Goal: Find contact information: Find contact information

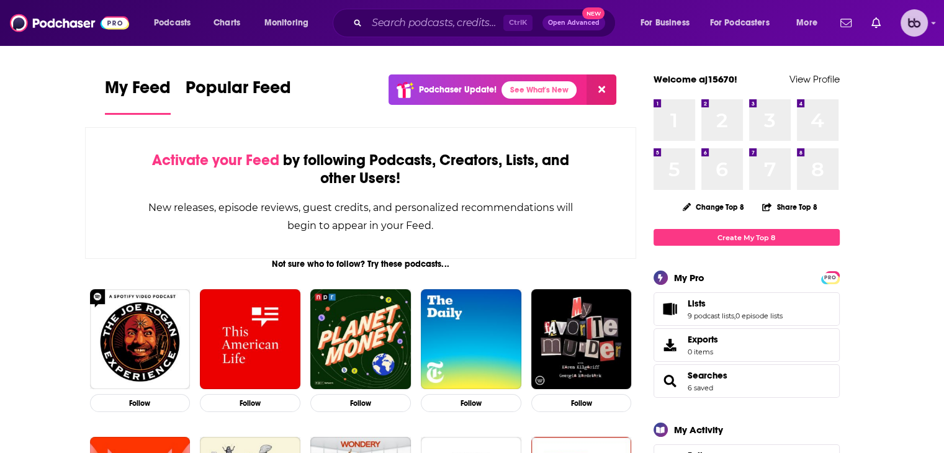
click at [922, 32] on img "Logged in as aj15670" at bounding box center [913, 22] width 27 height 27
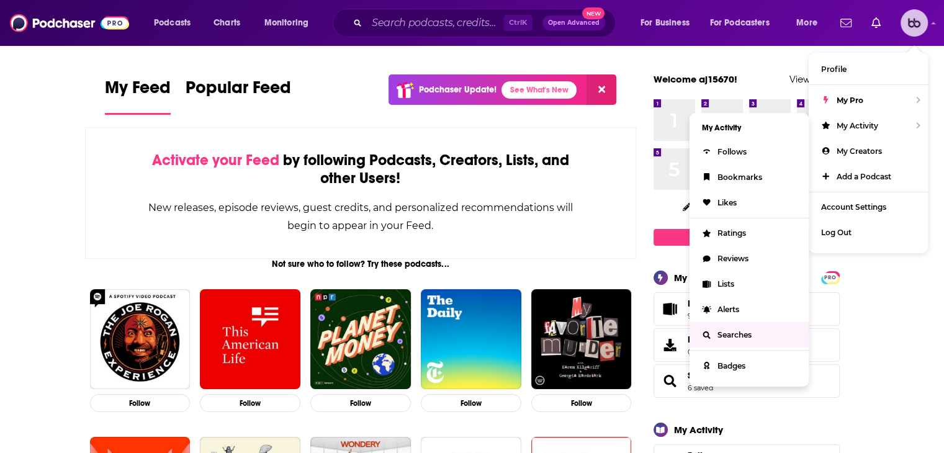
click at [735, 334] on span "Searches" at bounding box center [734, 334] width 34 height 9
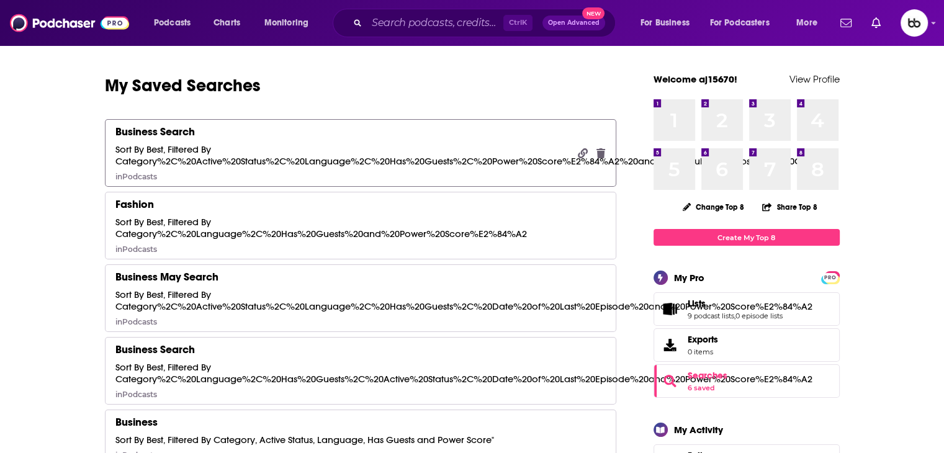
click at [439, 162] on div "Sort By Best, Filtered By Category%2C%20Active%20Status%2C%20Language%2C%20Has%…" at bounding box center [468, 155] width 706 height 24
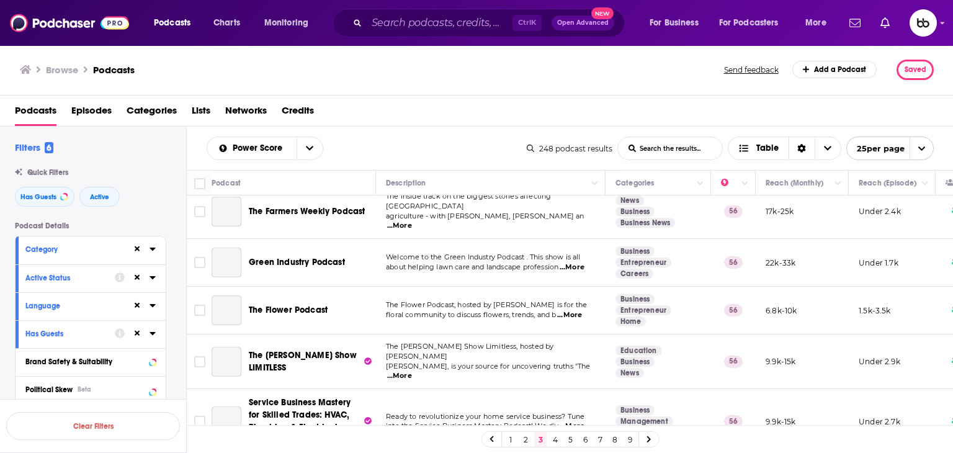
scroll to position [980, 0]
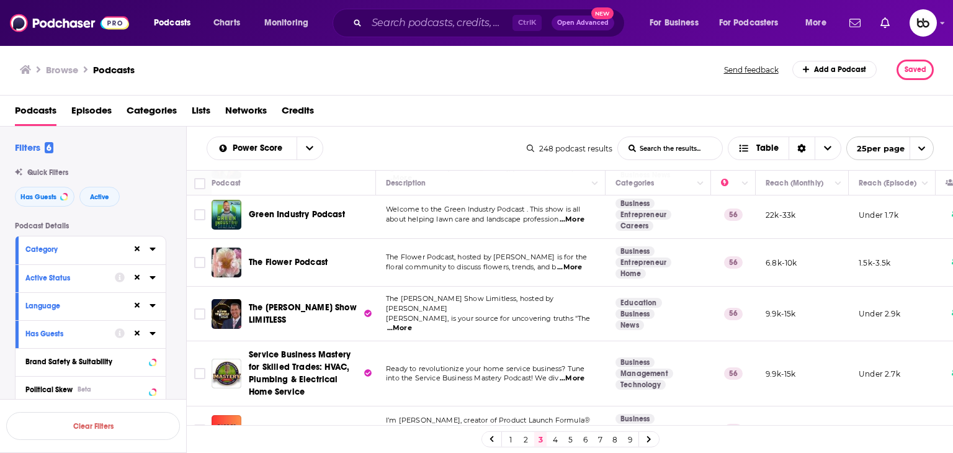
click at [645, 437] on link at bounding box center [649, 439] width 20 height 14
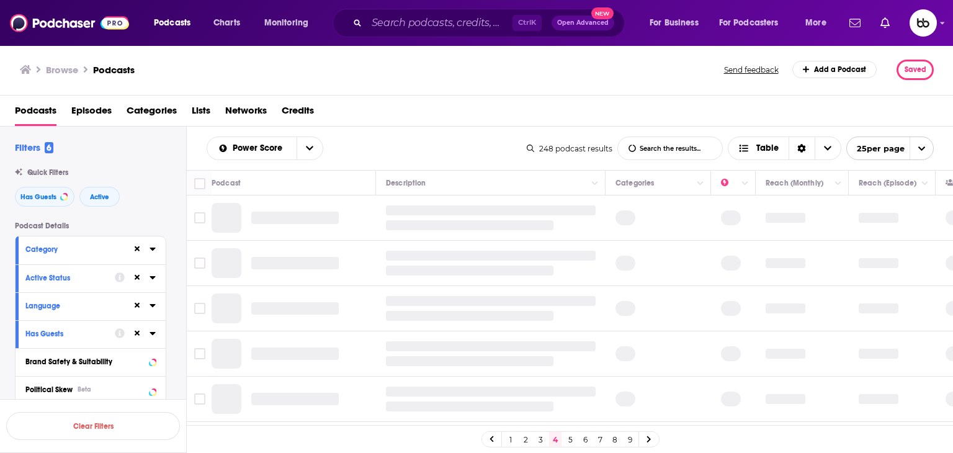
click at [634, 440] on link "9" at bounding box center [630, 439] width 12 height 15
click at [633, 440] on link "10" at bounding box center [630, 439] width 12 height 15
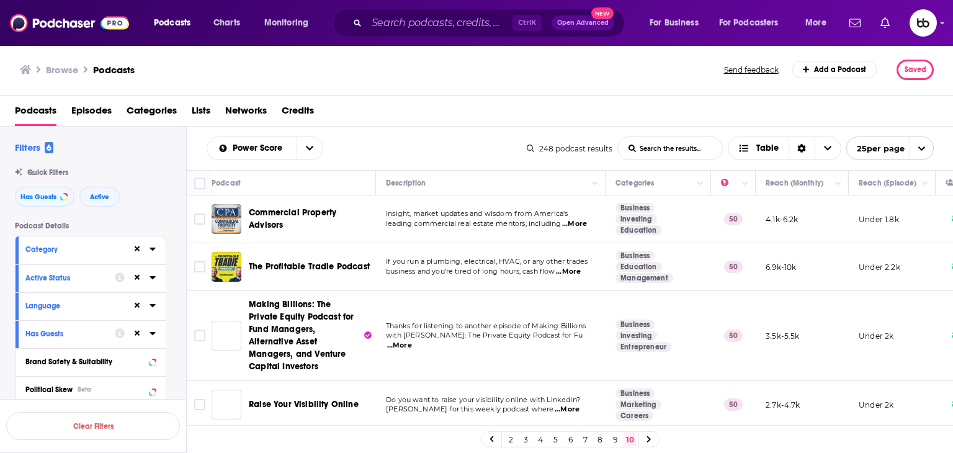
click at [648, 443] on div at bounding box center [649, 439] width 20 height 14
click at [650, 439] on icon at bounding box center [649, 439] width 4 height 6
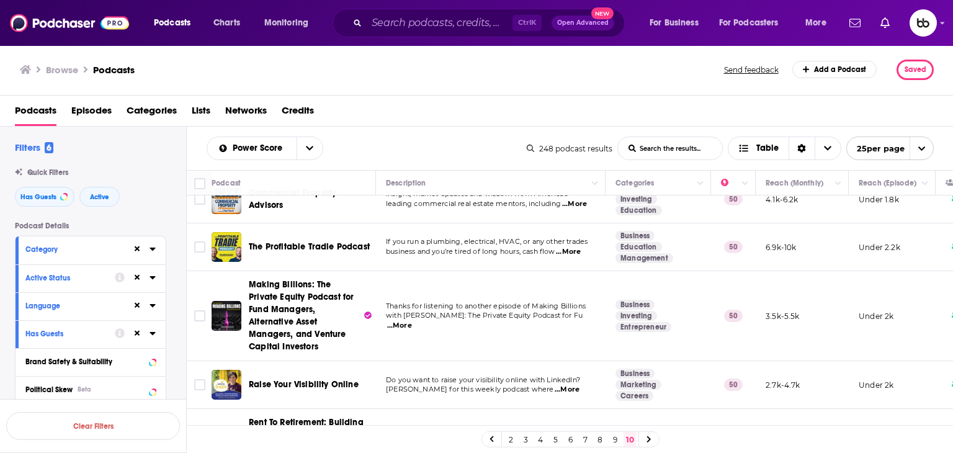
scroll to position [248, 0]
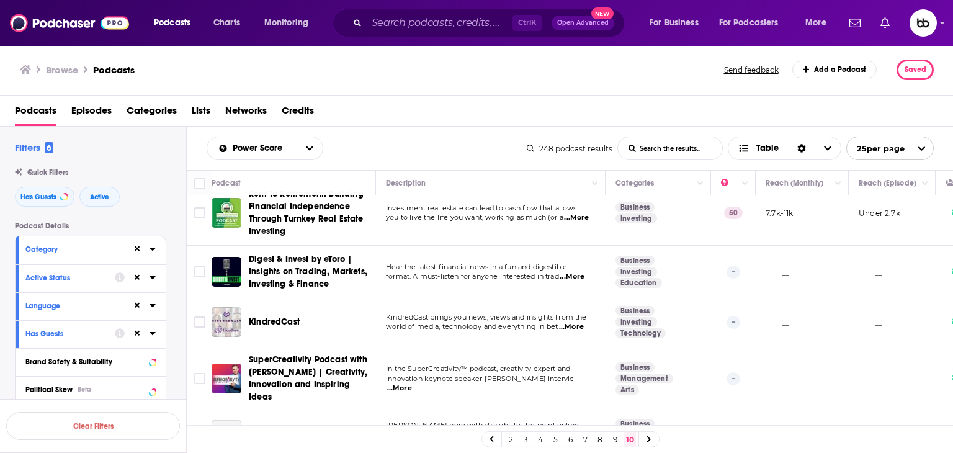
click at [632, 442] on link "10" at bounding box center [630, 439] width 12 height 15
click at [645, 442] on div at bounding box center [649, 439] width 20 height 14
click at [647, 438] on icon at bounding box center [649, 439] width 5 height 7
click at [647, 439] on icon at bounding box center [649, 439] width 5 height 7
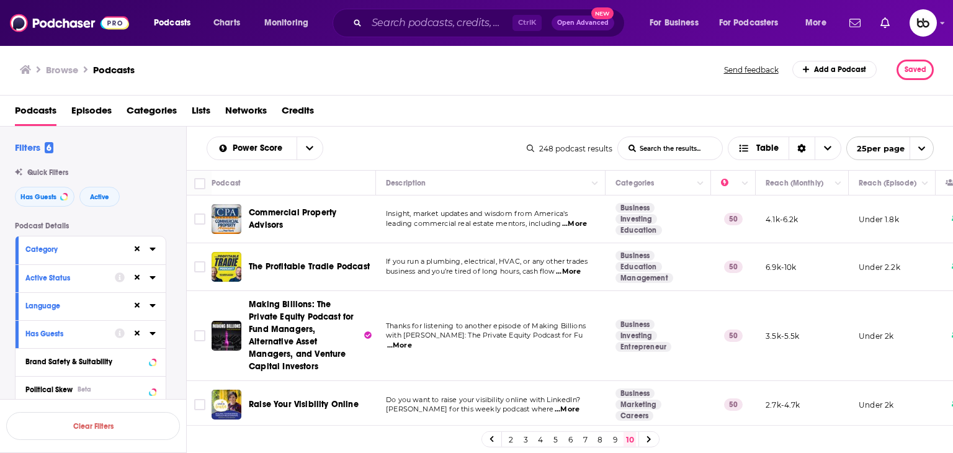
click at [580, 405] on span "...More" at bounding box center [567, 410] width 25 height 10
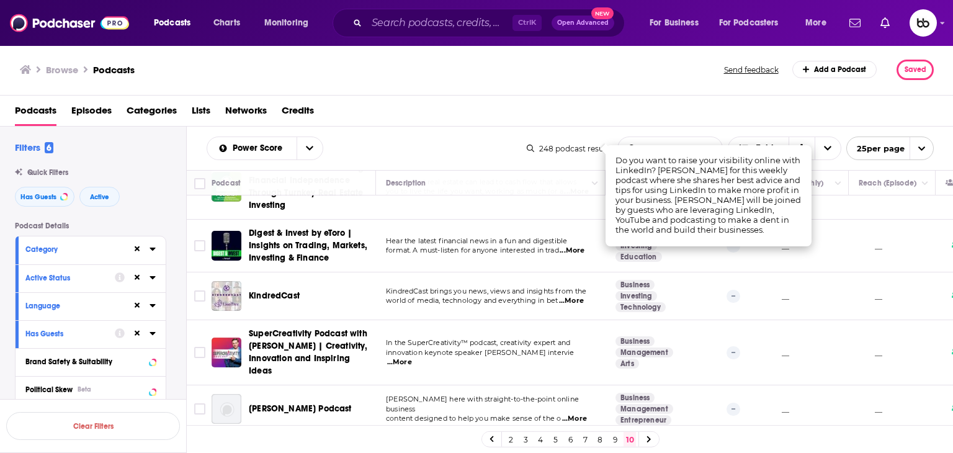
scroll to position [310, 0]
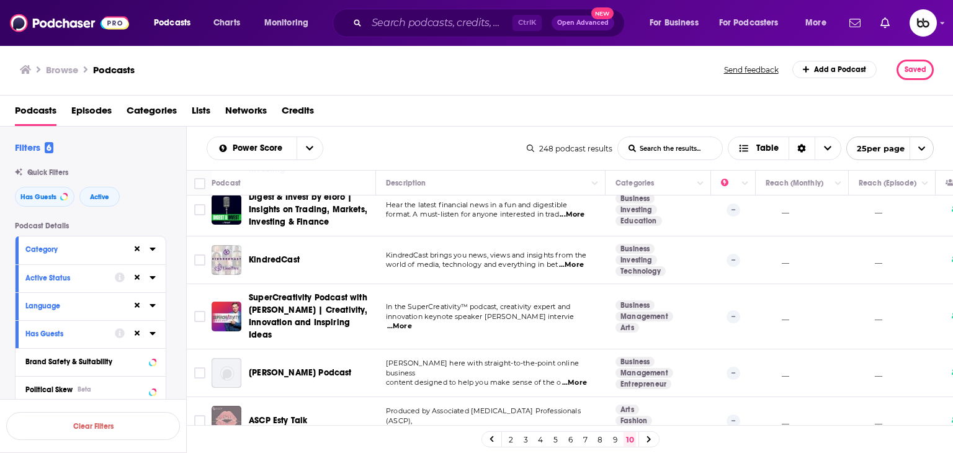
click at [575, 260] on span "...More" at bounding box center [571, 265] width 25 height 10
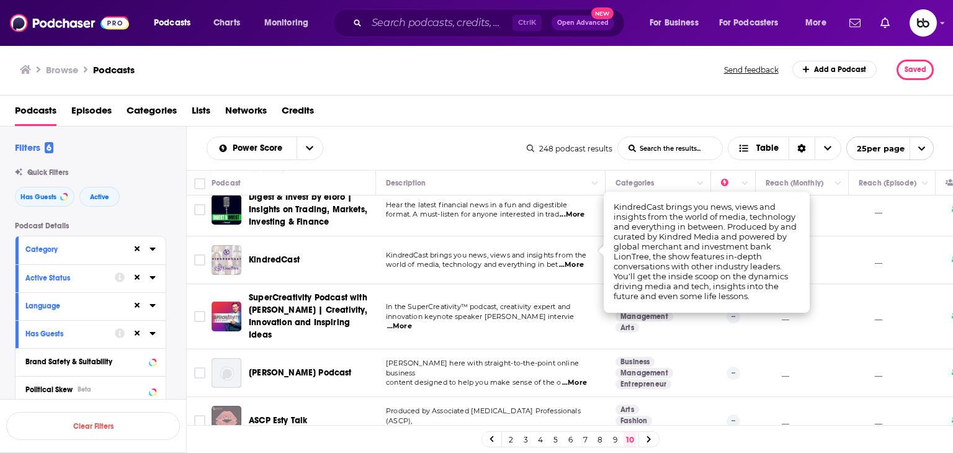
click at [412, 321] on span "...More" at bounding box center [399, 326] width 25 height 10
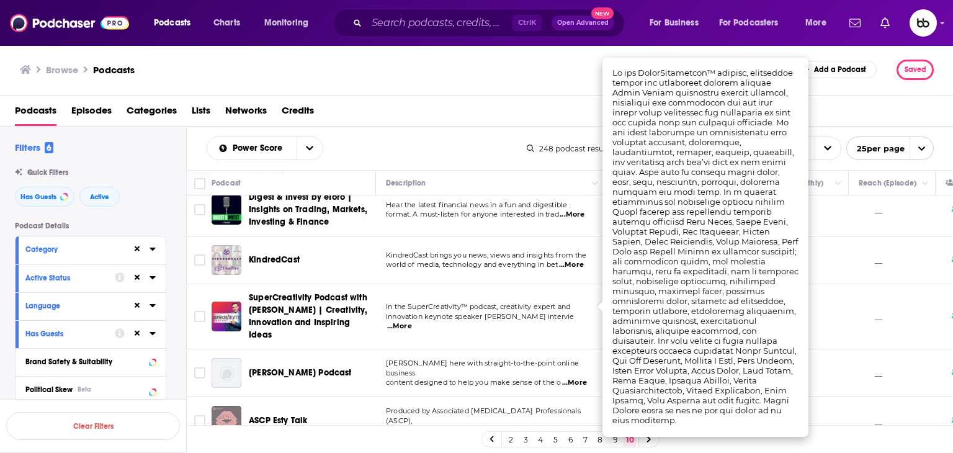
click at [576, 378] on span "...More" at bounding box center [574, 383] width 25 height 10
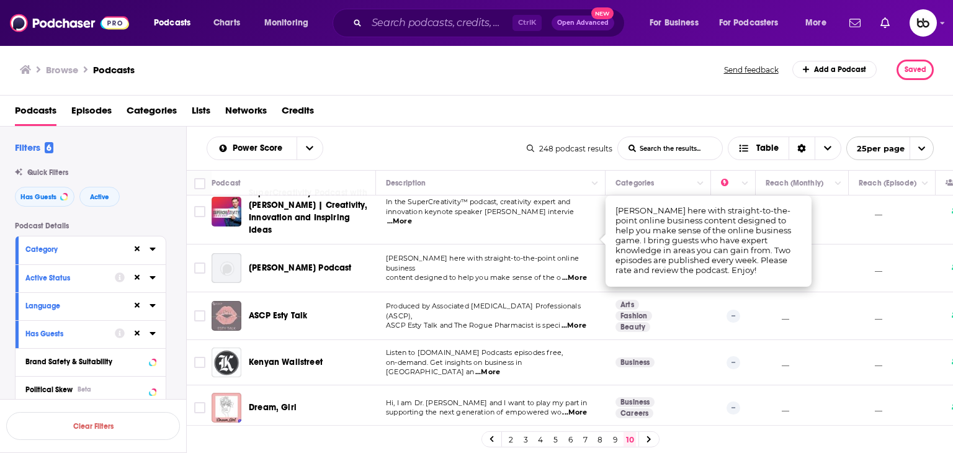
scroll to position [434, 0]
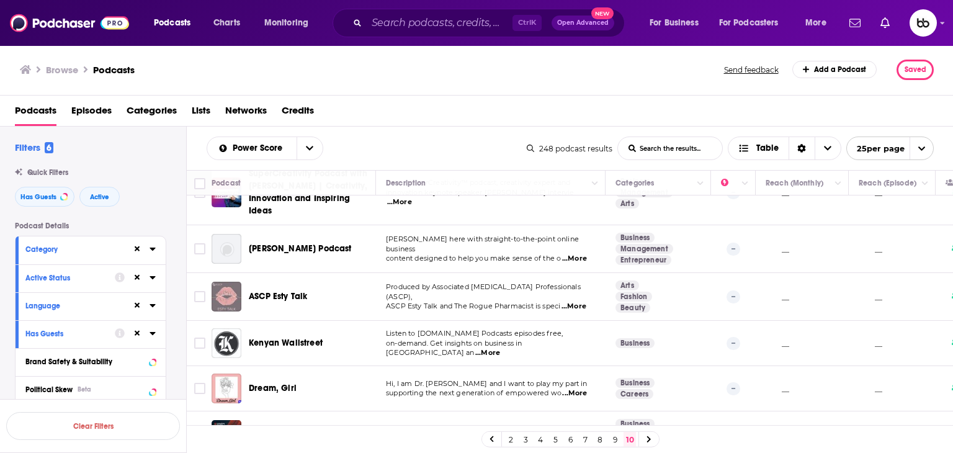
click at [579, 302] on span "...More" at bounding box center [574, 307] width 25 height 10
click at [500, 348] on span "...More" at bounding box center [487, 353] width 25 height 10
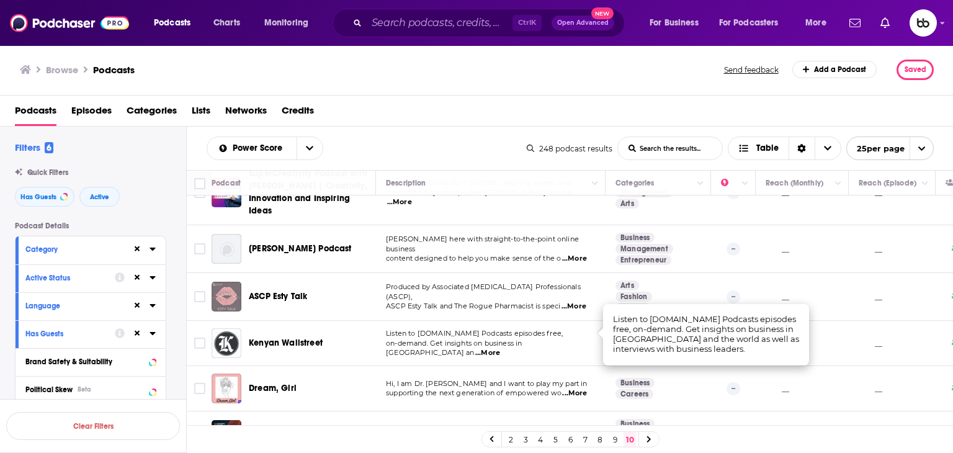
click at [587, 388] on span "...More" at bounding box center [574, 393] width 25 height 10
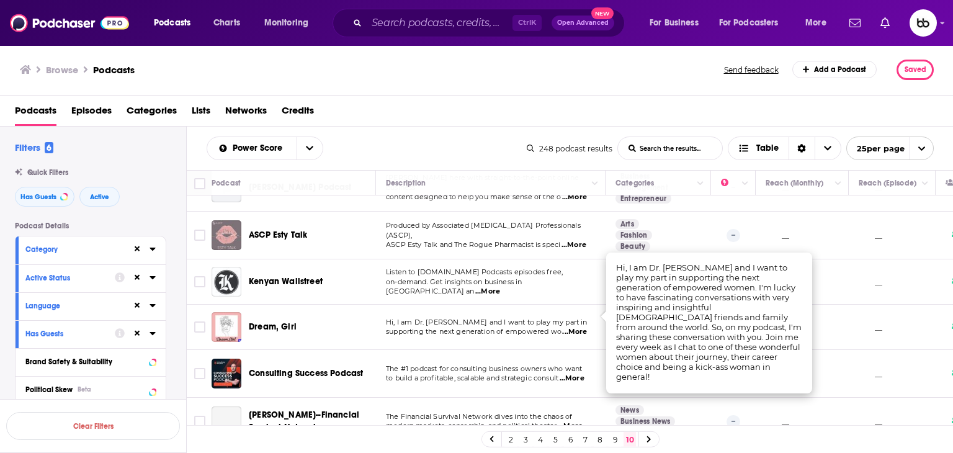
scroll to position [496, 0]
drag, startPoint x: 576, startPoint y: 316, endPoint x: 273, endPoint y: 311, distance: 302.9
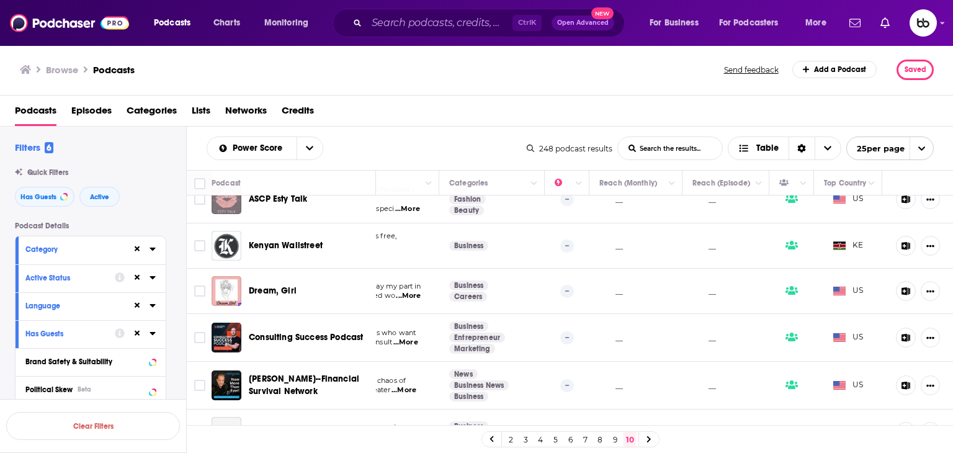
scroll to position [558, 176]
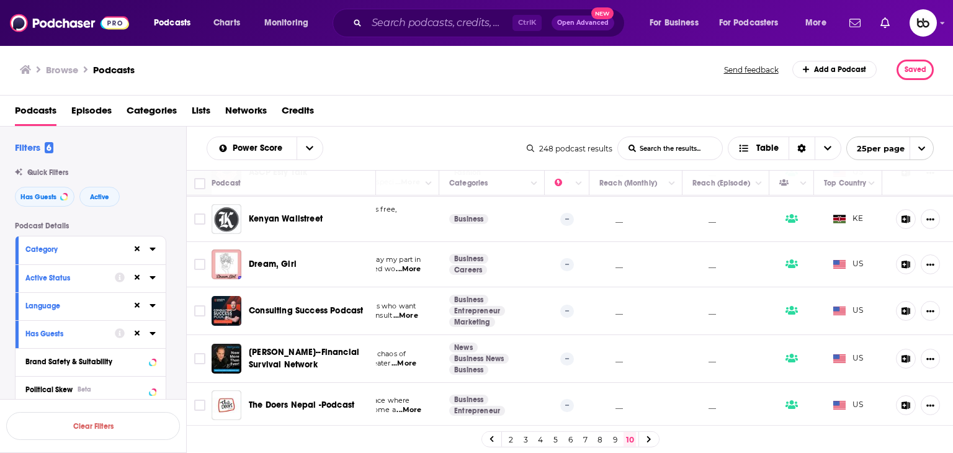
click at [400, 311] on span "...More" at bounding box center [405, 316] width 25 height 10
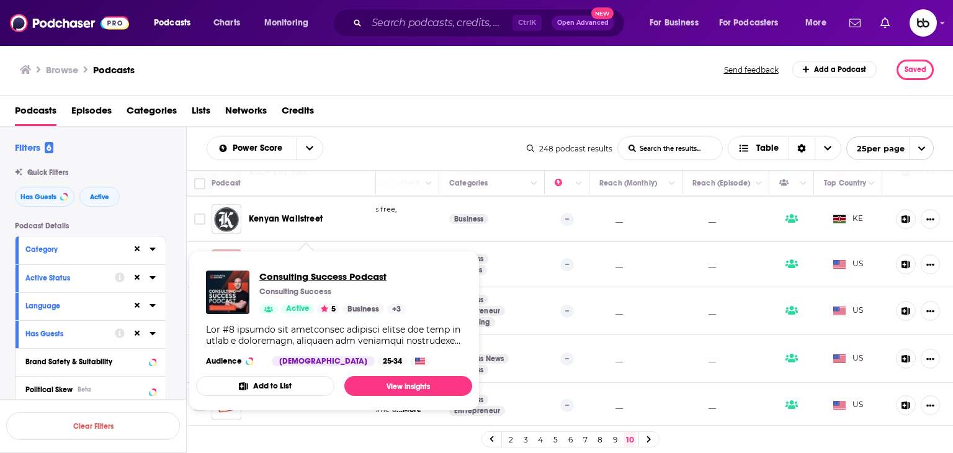
drag, startPoint x: 313, startPoint y: 295, endPoint x: 292, endPoint y: 274, distance: 29.8
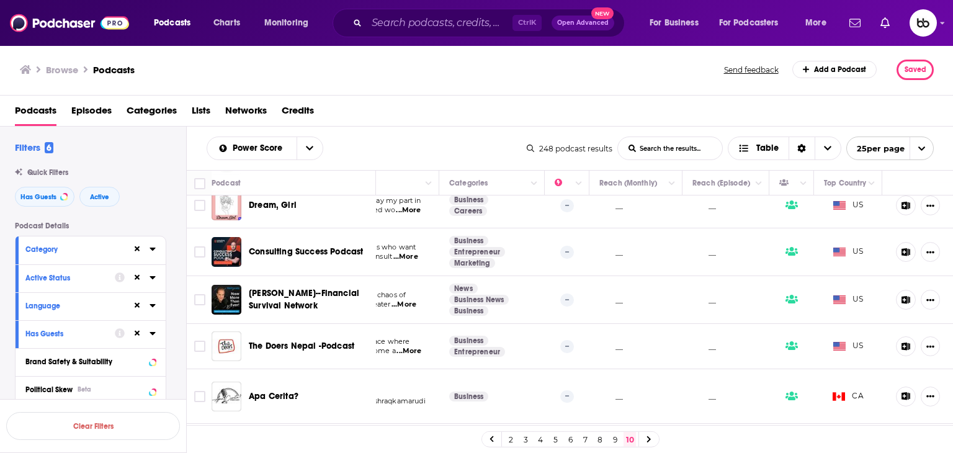
scroll to position [621, 176]
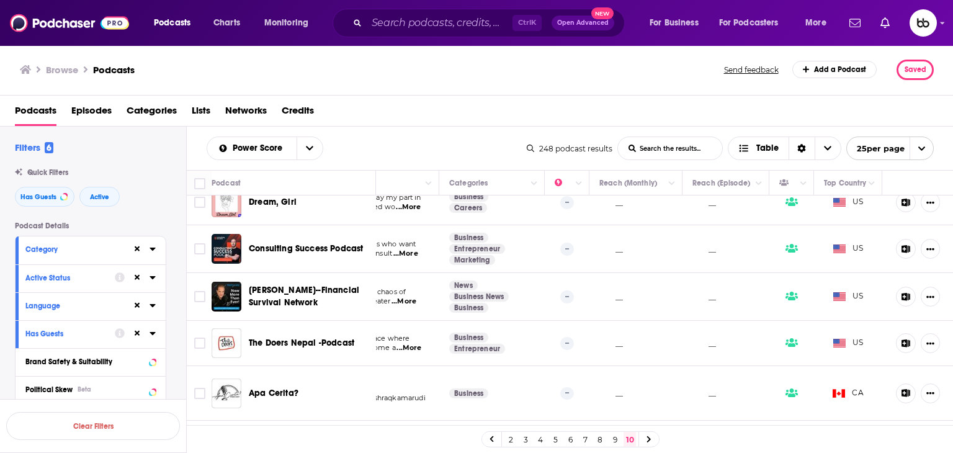
click at [401, 343] on span "...More" at bounding box center [409, 348] width 25 height 10
click at [246, 403] on span "...More" at bounding box center [233, 408] width 25 height 10
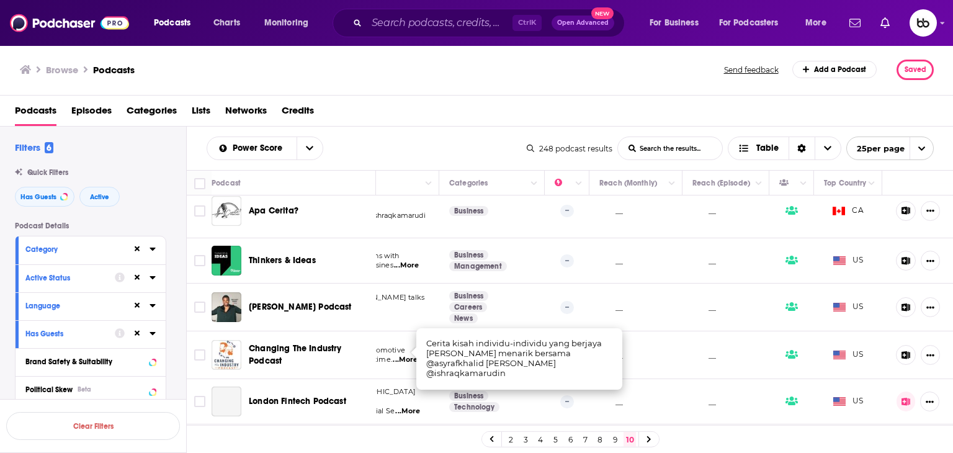
scroll to position [807, 176]
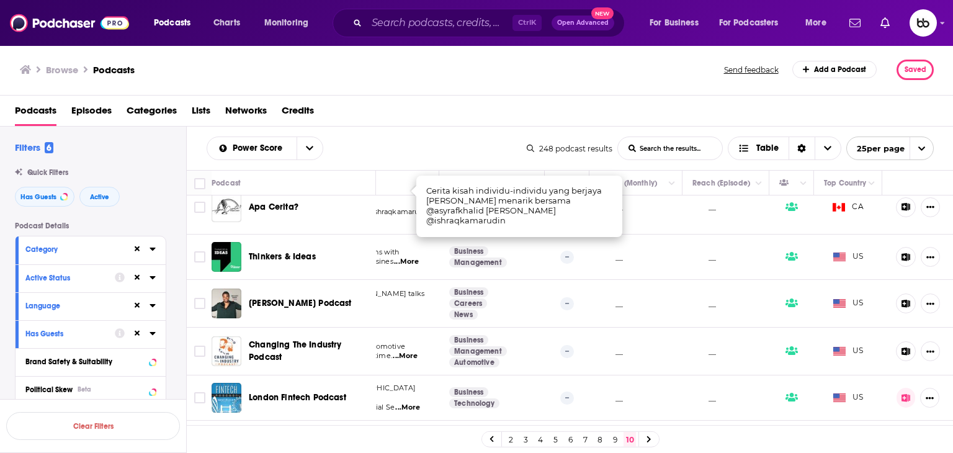
click at [406, 257] on span "...More" at bounding box center [406, 262] width 25 height 10
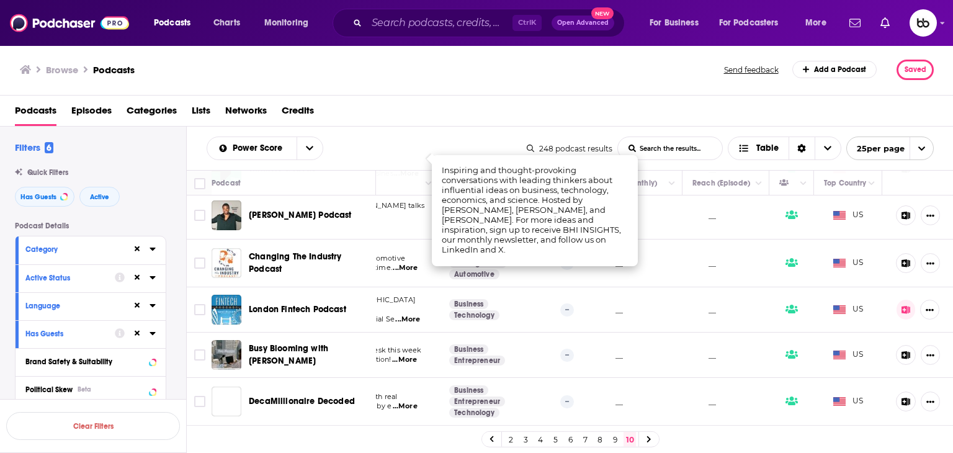
scroll to position [922, 176]
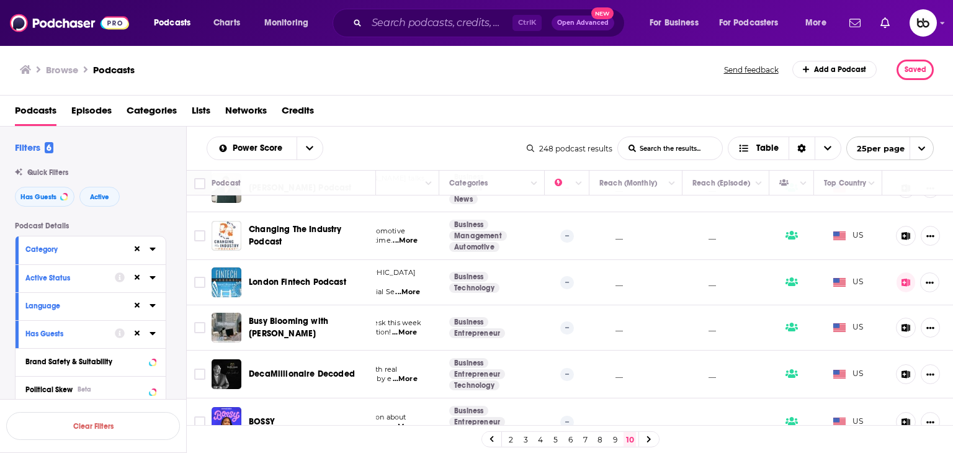
click at [403, 328] on span "...More" at bounding box center [404, 333] width 25 height 10
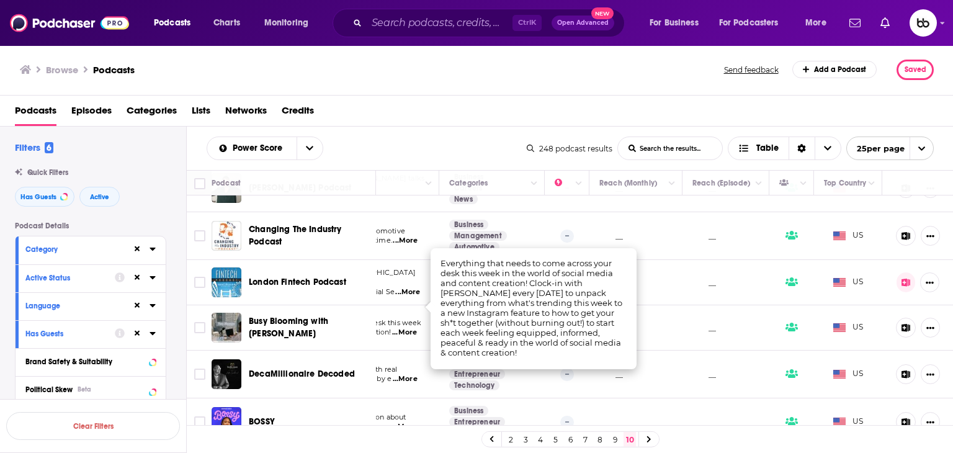
click at [405, 361] on td "No fluff. No theory. Just real conversations with real business owners doing re…" at bounding box center [325, 375] width 230 height 48
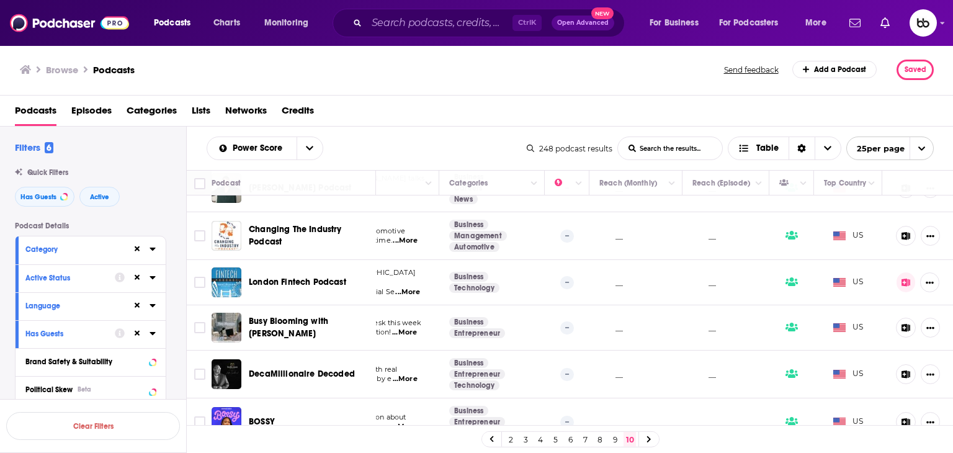
click at [403, 365] on p "No fluff. No theory. Just real conversations with real" at bounding box center [324, 370] width 209 height 10
click at [401, 374] on span "...More" at bounding box center [405, 379] width 25 height 10
click at [401, 422] on span "...More" at bounding box center [404, 427] width 25 height 10
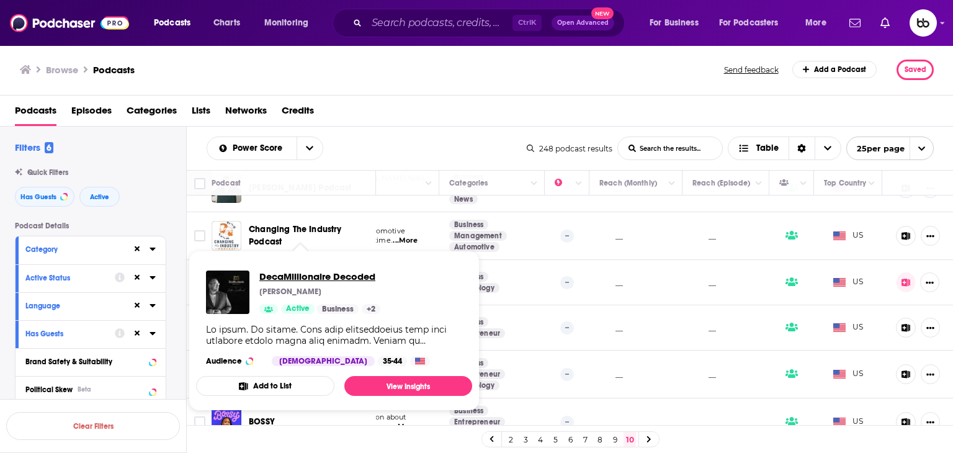
drag, startPoint x: 303, startPoint y: 346, endPoint x: 277, endPoint y: 274, distance: 76.6
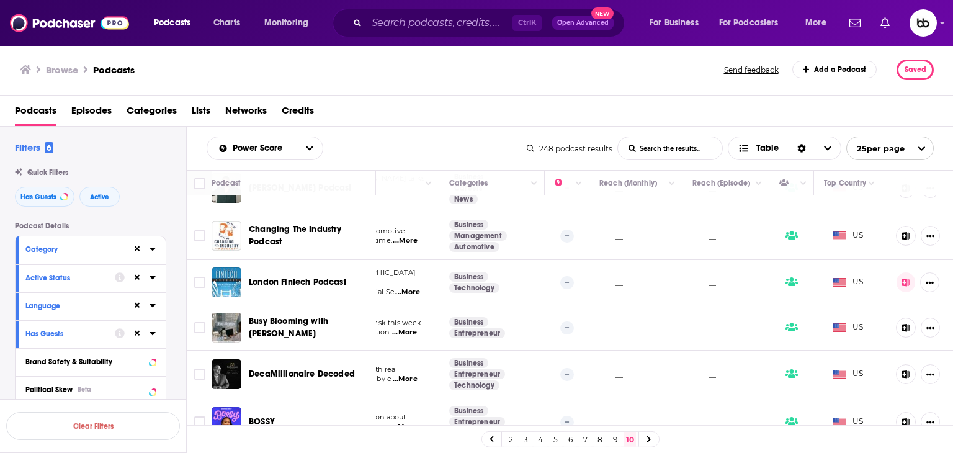
click at [156, 331] on div "Has Guests" at bounding box center [91, 334] width 150 height 28
click at [152, 334] on icon at bounding box center [153, 333] width 6 height 3
click at [149, 306] on div at bounding box center [144, 306] width 24 height 16
click at [153, 246] on icon at bounding box center [153, 249] width 6 height 10
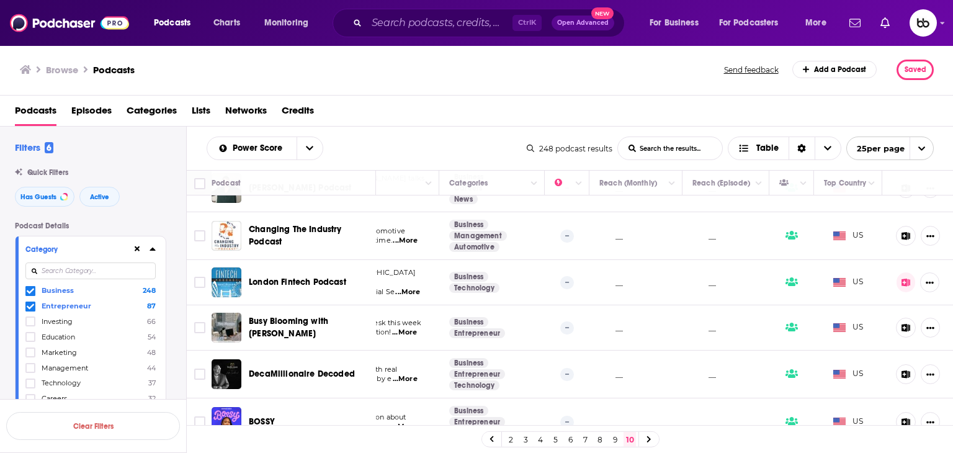
click at [153, 246] on icon at bounding box center [153, 249] width 6 height 10
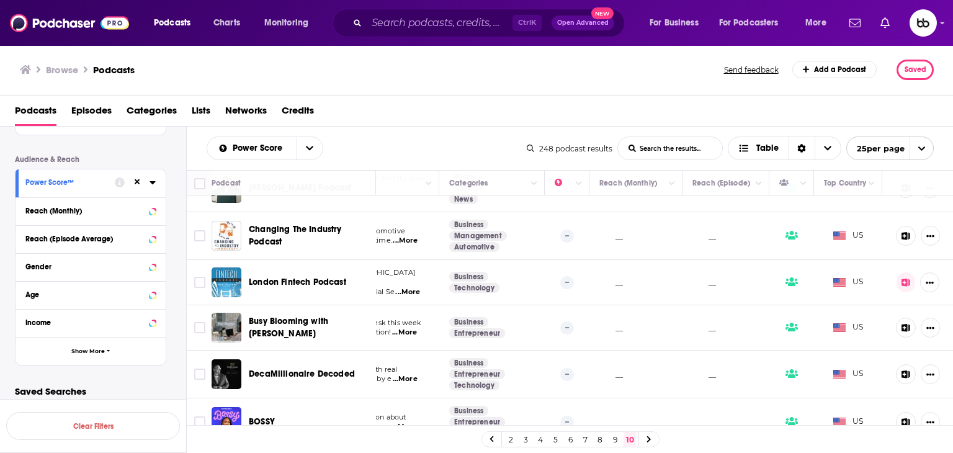
scroll to position [298, 0]
click at [154, 181] on icon at bounding box center [153, 182] width 6 height 3
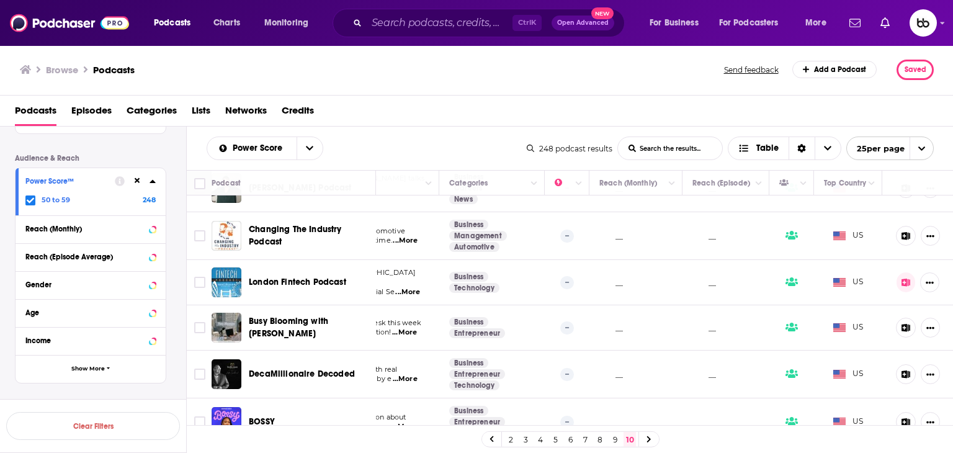
click at [30, 199] on icon at bounding box center [30, 200] width 7 height 6
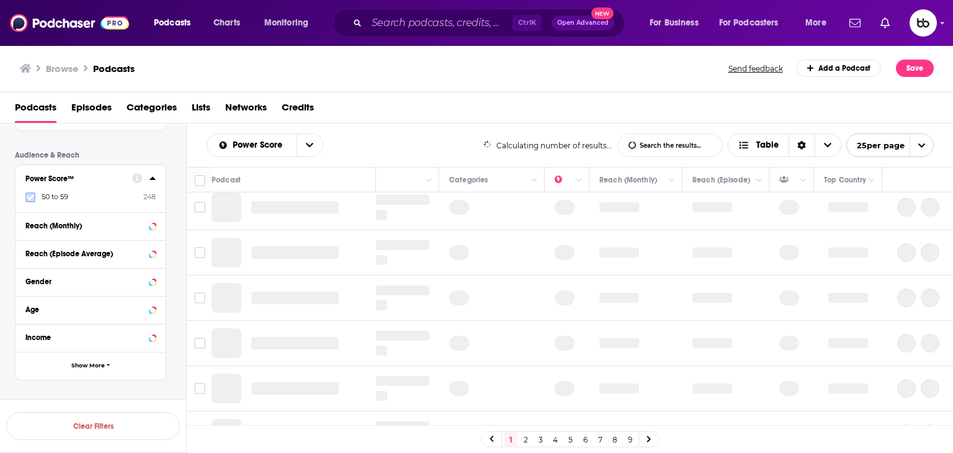
scroll to position [0, 176]
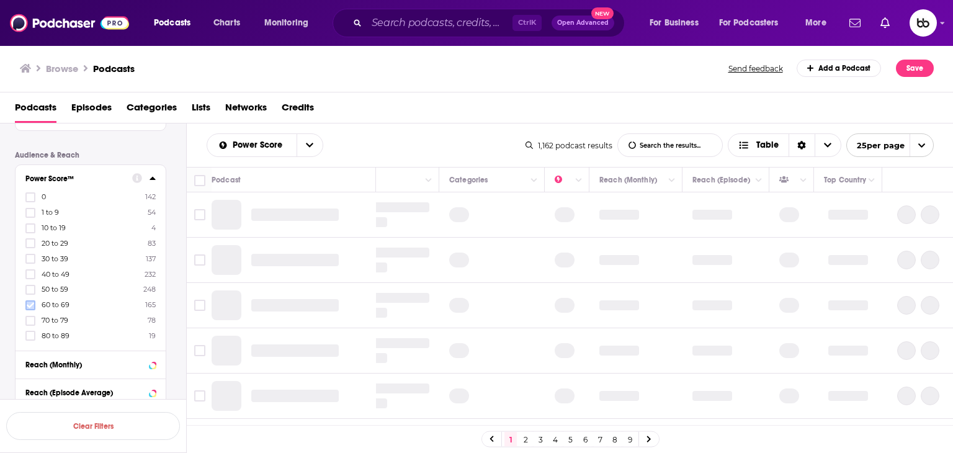
click at [27, 303] on icon at bounding box center [30, 305] width 7 height 7
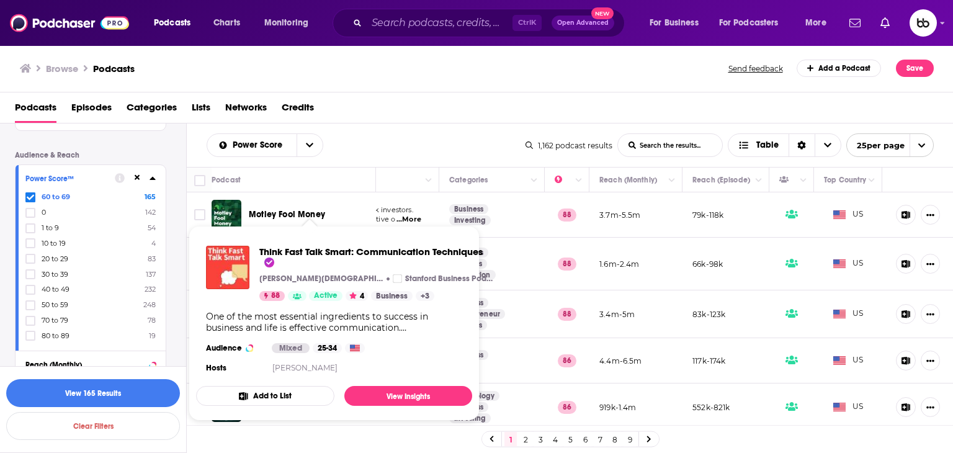
click at [451, 127] on div "Power Score List Search Input Search the results... Table 1,162 podcast results…" at bounding box center [570, 144] width 767 height 43
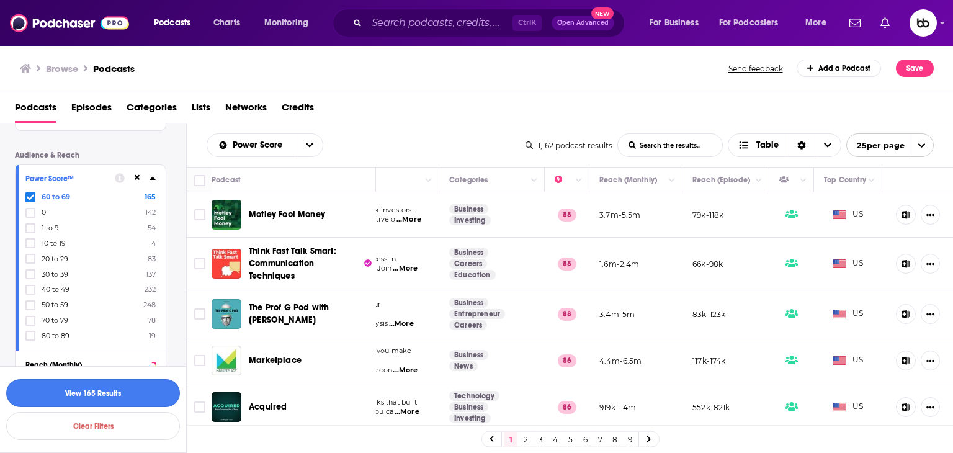
click at [119, 393] on button "View 165 Results" at bounding box center [93, 393] width 174 height 28
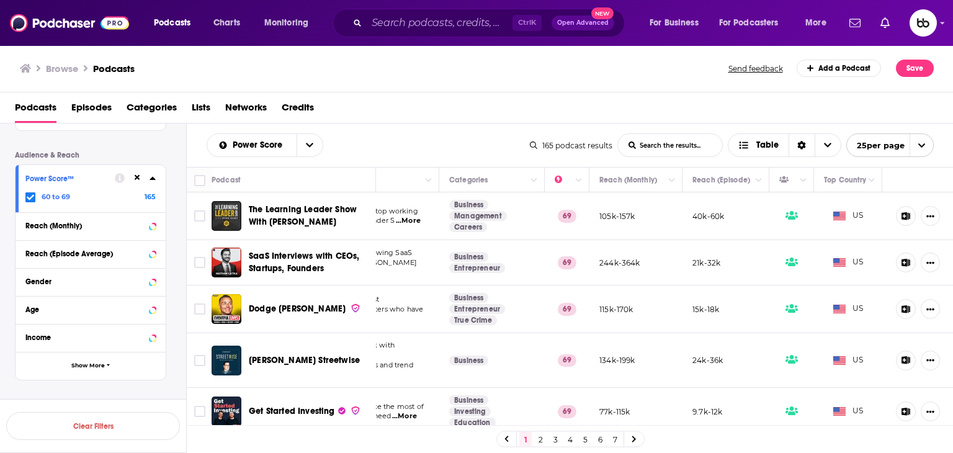
click at [405, 222] on span "...More" at bounding box center [408, 221] width 25 height 10
click at [473, 128] on div "Power Score List Search Input Search the results... Table 165 podcast results L…" at bounding box center [570, 144] width 767 height 43
click at [249, 316] on span "...More" at bounding box center [237, 319] width 25 height 10
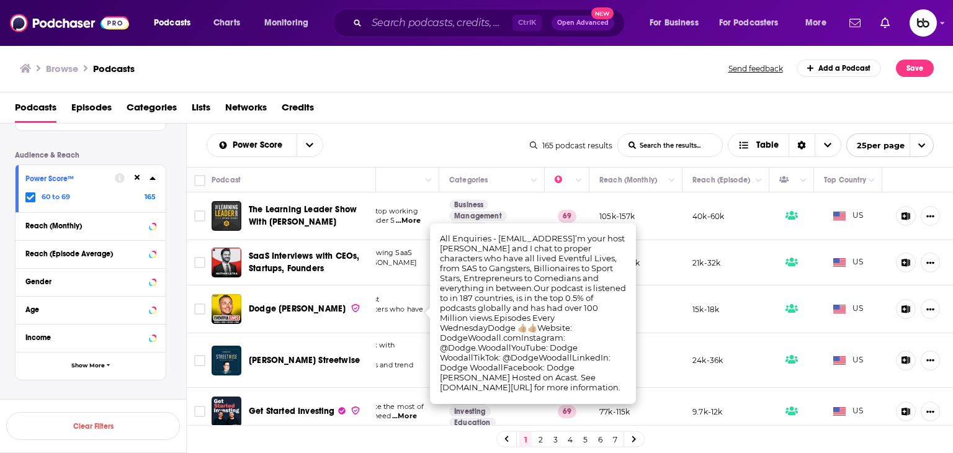
click at [246, 370] on span "...More" at bounding box center [233, 375] width 25 height 10
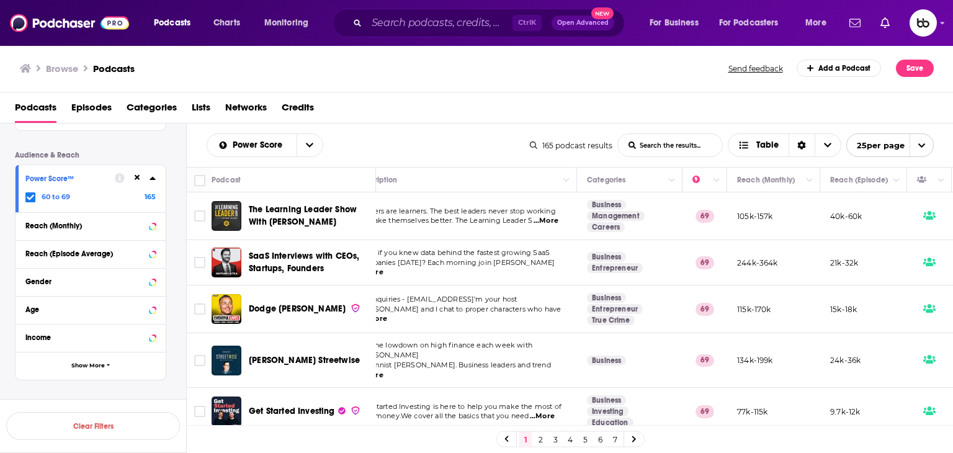
scroll to position [0, 21]
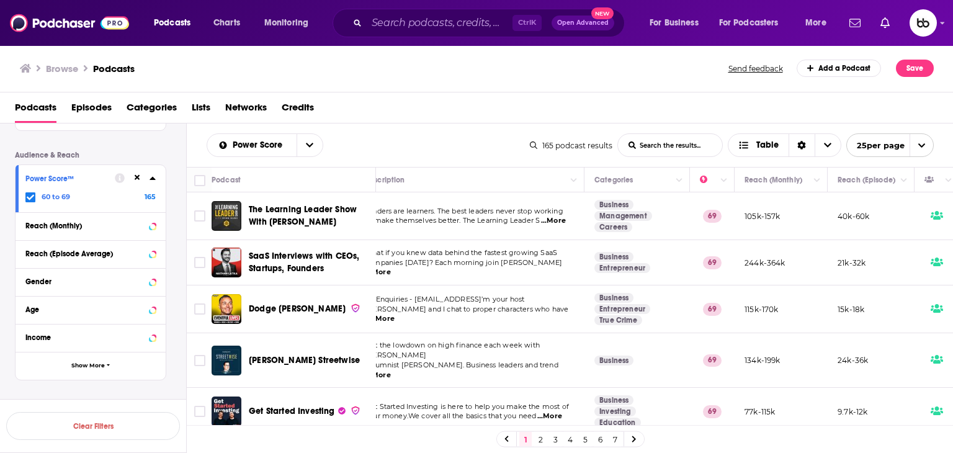
click at [391, 370] on span "...More" at bounding box center [378, 375] width 25 height 10
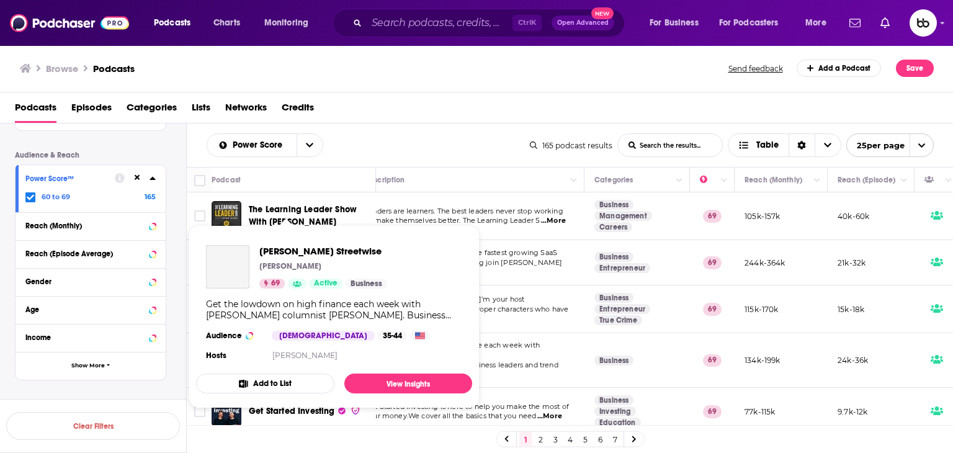
drag, startPoint x: 299, startPoint y: 354, endPoint x: 280, endPoint y: 354, distance: 19.2
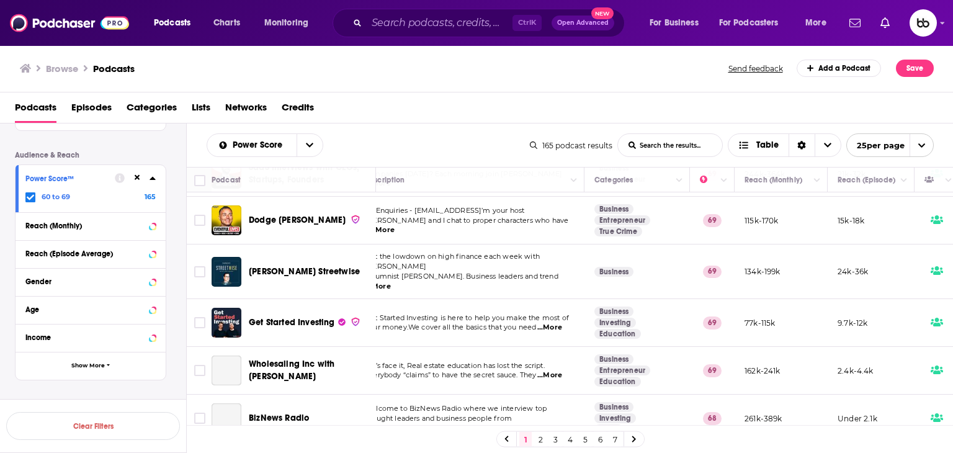
scroll to position [124, 21]
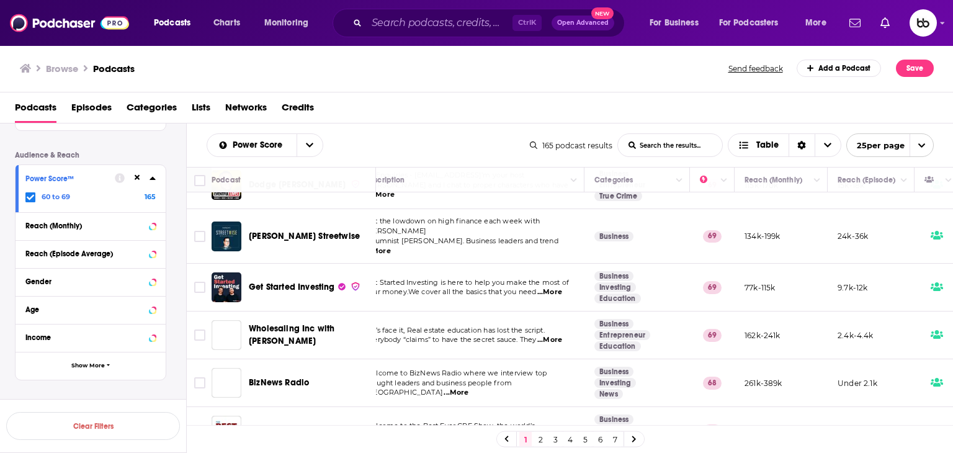
click at [561, 287] on span "...More" at bounding box center [549, 292] width 25 height 10
click at [555, 335] on span "...More" at bounding box center [549, 340] width 25 height 10
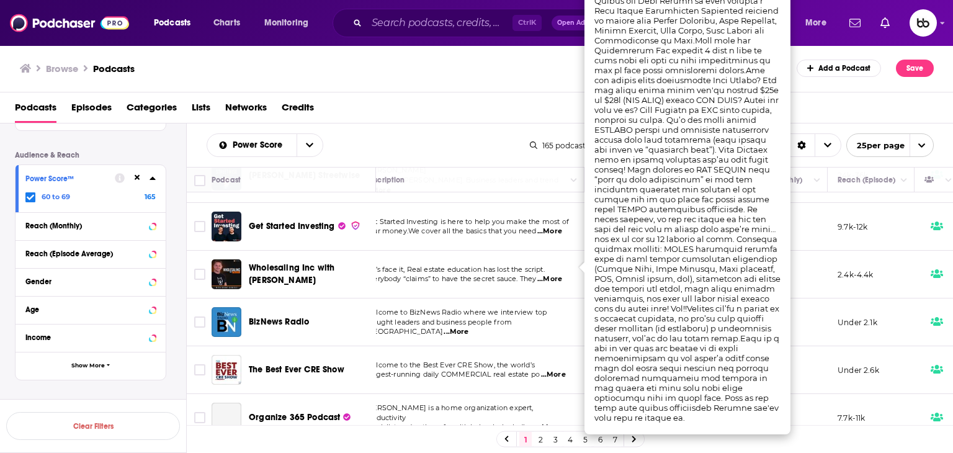
scroll to position [186, 21]
click at [469, 326] on span "...More" at bounding box center [456, 331] width 25 height 10
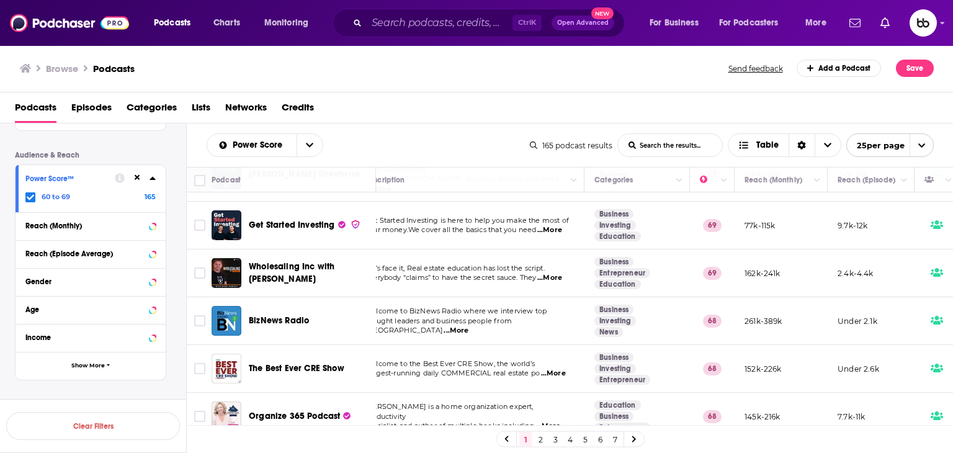
click at [350, 318] on div "BizNews Radio" at bounding box center [313, 321] width 129 height 30
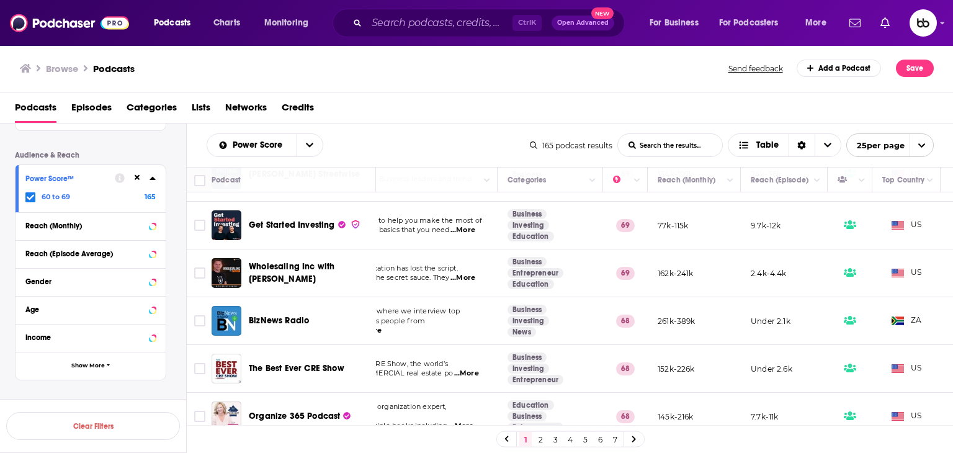
scroll to position [186, 0]
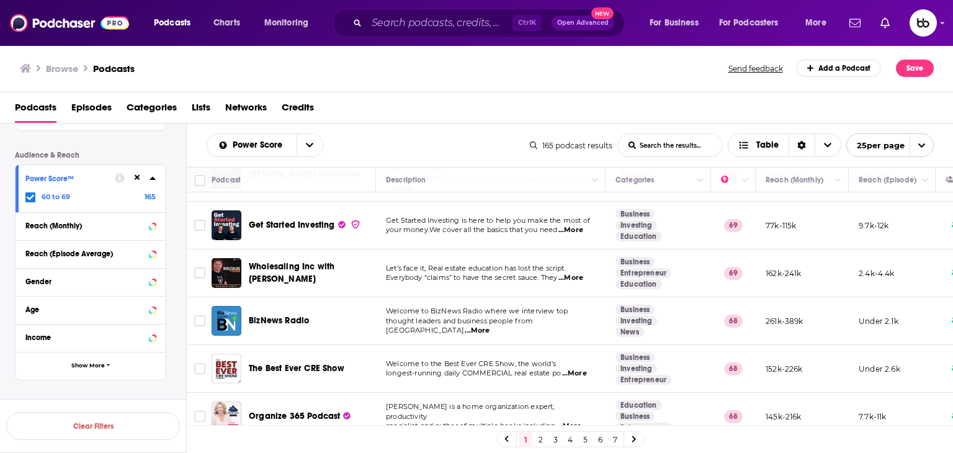
click at [576, 369] on span "...More" at bounding box center [574, 374] width 25 height 10
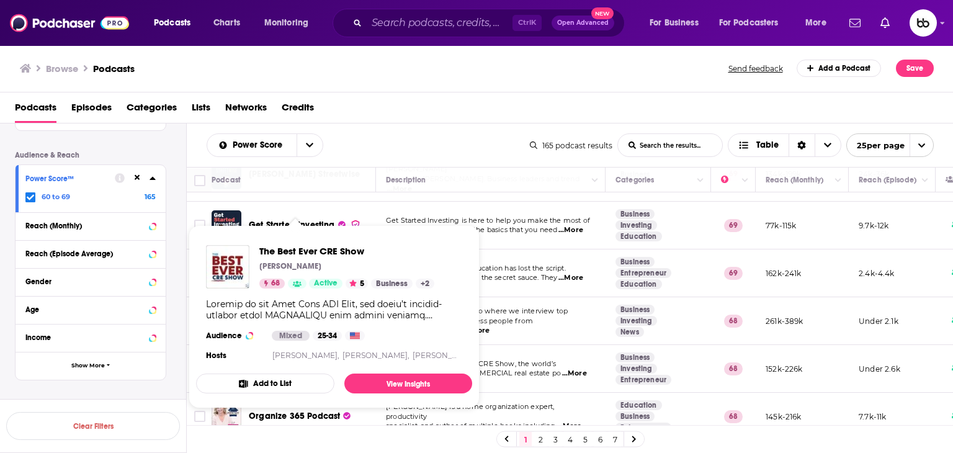
drag, startPoint x: 310, startPoint y: 362, endPoint x: 194, endPoint y: 154, distance: 238.9
click at [194, 154] on div "Power Score List Search Input Search the results... Table 165 podcast results L…" at bounding box center [570, 144] width 767 height 43
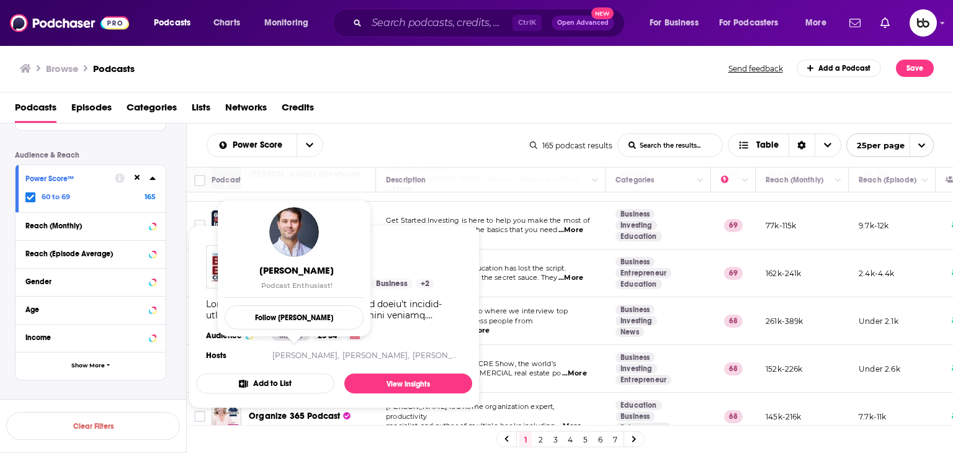
drag, startPoint x: 315, startPoint y: 356, endPoint x: 206, endPoint y: 290, distance: 127.5
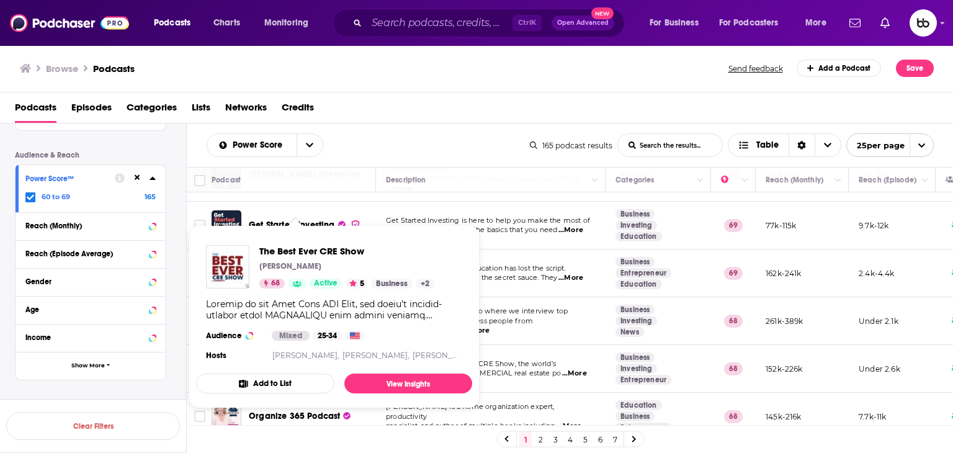
drag, startPoint x: 206, startPoint y: 290, endPoint x: 434, endPoint y: 275, distance: 228.9
drag, startPoint x: 434, startPoint y: 275, endPoint x: 338, endPoint y: 251, distance: 99.8
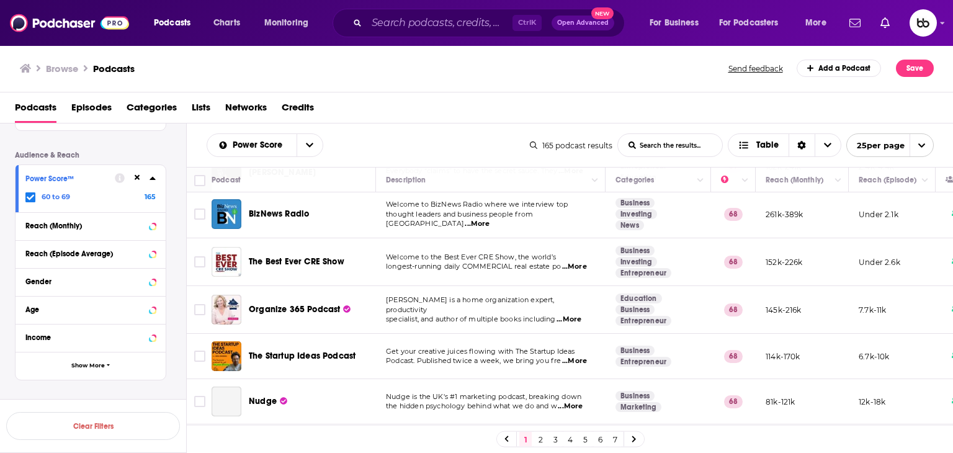
scroll to position [310, 0]
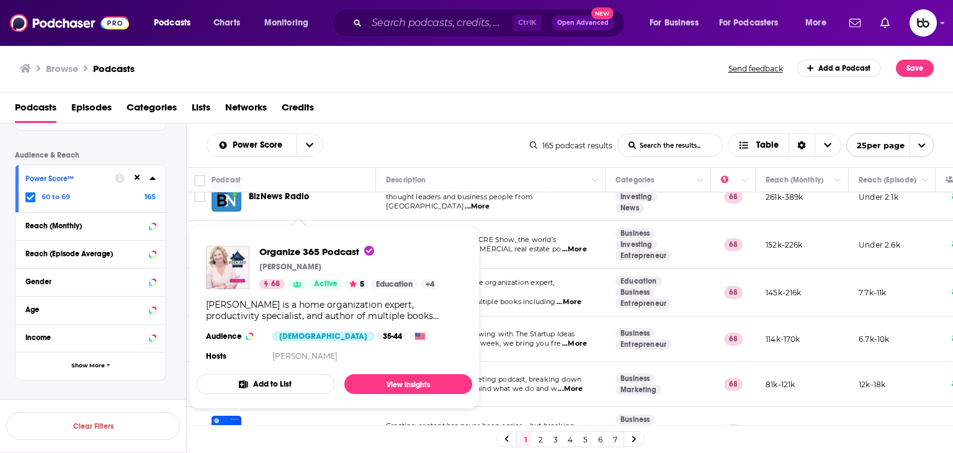
click at [571, 297] on span "...More" at bounding box center [569, 302] width 25 height 10
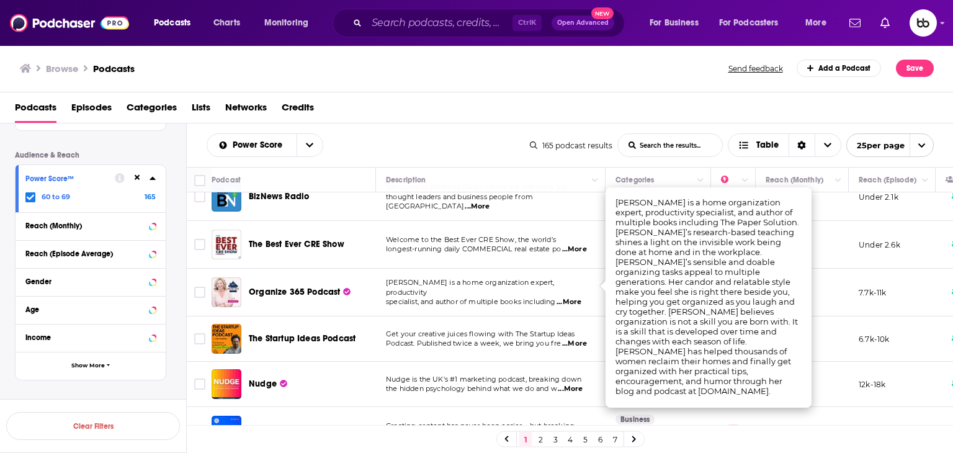
click at [583, 339] on span "...More" at bounding box center [574, 344] width 25 height 10
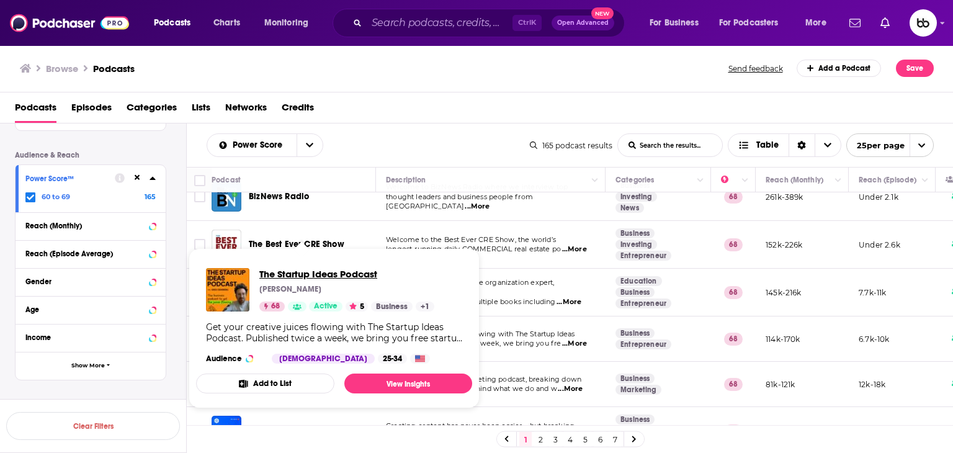
drag, startPoint x: 323, startPoint y: 326, endPoint x: 281, endPoint y: 271, distance: 69.1
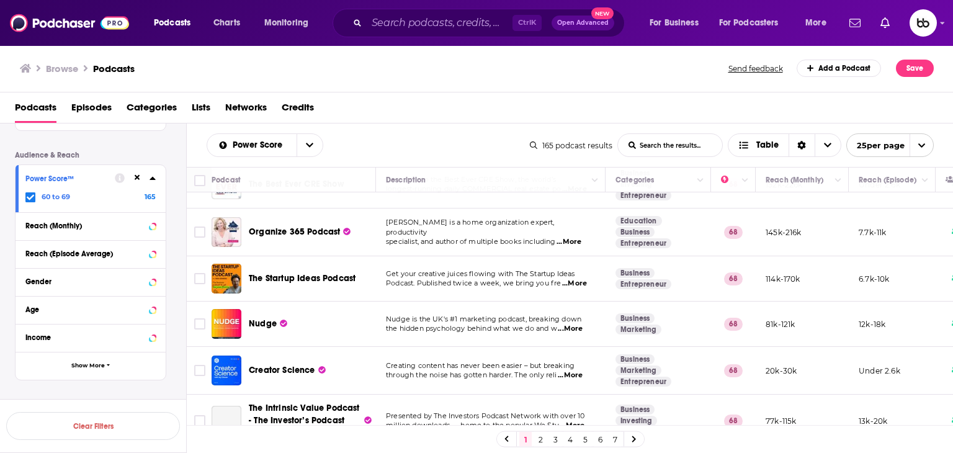
scroll to position [434, 0]
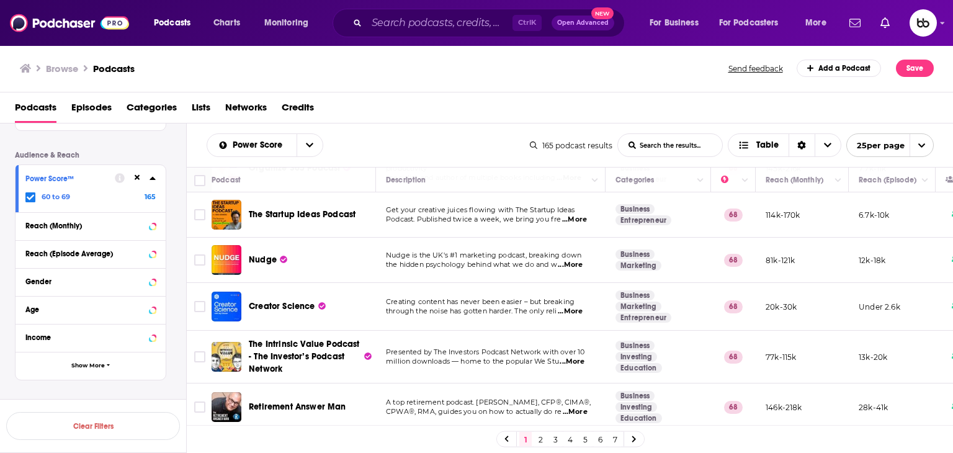
click at [580, 260] on span "...More" at bounding box center [570, 265] width 25 height 10
click at [580, 307] on span "...More" at bounding box center [570, 312] width 25 height 10
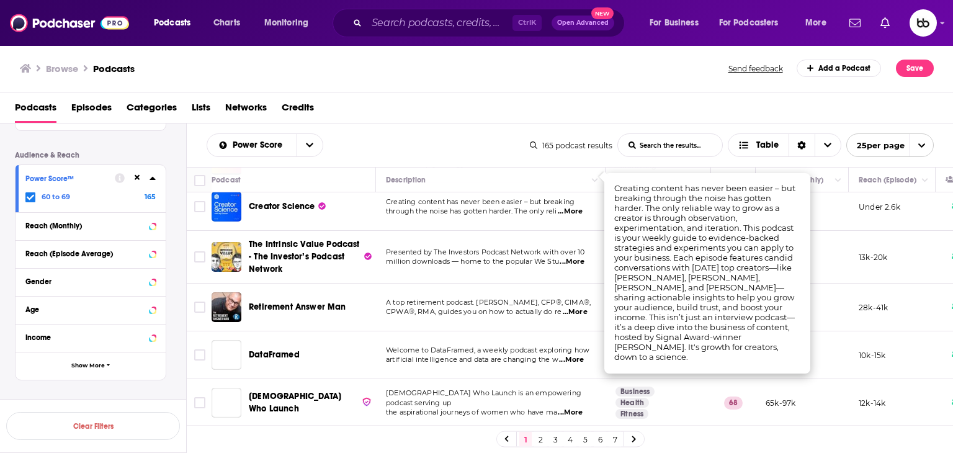
scroll to position [558, 0]
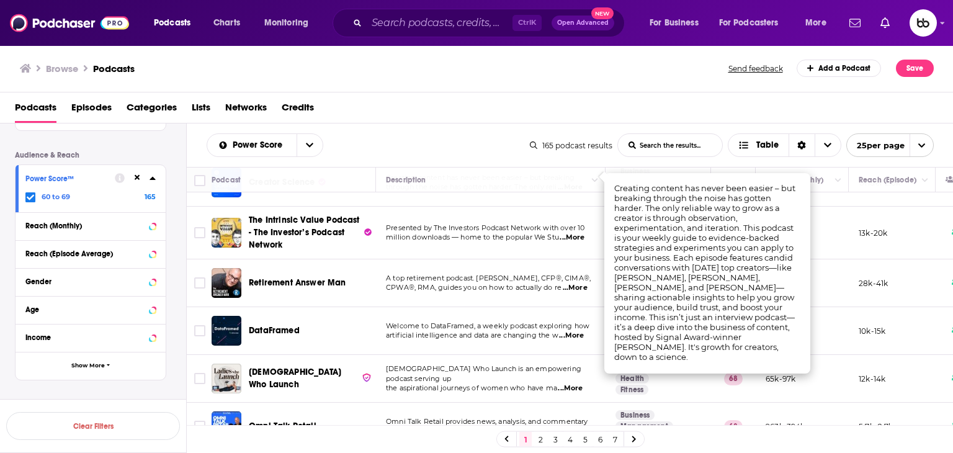
click at [452, 134] on div "Power Score List Search Input Search the results... Table" at bounding box center [368, 145] width 323 height 24
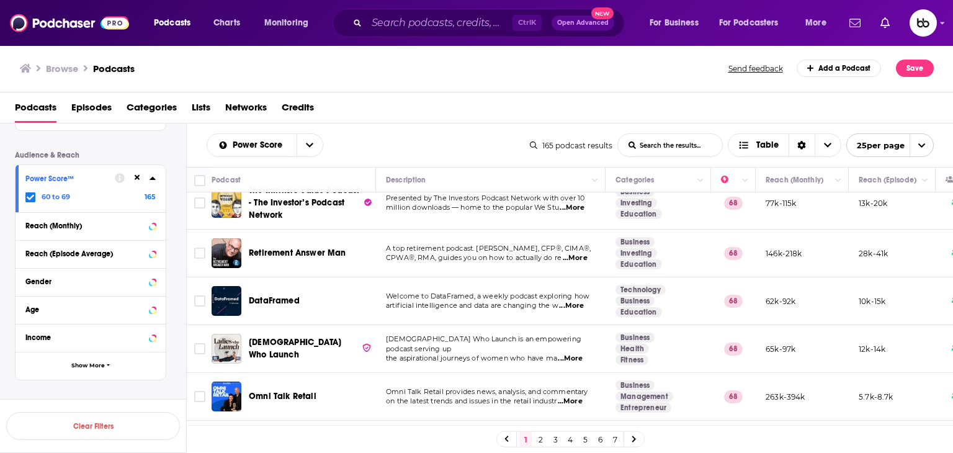
scroll to position [621, 0]
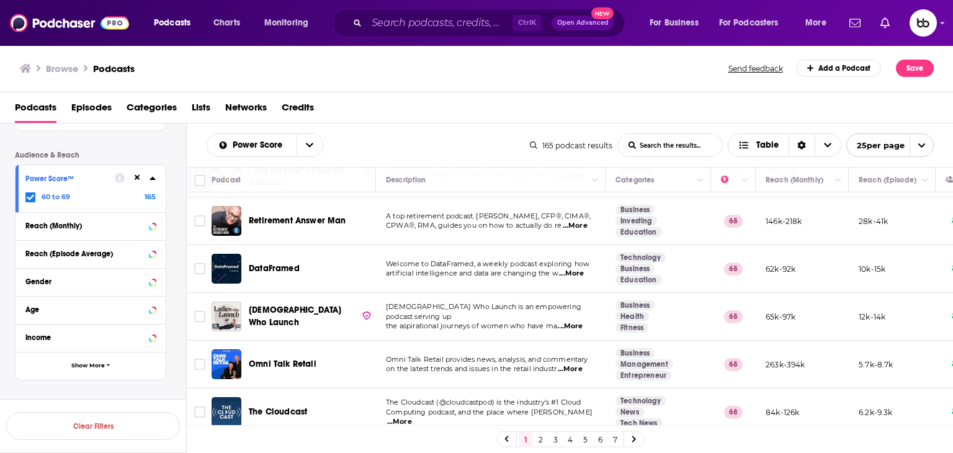
click at [584, 269] on span "...More" at bounding box center [571, 274] width 25 height 10
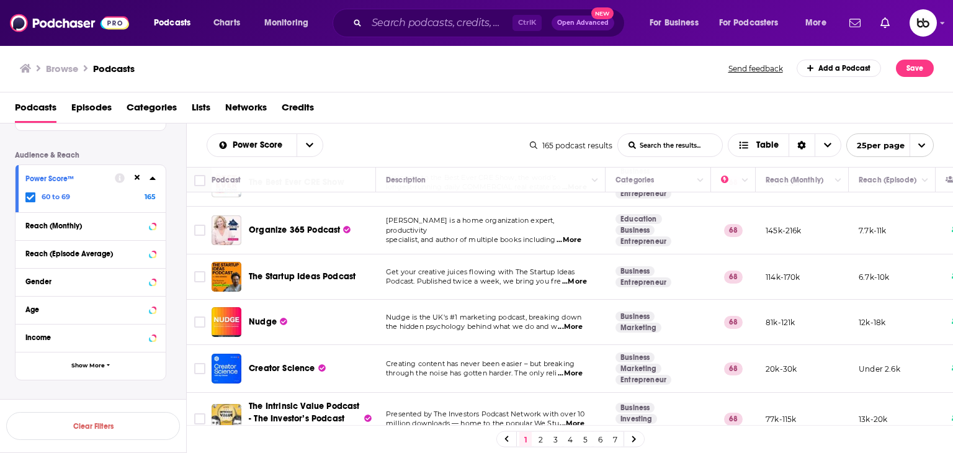
scroll to position [434, 0]
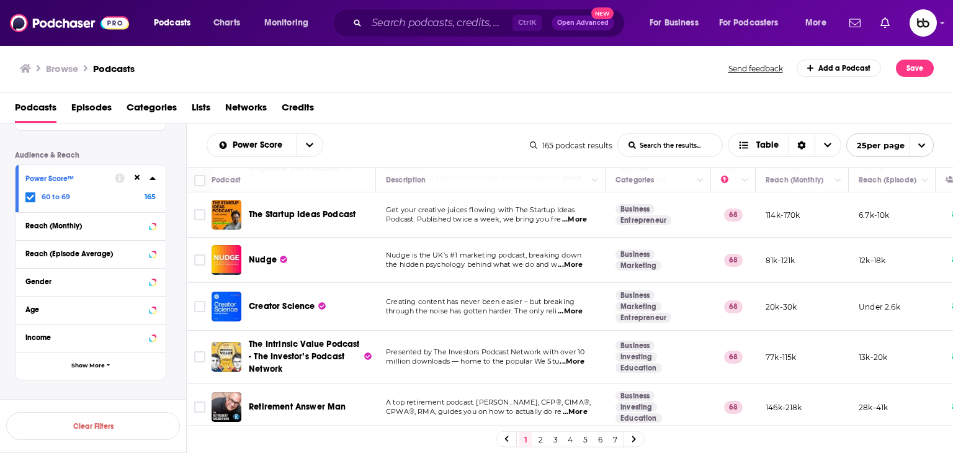
click at [569, 307] on span "...More" at bounding box center [570, 312] width 25 height 10
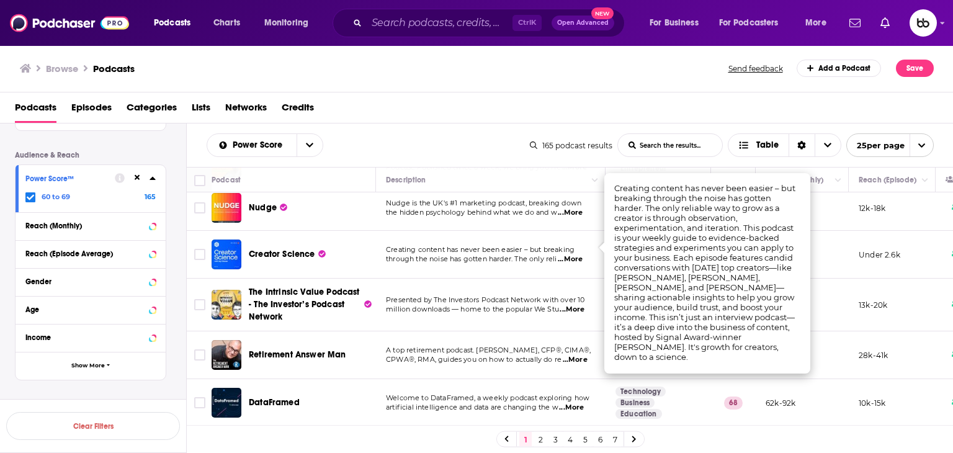
scroll to position [558, 0]
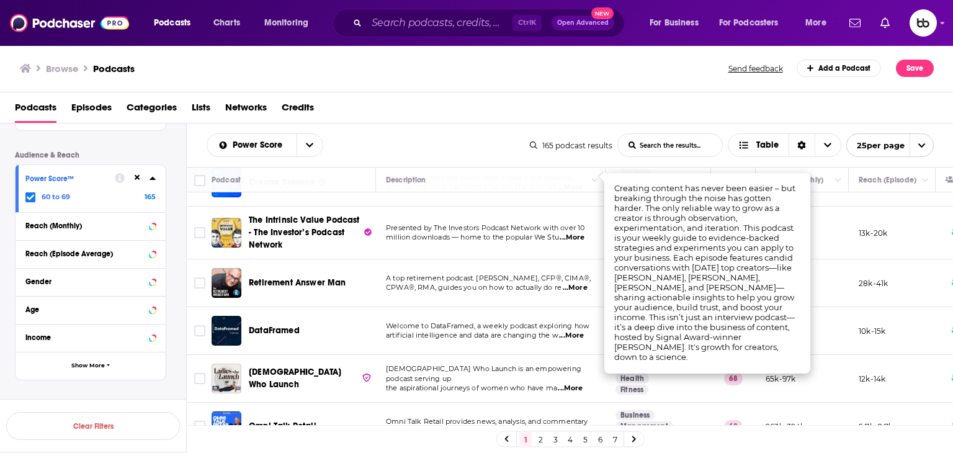
click at [585, 283] on span "...More" at bounding box center [575, 288] width 25 height 10
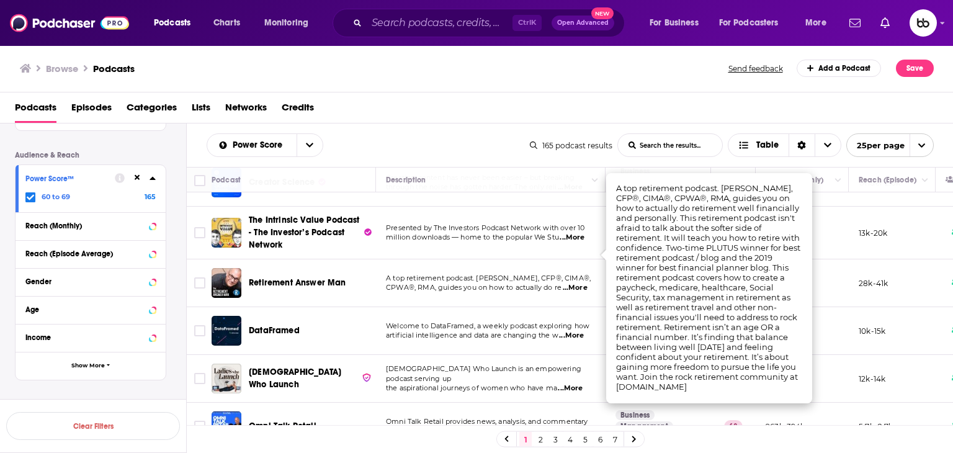
scroll to position [683, 0]
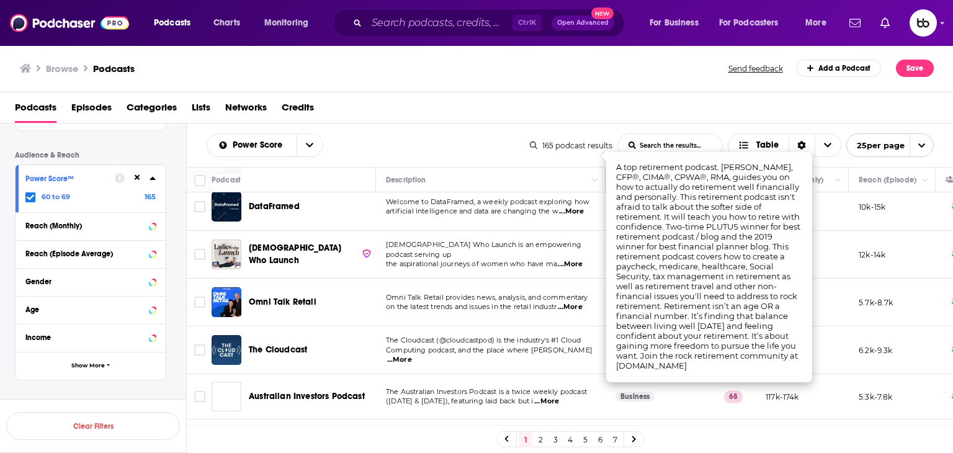
click at [578, 259] on span "...More" at bounding box center [570, 264] width 25 height 10
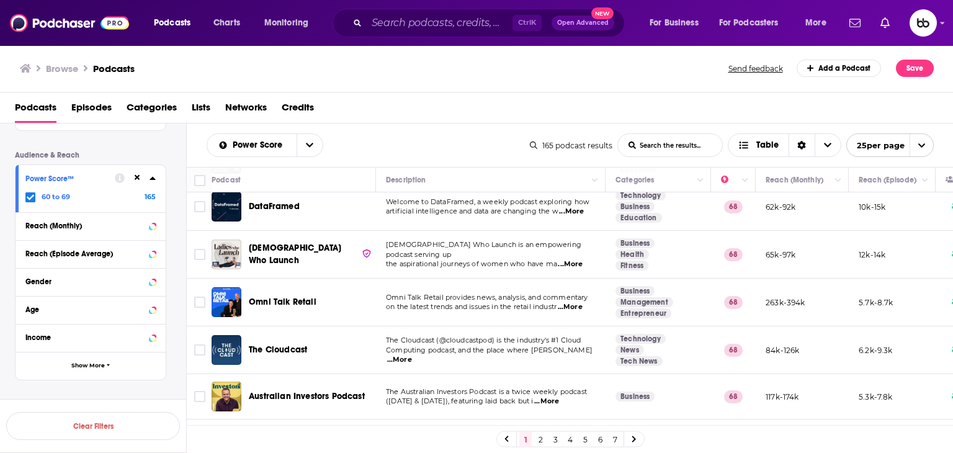
click at [583, 302] on span "...More" at bounding box center [570, 307] width 25 height 10
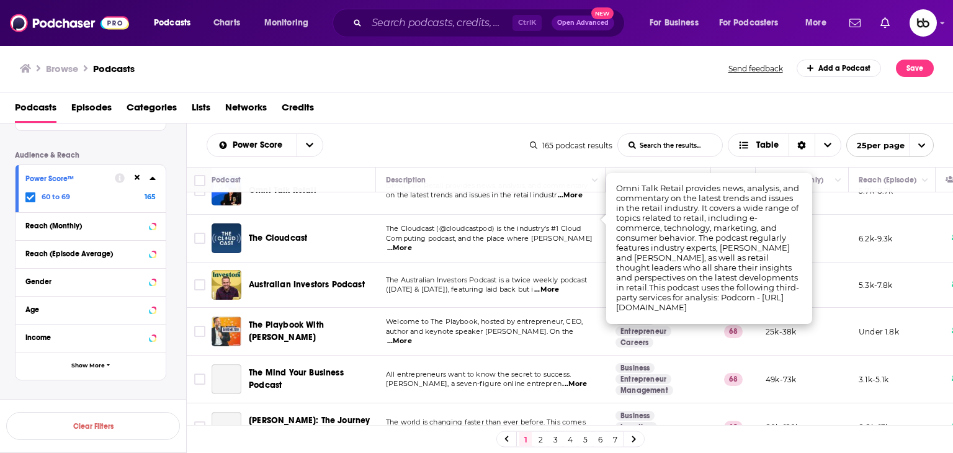
scroll to position [807, 0]
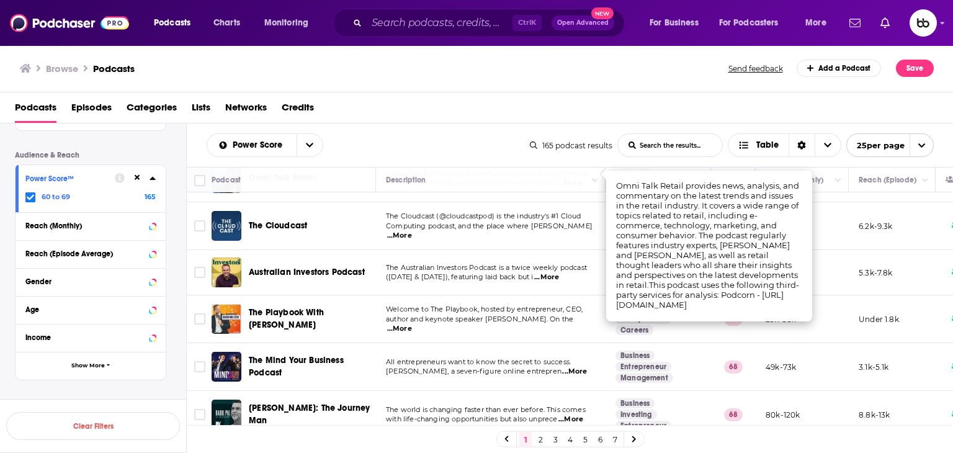
click at [559, 272] on span "...More" at bounding box center [546, 277] width 25 height 10
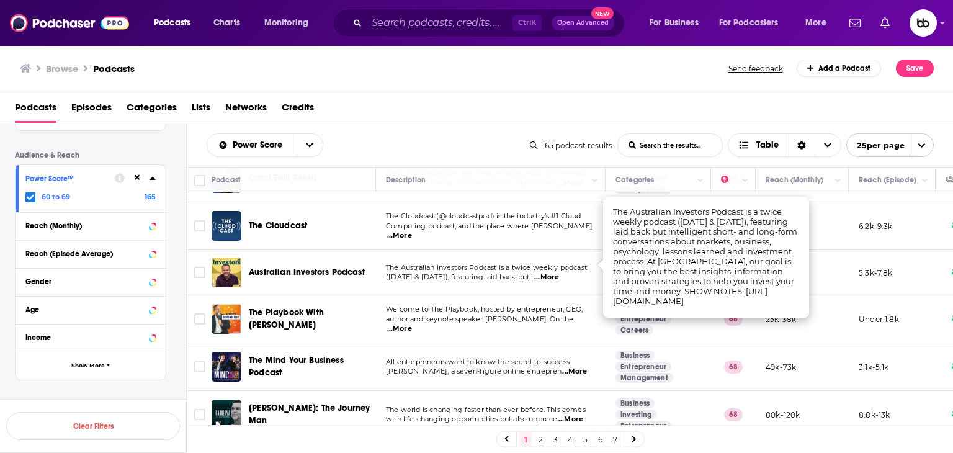
click at [412, 324] on span "...More" at bounding box center [399, 329] width 25 height 10
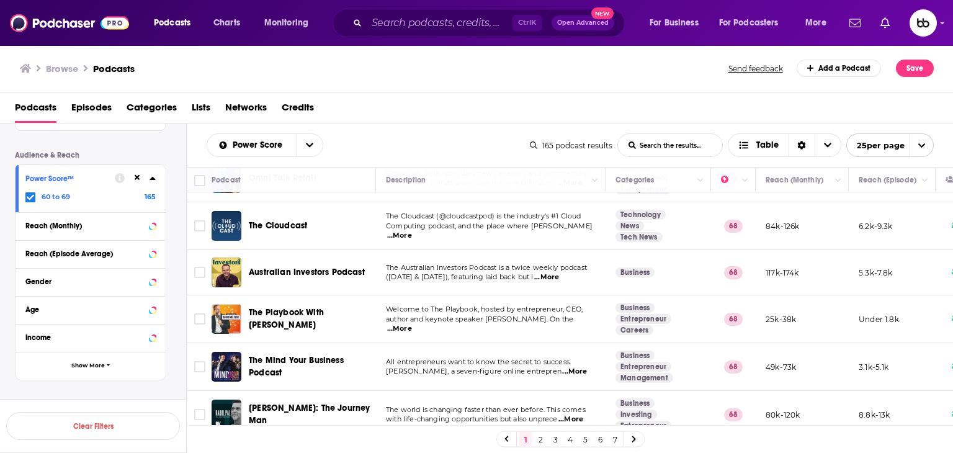
drag, startPoint x: 585, startPoint y: 315, endPoint x: 295, endPoint y: 300, distance: 289.5
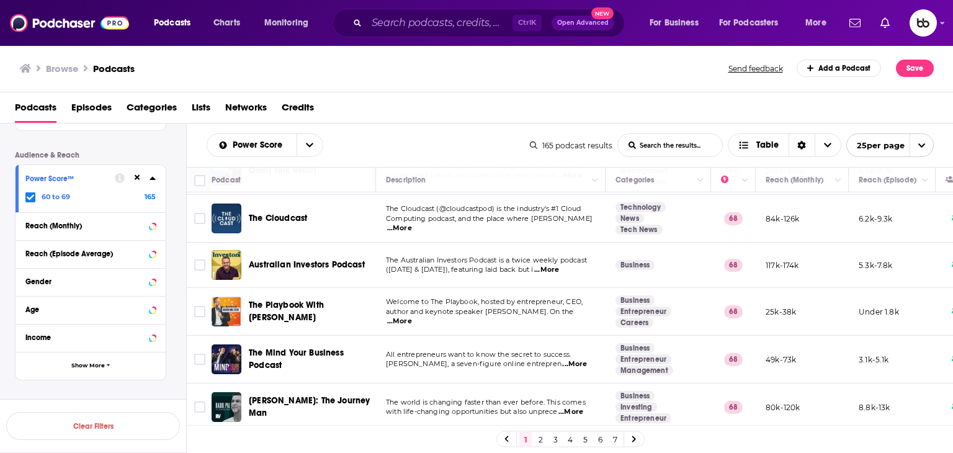
scroll to position [832, 0]
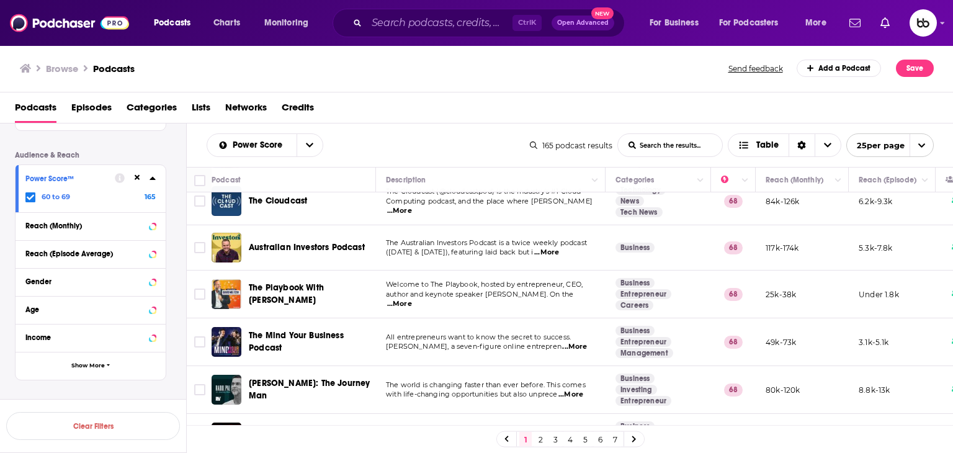
click at [578, 342] on span "...More" at bounding box center [574, 347] width 25 height 10
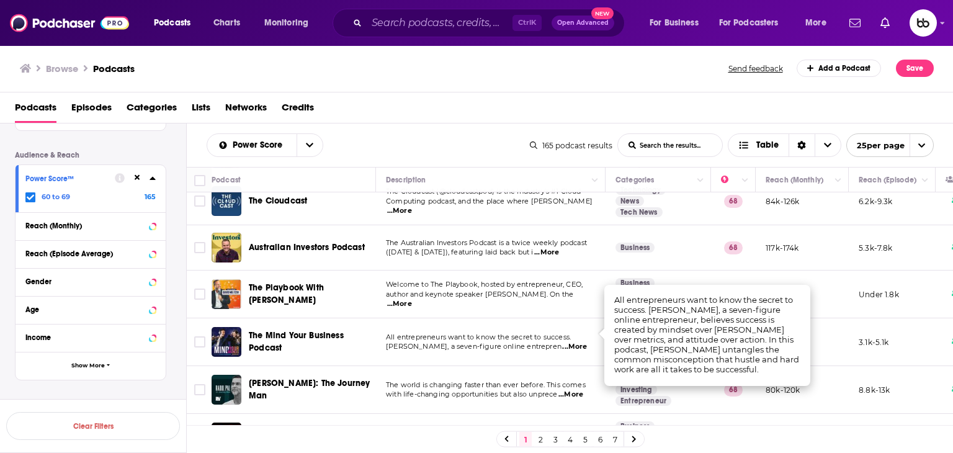
click at [581, 390] on span "...More" at bounding box center [570, 395] width 25 height 10
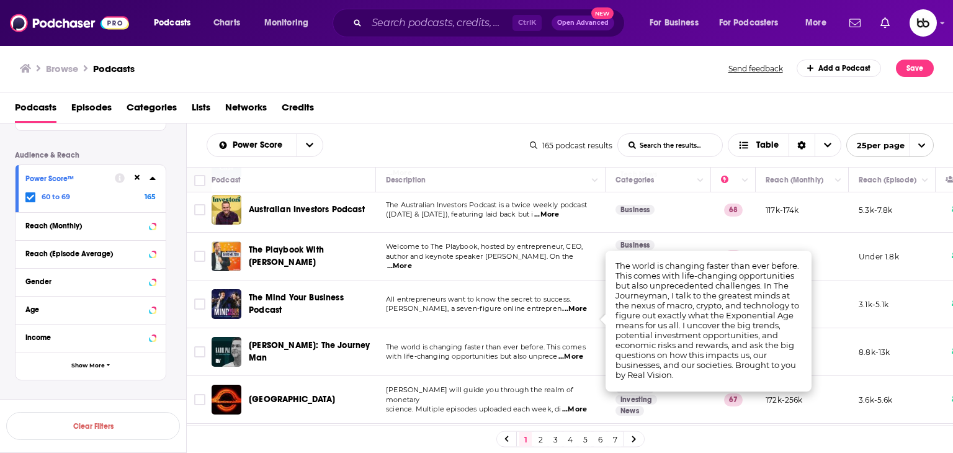
scroll to position [894, 0]
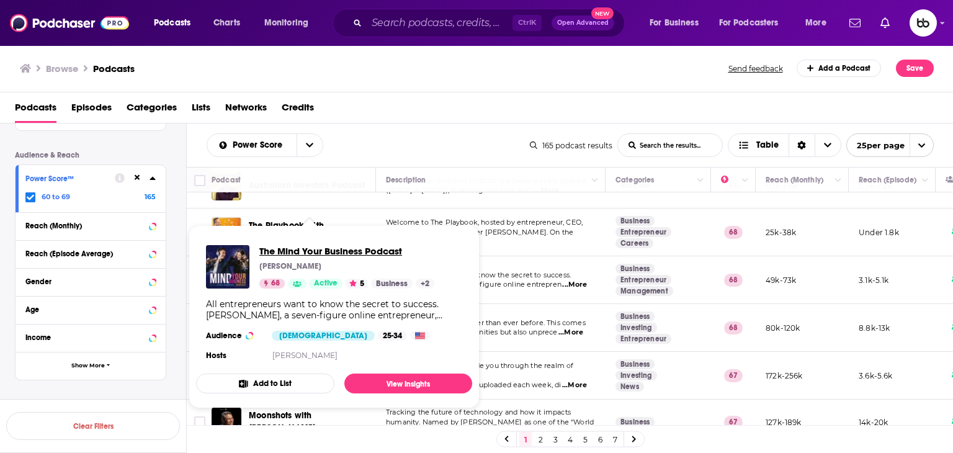
drag, startPoint x: 298, startPoint y: 260, endPoint x: 271, endPoint y: 246, distance: 30.0
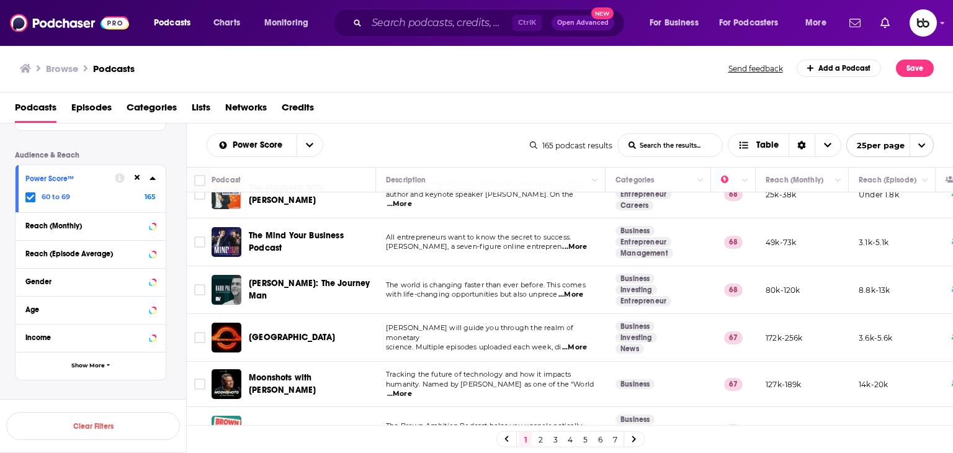
scroll to position [956, 0]
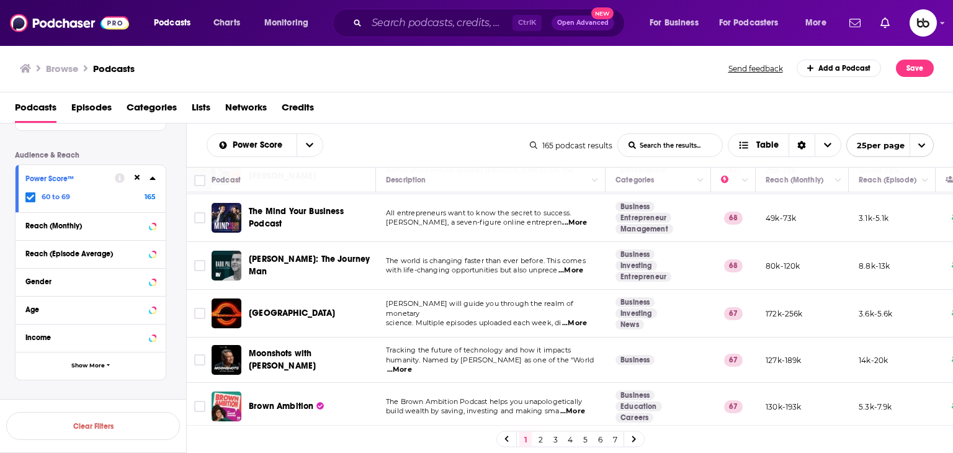
click at [573, 266] on span "...More" at bounding box center [570, 271] width 25 height 10
click at [928, 70] on button "Save" at bounding box center [915, 68] width 38 height 17
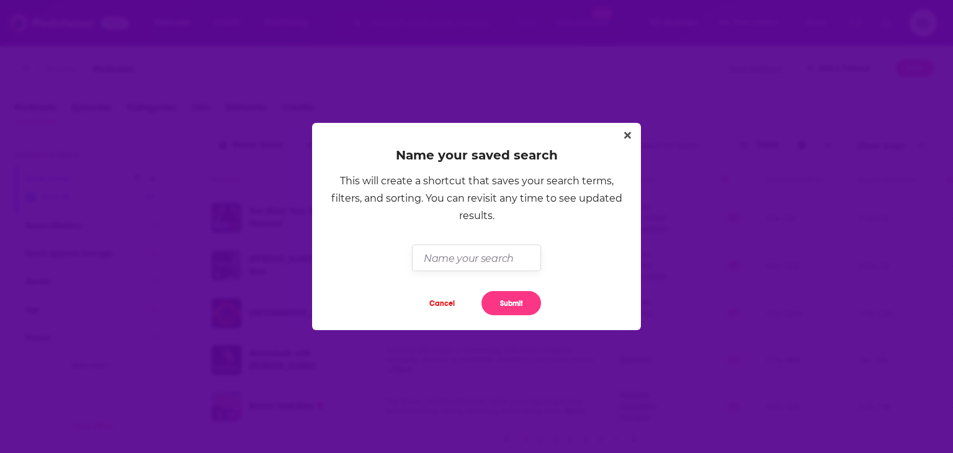
click at [489, 261] on input "Dialog" at bounding box center [476, 257] width 128 height 27
type input "R"
type input "Sept Business Search"
click at [511, 303] on button "Submit" at bounding box center [512, 303] width 60 height 24
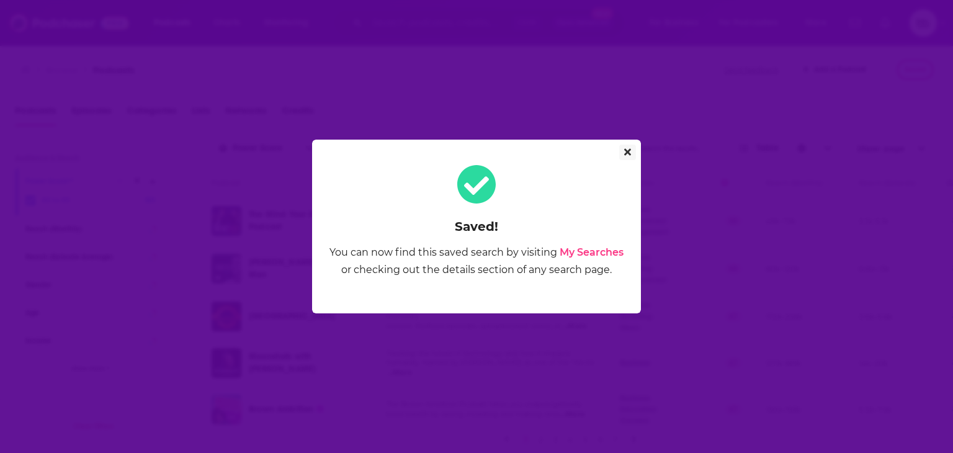
click at [623, 154] on button "Close" at bounding box center [627, 153] width 17 height 16
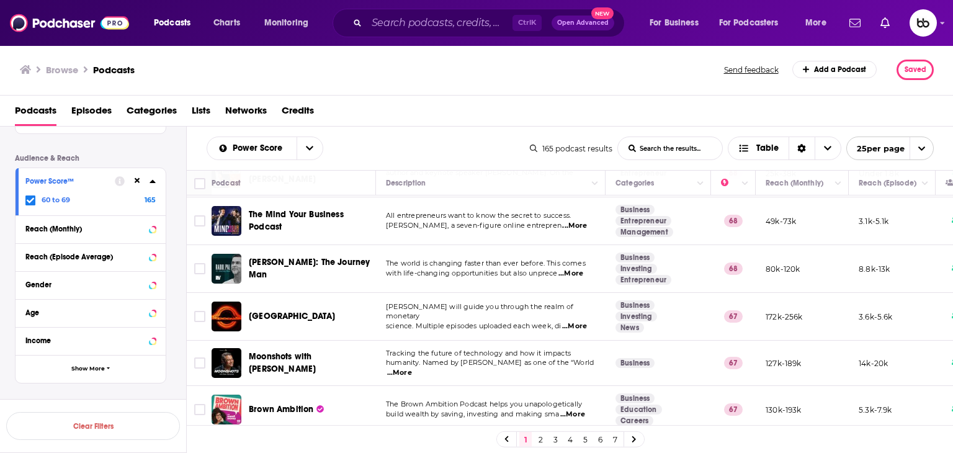
click at [581, 266] on td "The world is changing faster than ever before. This comes with life-changing op…" at bounding box center [491, 269] width 230 height 48
click at [581, 269] on span "...More" at bounding box center [570, 274] width 25 height 10
click at [580, 221] on span "...More" at bounding box center [574, 226] width 25 height 10
click at [583, 269] on span "...More" at bounding box center [570, 274] width 25 height 10
click at [412, 368] on span "...More" at bounding box center [399, 373] width 25 height 10
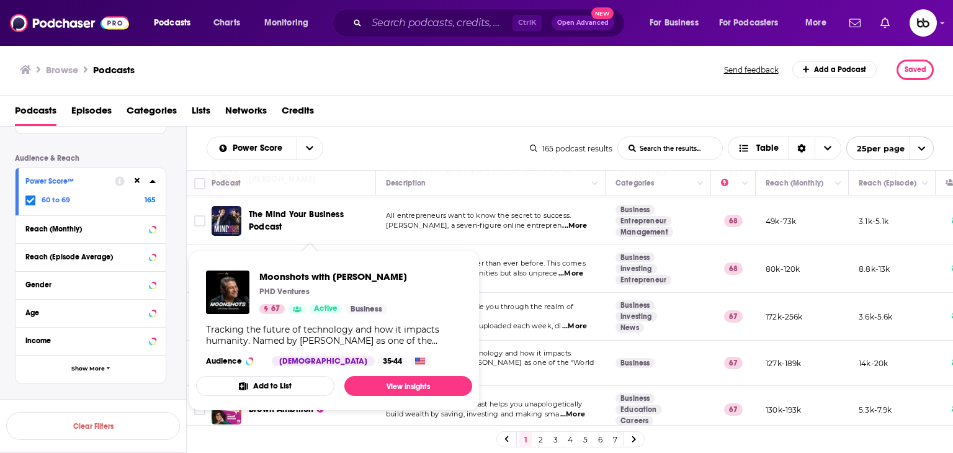
drag, startPoint x: 276, startPoint y: 341, endPoint x: 258, endPoint y: 274, distance: 69.4
drag, startPoint x: 258, startPoint y: 274, endPoint x: 282, endPoint y: 282, distance: 25.5
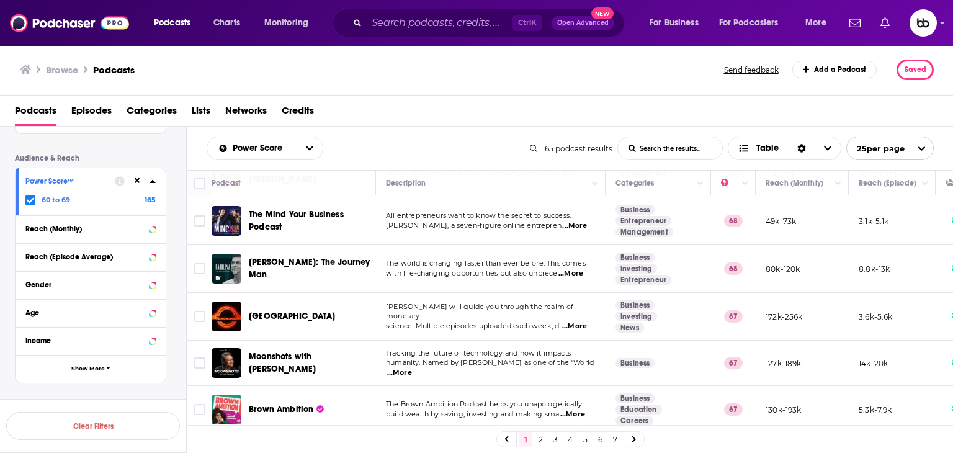
click at [574, 410] on span "...More" at bounding box center [572, 415] width 25 height 10
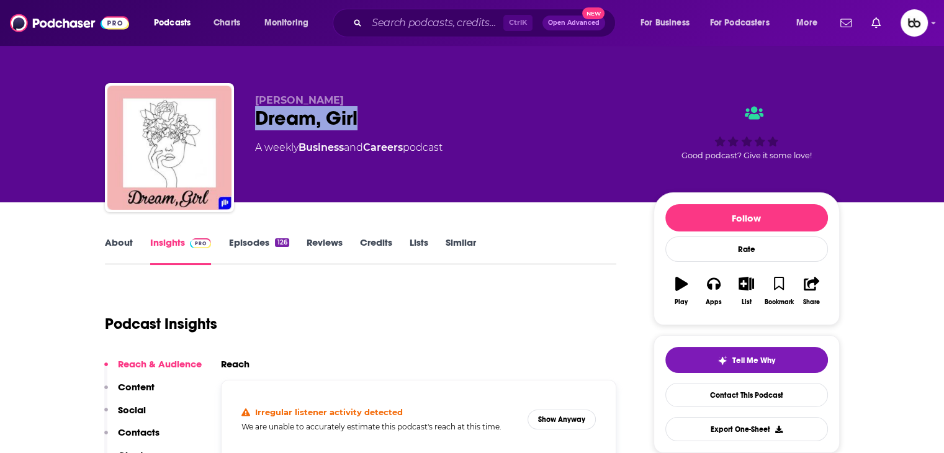
drag, startPoint x: 372, startPoint y: 125, endPoint x: 258, endPoint y: 122, distance: 114.2
click at [258, 122] on div "Dream, Girl" at bounding box center [444, 118] width 379 height 24
copy h2 "Dream, Girl"
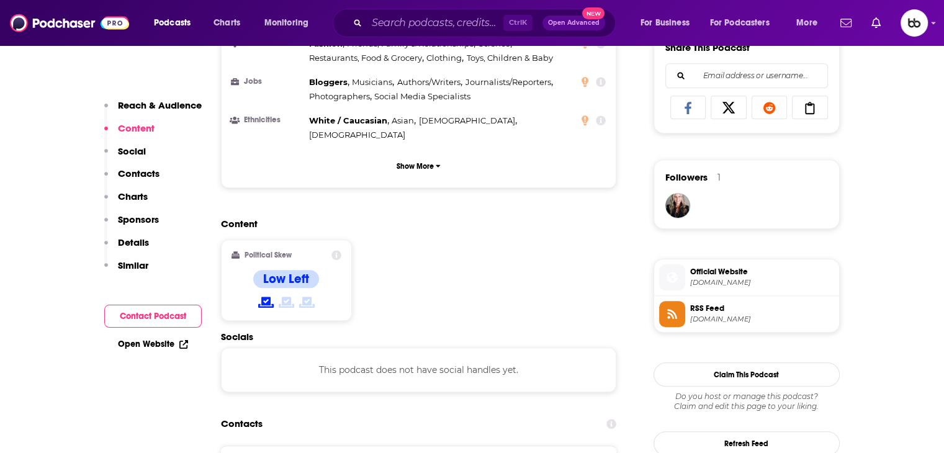
scroll to position [807, 0]
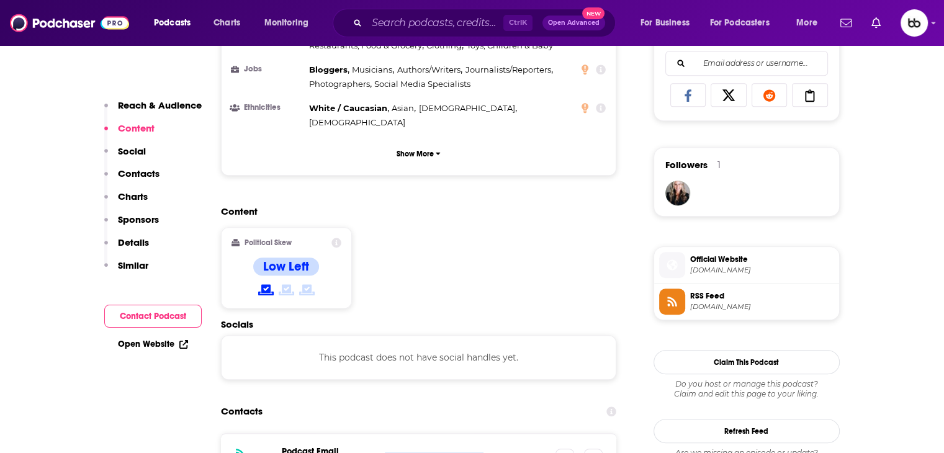
drag, startPoint x: 490, startPoint y: 397, endPoint x: 382, endPoint y: 393, distance: 107.4
click at [382, 434] on div "RSS Podcast Email Sheen Gurrib sheengurrib@gmail.com sheengurrib@gmail.com" at bounding box center [419, 458] width 396 height 48
copy p "sheengurrib@gmail.com"
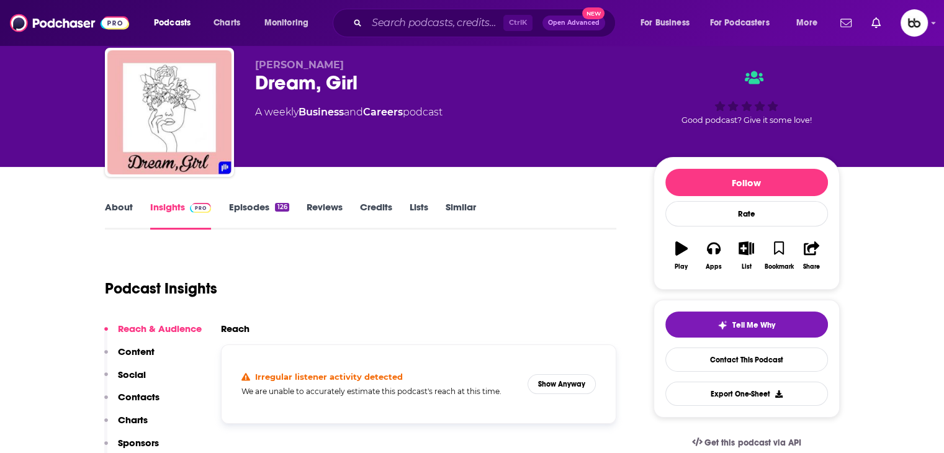
scroll to position [0, 0]
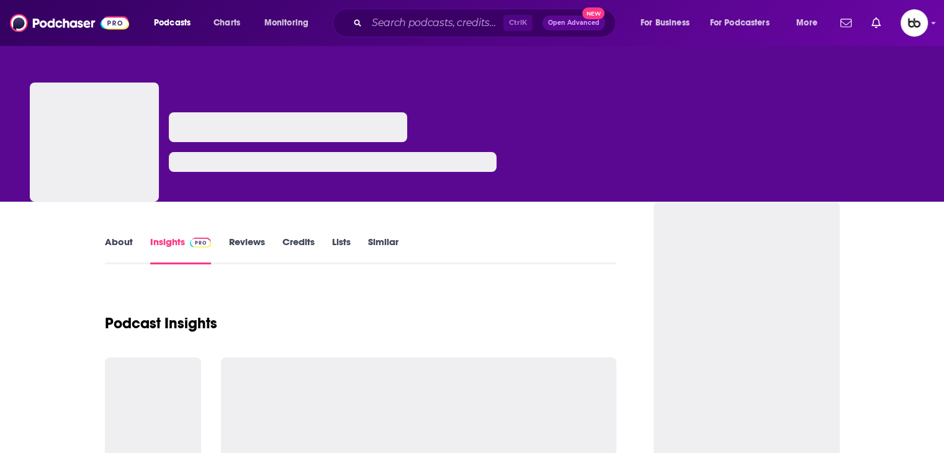
click at [415, 121] on div at bounding box center [333, 156] width 328 height 89
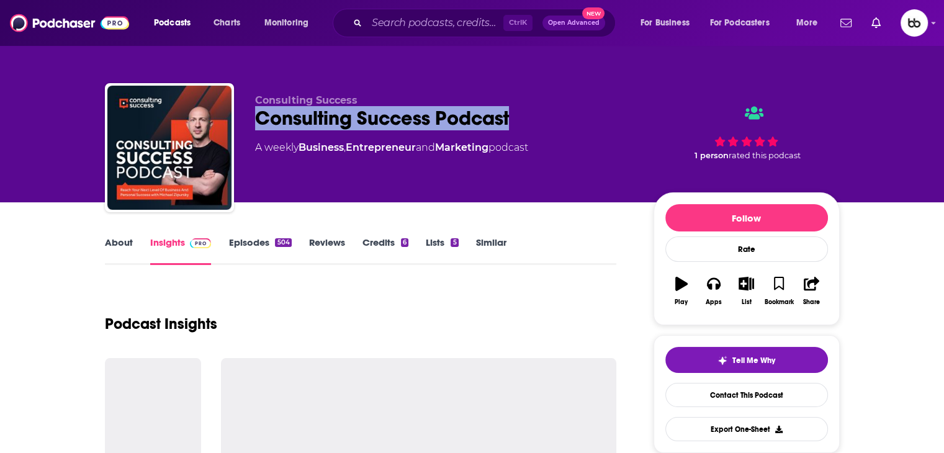
drag, startPoint x: 509, startPoint y: 112, endPoint x: 246, endPoint y: 114, distance: 263.1
click at [246, 114] on div "Consulting Success Consulting Success Podcast A weekly Business , Entrepreneur …" at bounding box center [472, 150] width 735 height 134
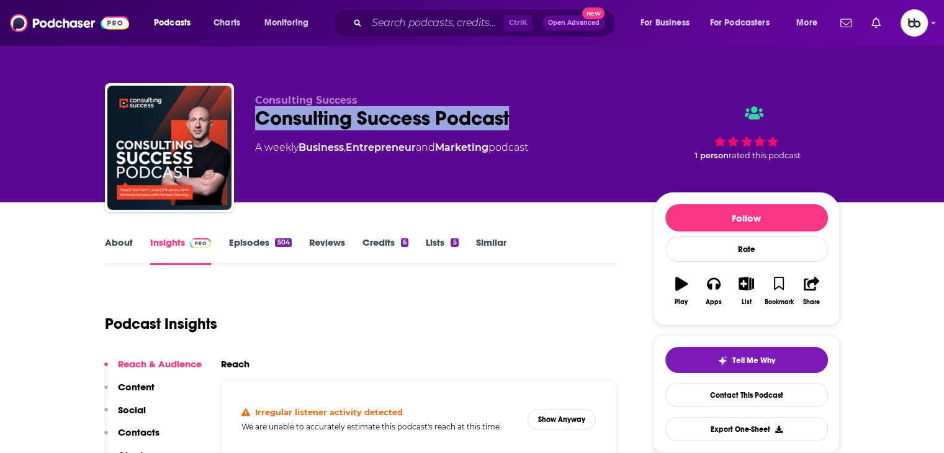
copy h2 "Consulting Success Podcast"
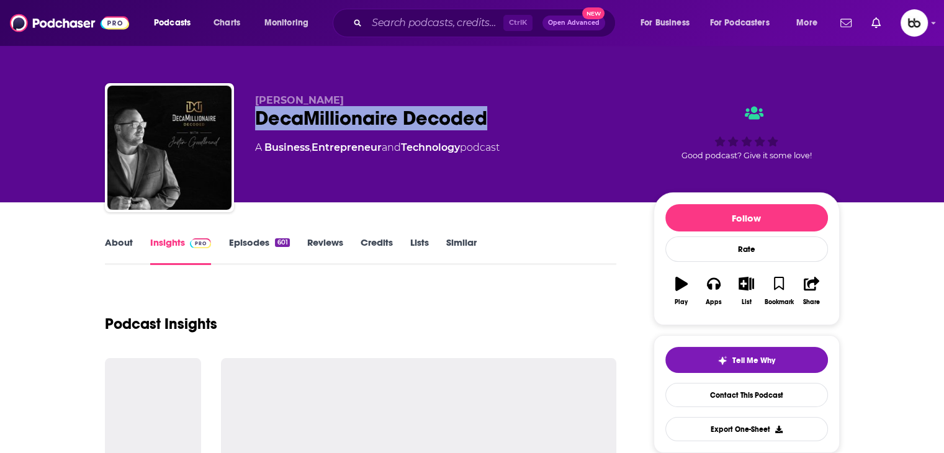
drag, startPoint x: 439, startPoint y: 116, endPoint x: 251, endPoint y: 123, distance: 187.5
click at [251, 123] on div "Justin Goodbread DecaMillionaire Decoded A Business , Entrepreneur and Technolo…" at bounding box center [472, 150] width 735 height 134
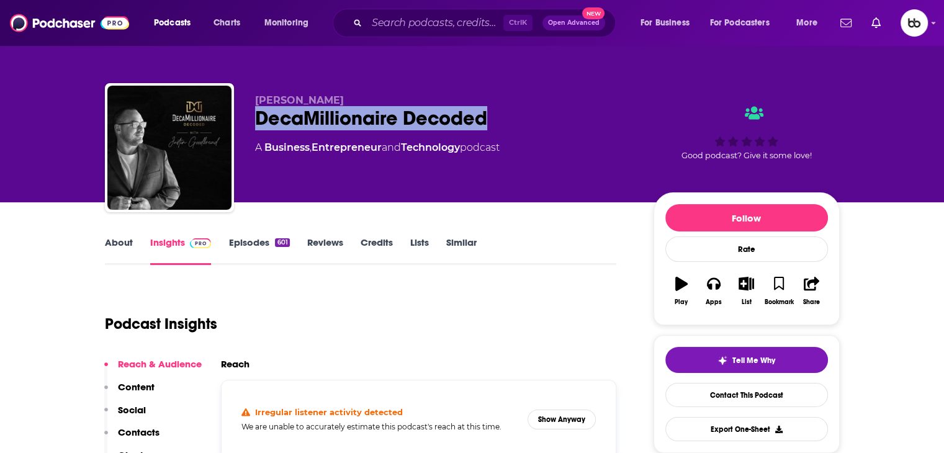
copy h2 "DecaMillionaire Decoded"
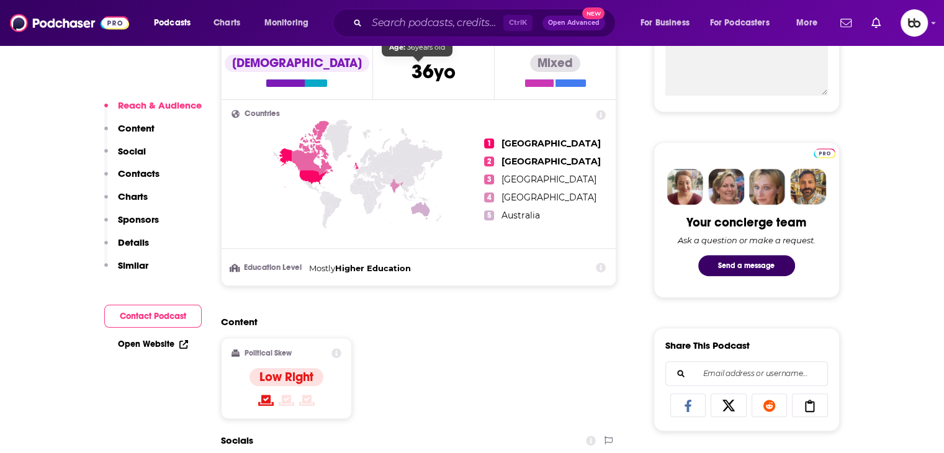
scroll to position [683, 0]
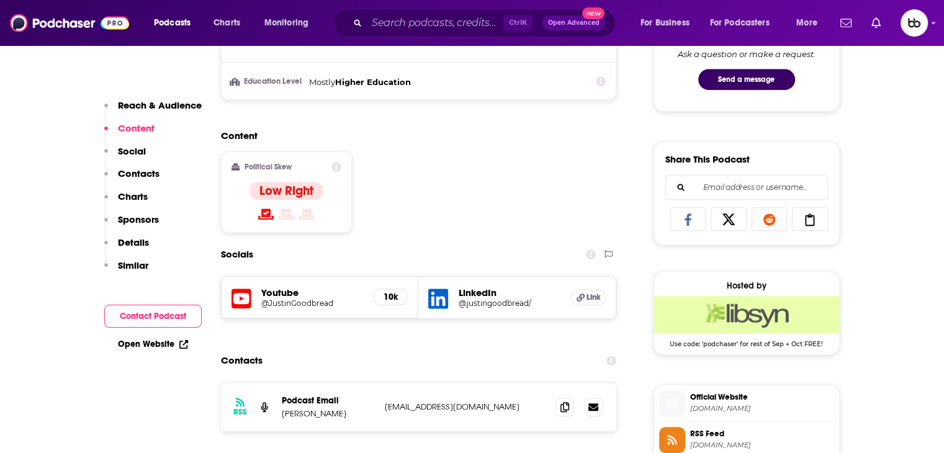
drag, startPoint x: 526, startPoint y: 407, endPoint x: 386, endPoint y: 409, distance: 139.6
click at [385, 410] on p "contact@financiallysimple.com" at bounding box center [465, 406] width 161 height 11
copy p "contact@financiallysimple.com"
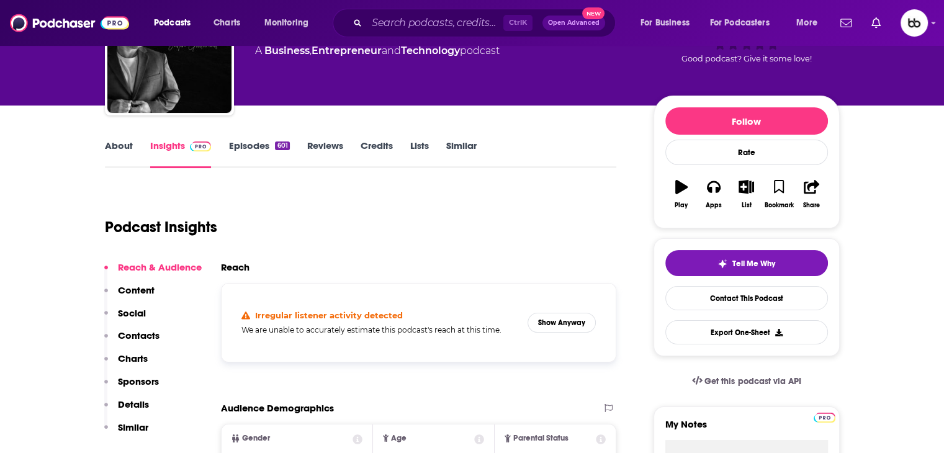
scroll to position [0, 0]
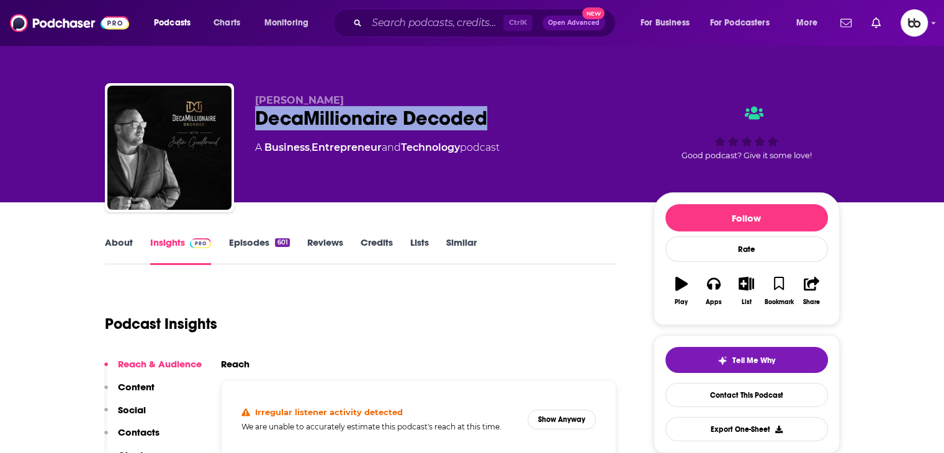
drag, startPoint x: 506, startPoint y: 123, endPoint x: 251, endPoint y: 128, distance: 255.7
click at [251, 128] on div "Justin Goodbread DecaMillionaire Decoded A Business , Entrepreneur and Technolo…" at bounding box center [472, 150] width 735 height 134
copy h2 "DecaMillionaire Decoded"
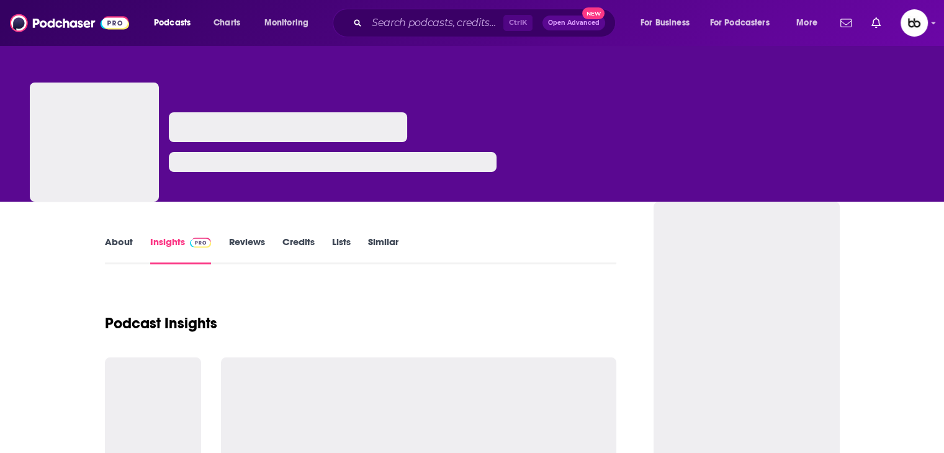
click at [481, 117] on div at bounding box center [333, 156] width 328 height 89
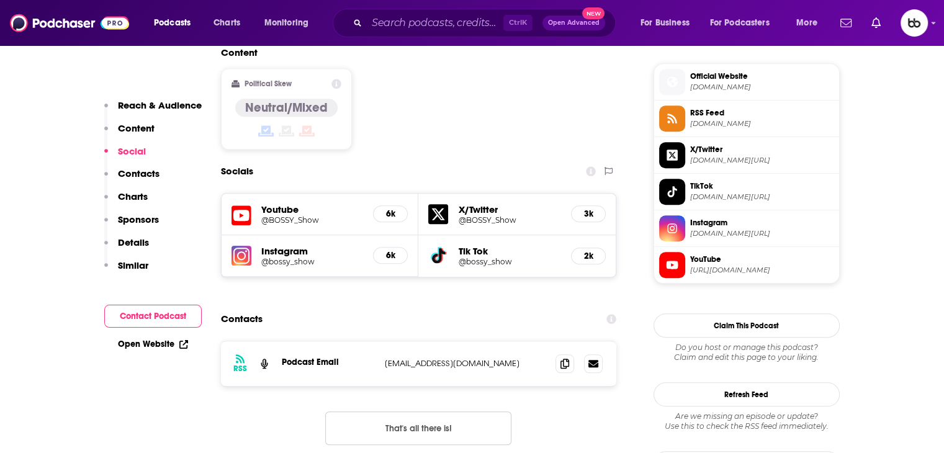
scroll to position [993, 0]
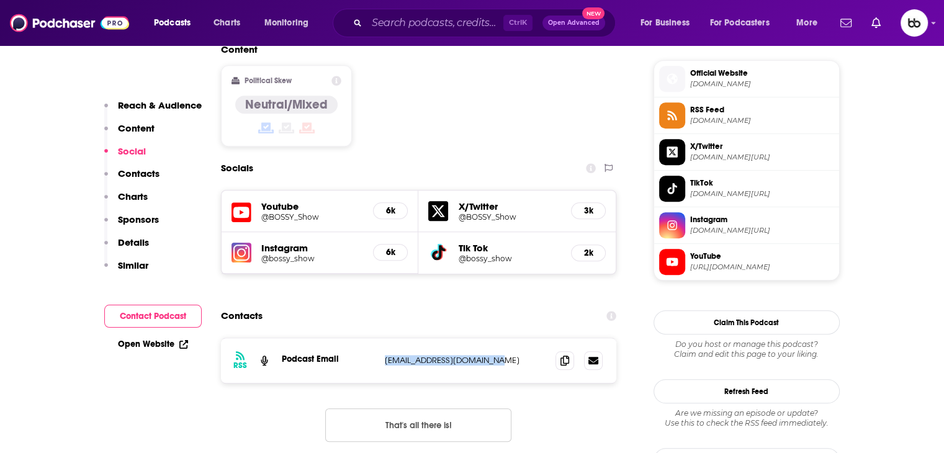
drag, startPoint x: 477, startPoint y: 308, endPoint x: 385, endPoint y: 308, distance: 91.8
click at [385, 338] on div "RSS Podcast Email bossyshow@morningbrew.com bossyshow@morningbrew.com" at bounding box center [419, 360] width 396 height 45
copy p "bossyshow@morningbrew.com"
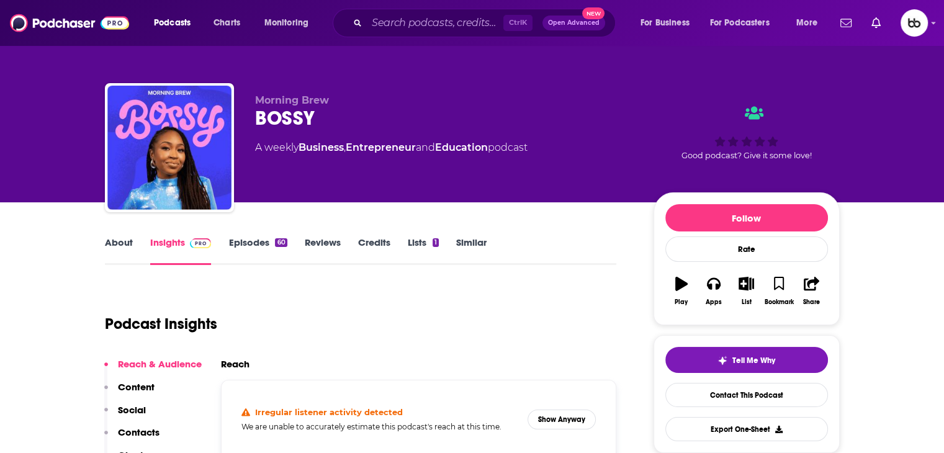
scroll to position [0, 0]
click at [290, 123] on div "BOSSY" at bounding box center [444, 118] width 379 height 24
copy h2 "BOSSY"
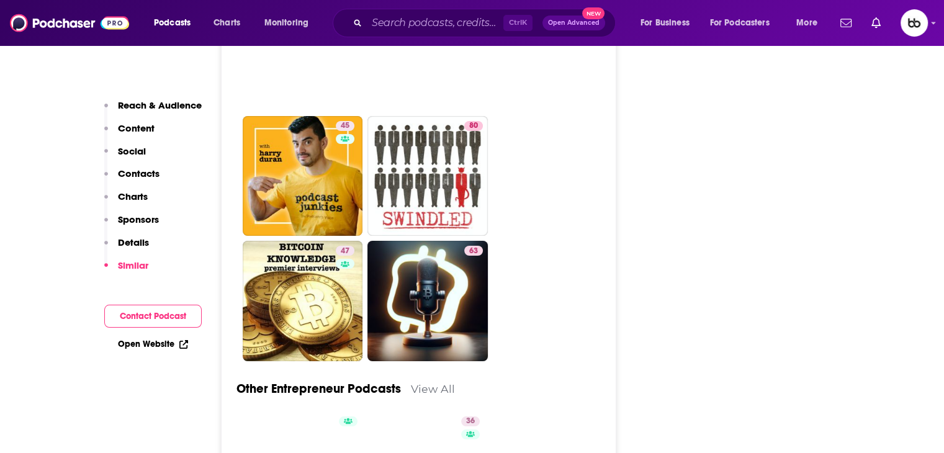
scroll to position [4468, 0]
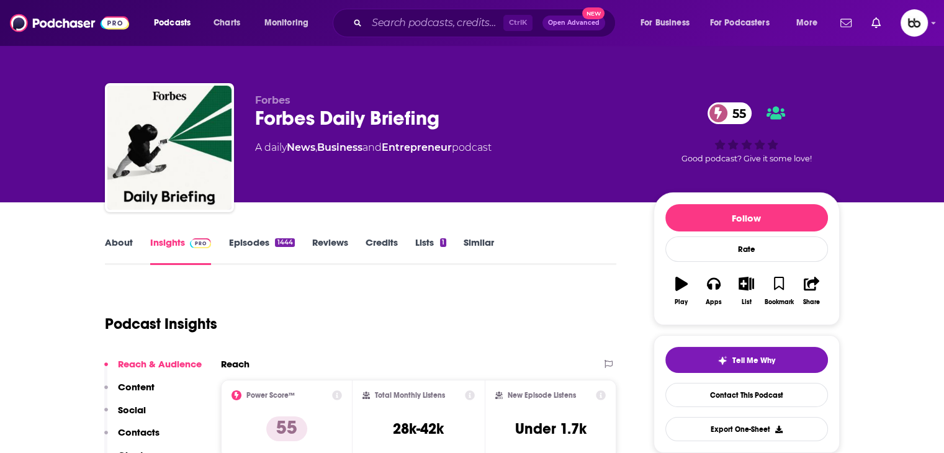
click at [118, 241] on link "About" at bounding box center [119, 250] width 28 height 29
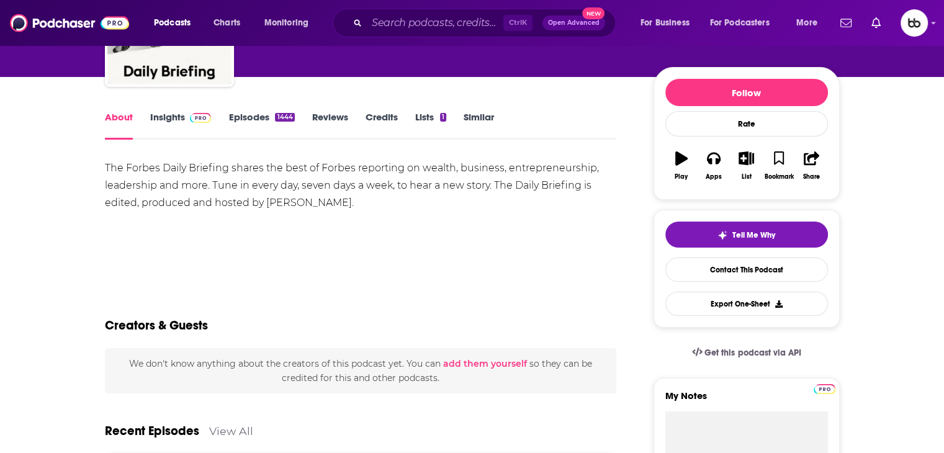
scroll to position [124, 0]
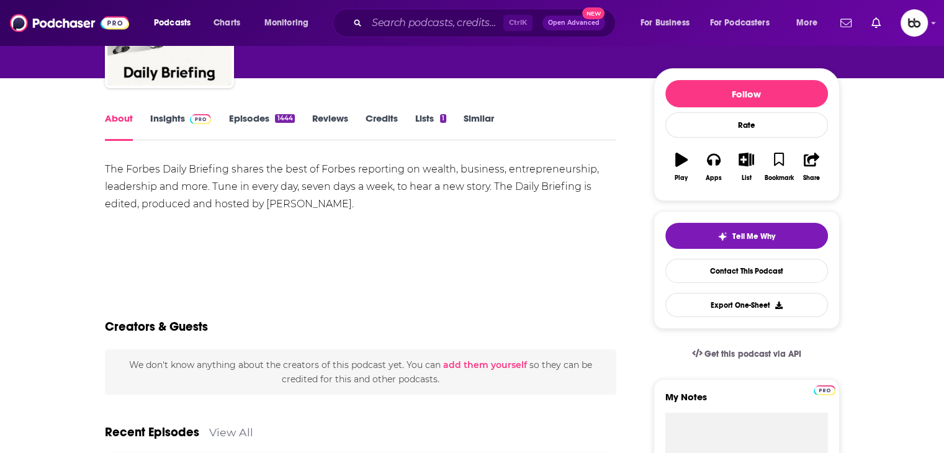
click at [246, 116] on link "Episodes 1444" at bounding box center [261, 126] width 66 height 29
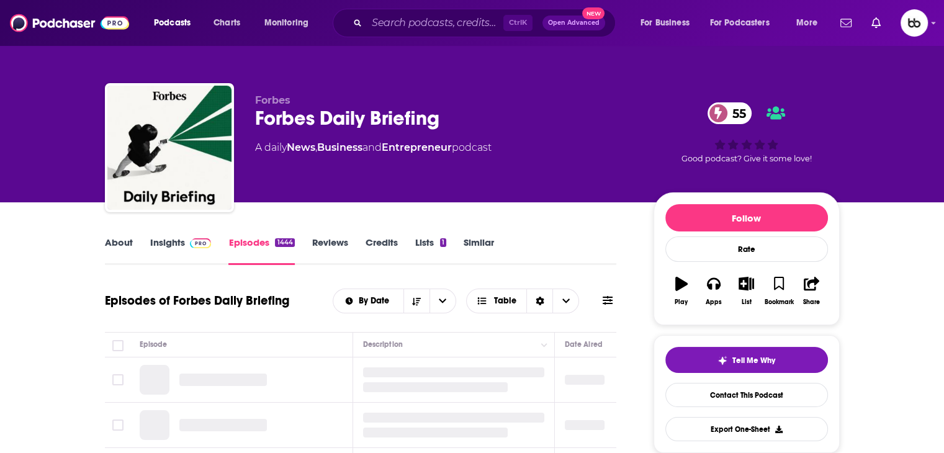
click at [168, 242] on link "Insights" at bounding box center [180, 250] width 61 height 29
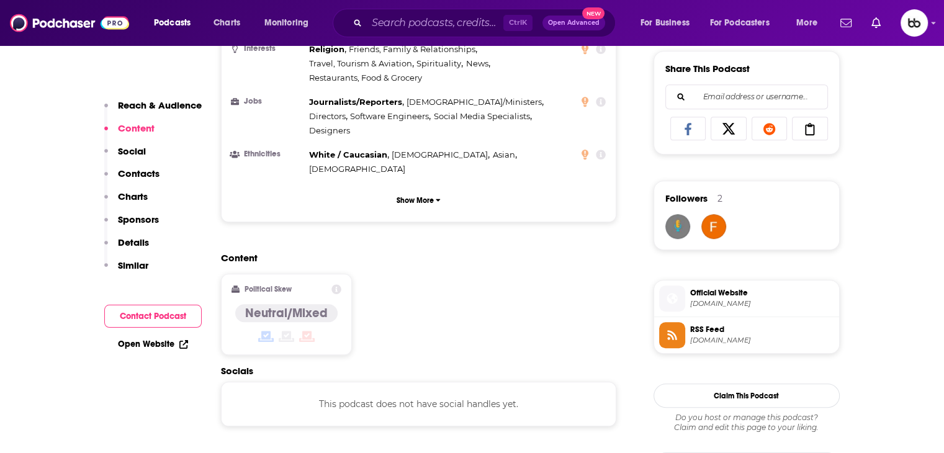
scroll to position [993, 0]
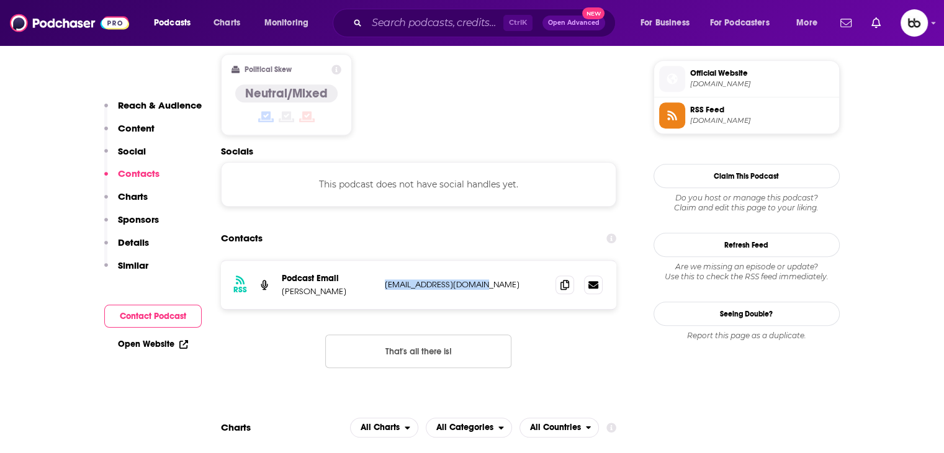
drag, startPoint x: 504, startPoint y: 236, endPoint x: 382, endPoint y: 229, distance: 122.5
click at [382, 261] on div "RSS Podcast Email [PERSON_NAME] [EMAIL_ADDRESS][DOMAIN_NAME] [EMAIL_ADDRESS][DO…" at bounding box center [419, 285] width 396 height 48
copy p "[EMAIL_ADDRESS][DOMAIN_NAME]"
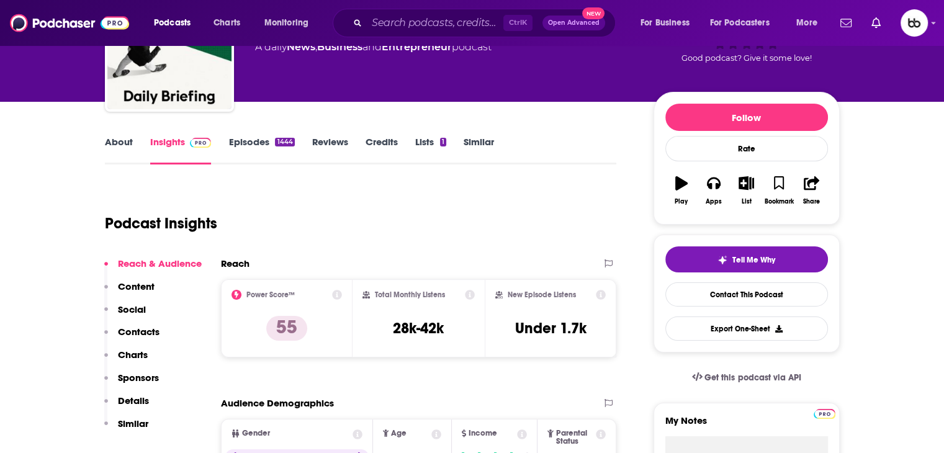
scroll to position [0, 0]
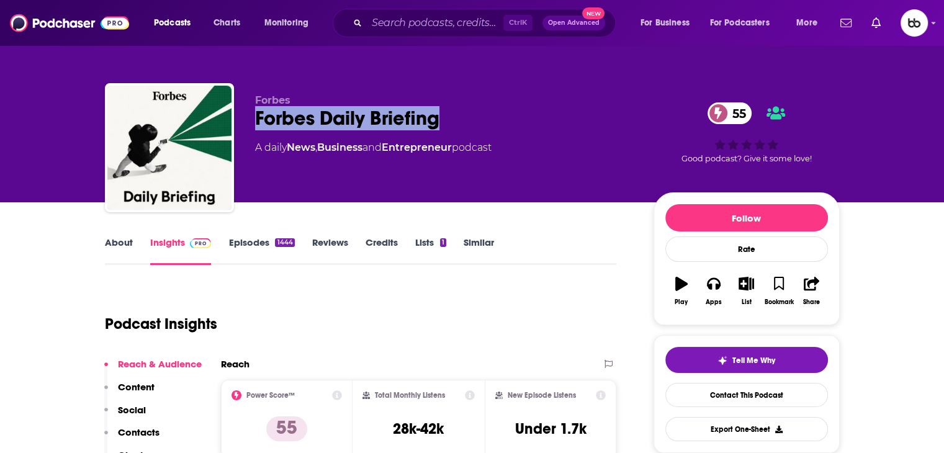
drag, startPoint x: 317, startPoint y: 115, endPoint x: 258, endPoint y: 116, distance: 59.0
click at [258, 116] on div "Forbes Daily Briefing 55" at bounding box center [444, 118] width 379 height 24
copy h2 "Forbes Daily Briefing"
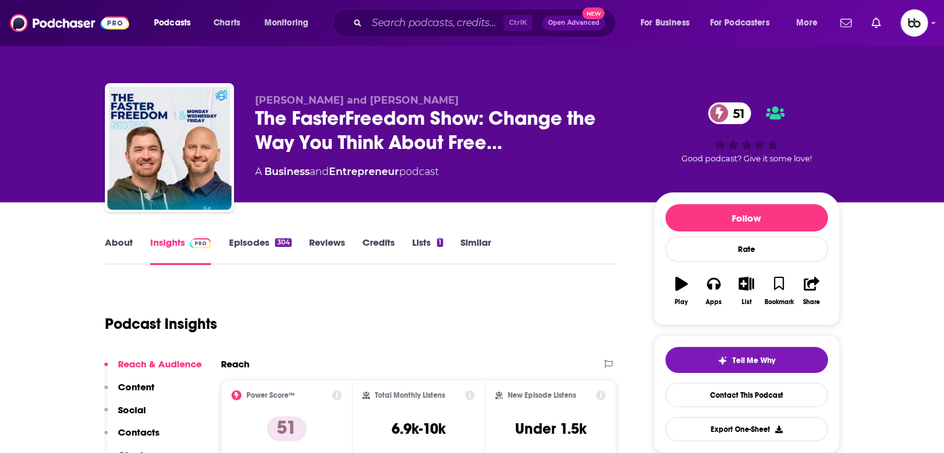
click at [122, 240] on link "About" at bounding box center [119, 250] width 28 height 29
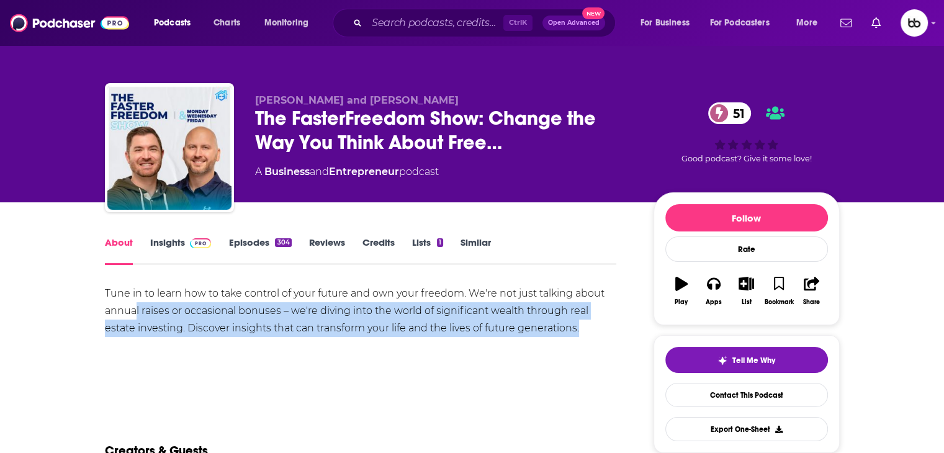
drag, startPoint x: 591, startPoint y: 328, endPoint x: 141, endPoint y: 298, distance: 450.3
click at [136, 303] on div "Tune in to learn how to take control of your future and own your freedom. We're…" at bounding box center [361, 311] width 512 height 52
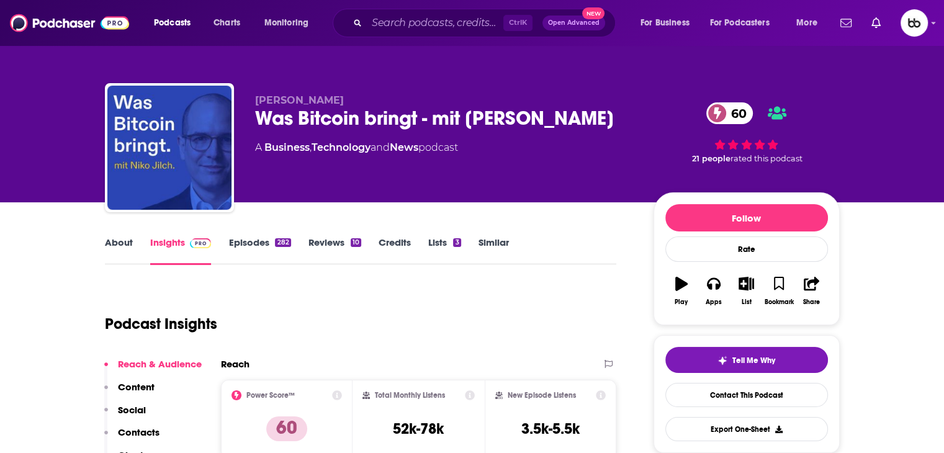
click at [122, 237] on link "About" at bounding box center [119, 250] width 28 height 29
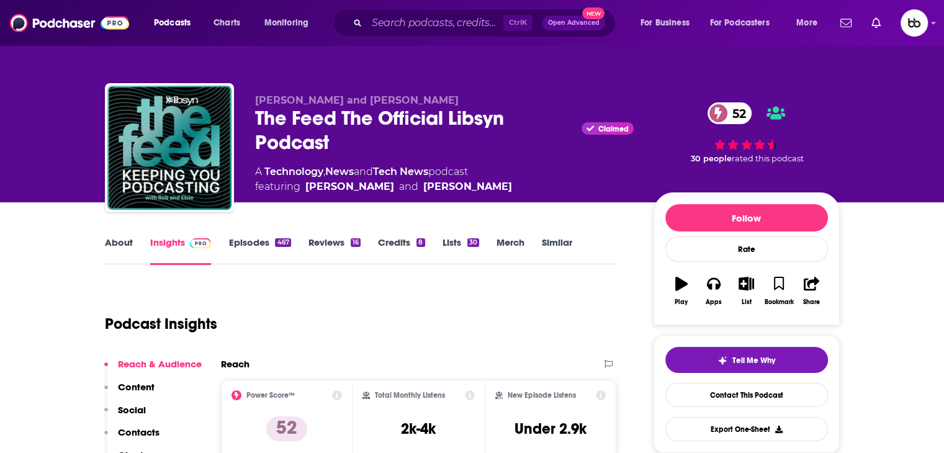
click at [125, 249] on link "About" at bounding box center [119, 250] width 28 height 29
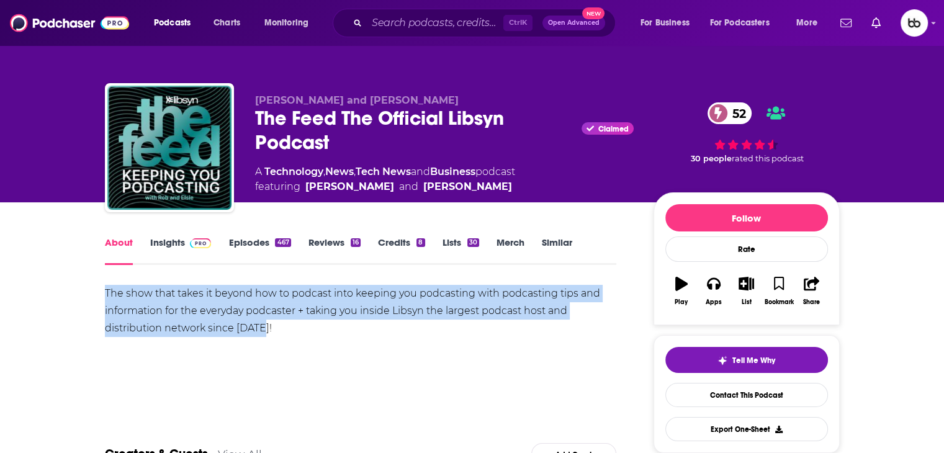
drag, startPoint x: 279, startPoint y: 334, endPoint x: 104, endPoint y: 295, distance: 179.3
click at [105, 295] on div "The show that takes it beyond how to podcast into keeping you podcasting with p…" at bounding box center [361, 311] width 512 height 52
drag, startPoint x: 380, startPoint y: 331, endPoint x: 374, endPoint y: 331, distance: 6.2
click at [379, 331] on div "The show that takes it beyond how to podcast into keeping you podcasting with p…" at bounding box center [361, 311] width 512 height 52
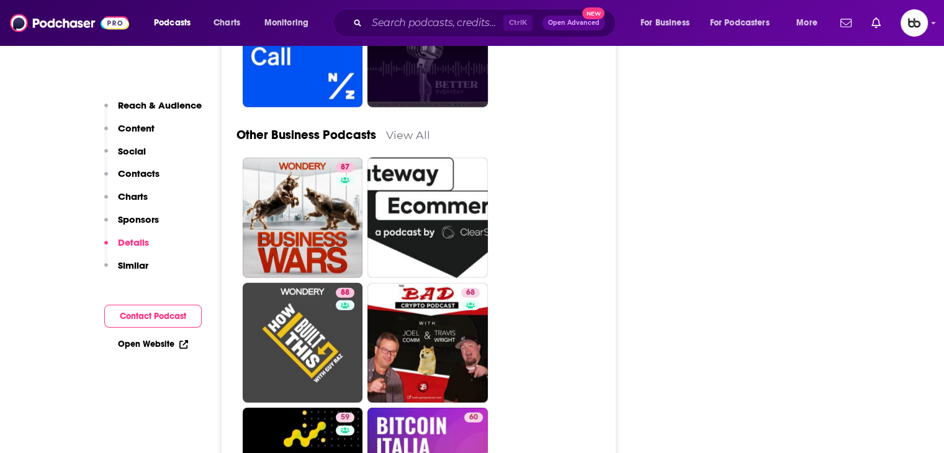
scroll to position [2998, 0]
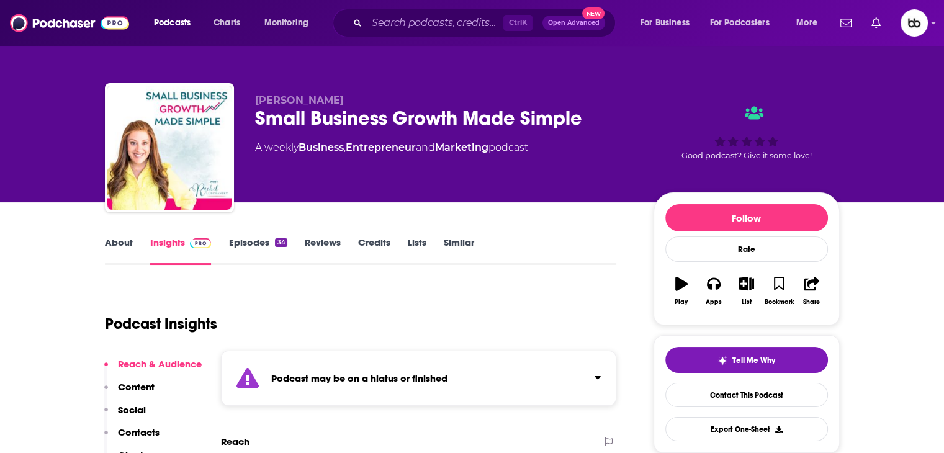
click at [123, 242] on link "About" at bounding box center [119, 250] width 28 height 29
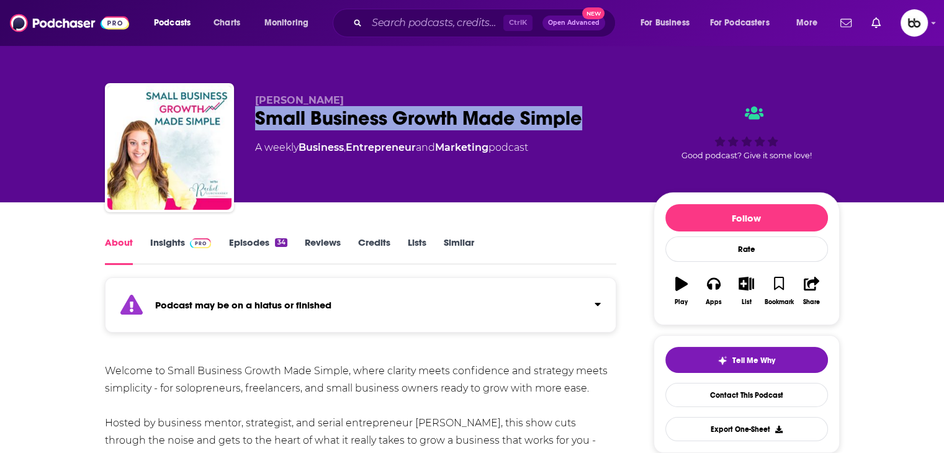
drag, startPoint x: 608, startPoint y: 115, endPoint x: 251, endPoint y: 113, distance: 357.4
click at [251, 113] on div "Rachel Lubchansky Small Business Growth Made Simple A weekly Business , Entrepr…" at bounding box center [472, 150] width 735 height 134
copy h1 "Small Business Growth Made Simple"
drag, startPoint x: 367, startPoint y: 97, endPoint x: 255, endPoint y: 102, distance: 112.5
click at [255, 102] on p "Rachel Lubchansky" at bounding box center [444, 100] width 379 height 12
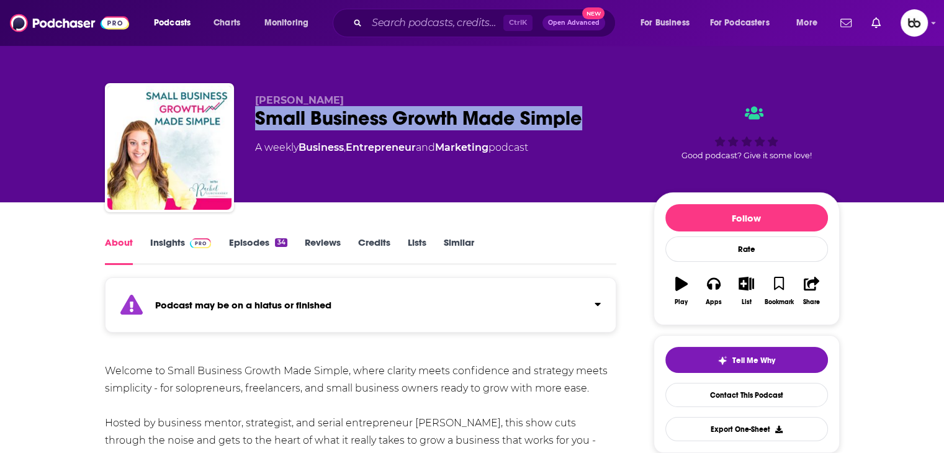
copy span "Rachel Lubchansky"
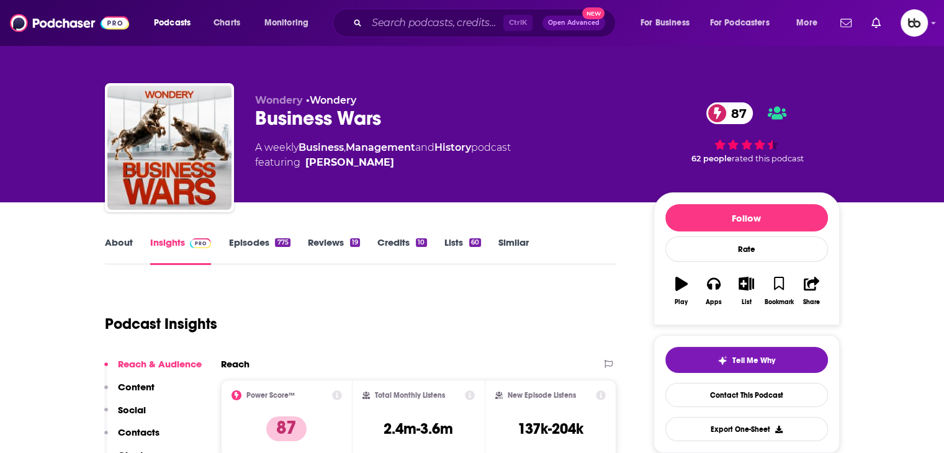
click at [120, 243] on link "About" at bounding box center [119, 250] width 28 height 29
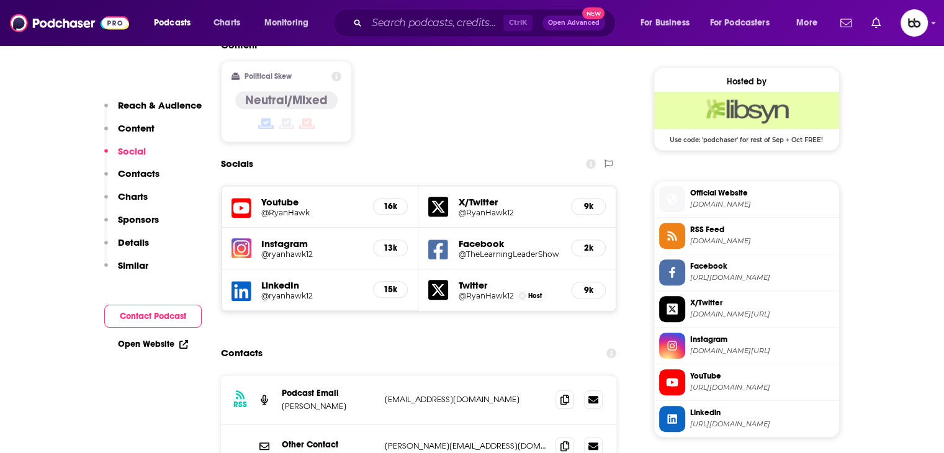
scroll to position [1055, 0]
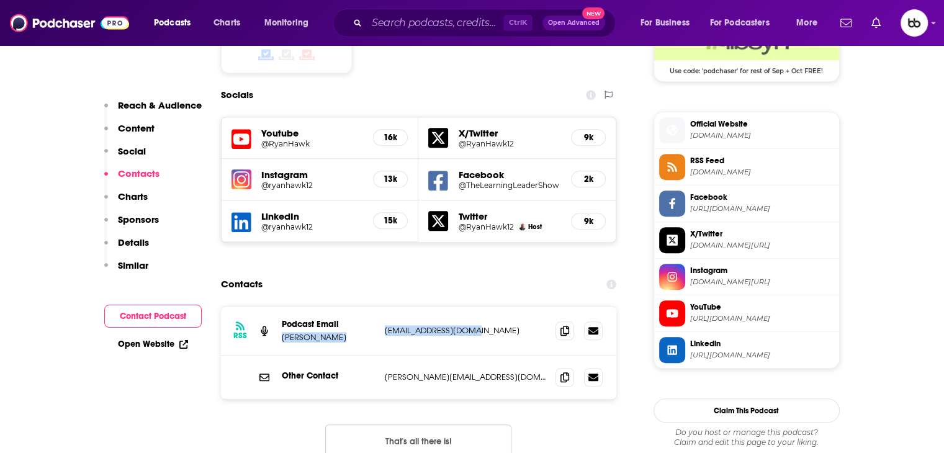
drag, startPoint x: 485, startPoint y: 250, endPoint x: 367, endPoint y: 253, distance: 117.3
click at [0, 0] on div "Podcast Email [PERSON_NAME] [EMAIL_ADDRESS][DOMAIN_NAME] [EMAIL_ADDRESS][DOMAIN…" at bounding box center [0, 0] width 0 height 0
copy div "[PERSON_NAME] [EMAIL_ADDRESS][DOMAIN_NAME]"
click at [457, 325] on p "[EMAIL_ADDRESS][DOMAIN_NAME]" at bounding box center [465, 330] width 161 height 11
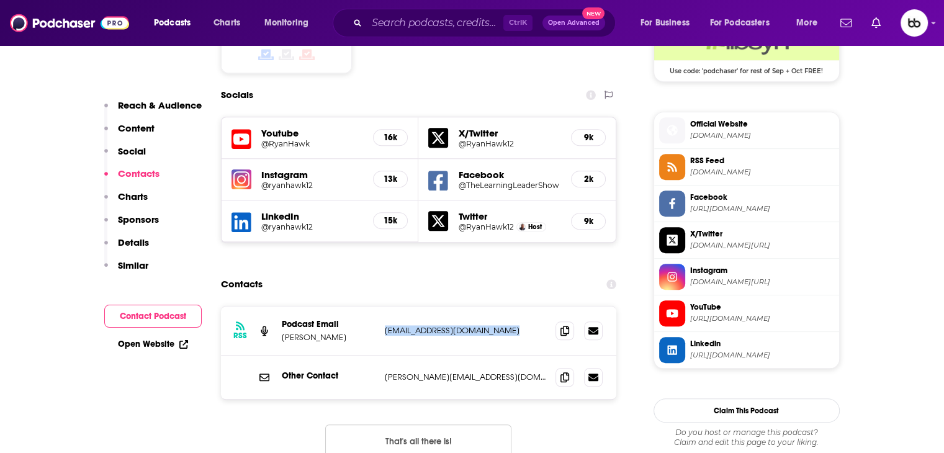
click at [457, 325] on p "[EMAIL_ADDRESS][DOMAIN_NAME]" at bounding box center [465, 330] width 161 height 11
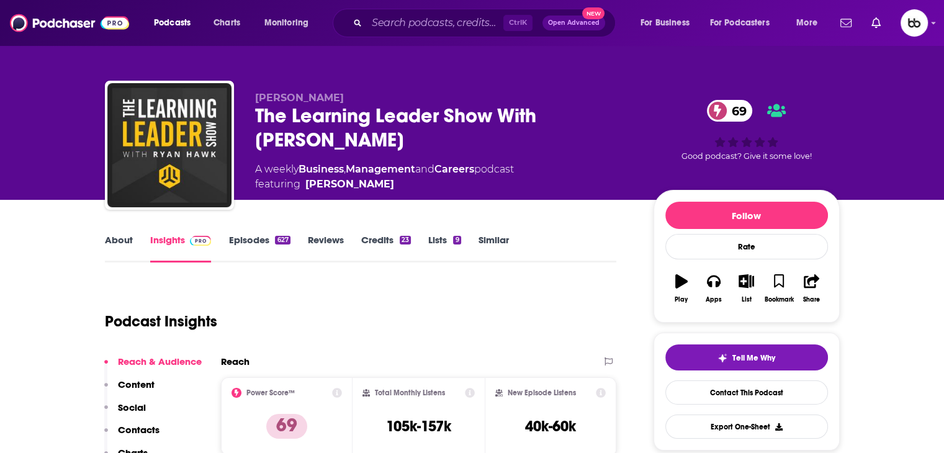
scroll to position [0, 0]
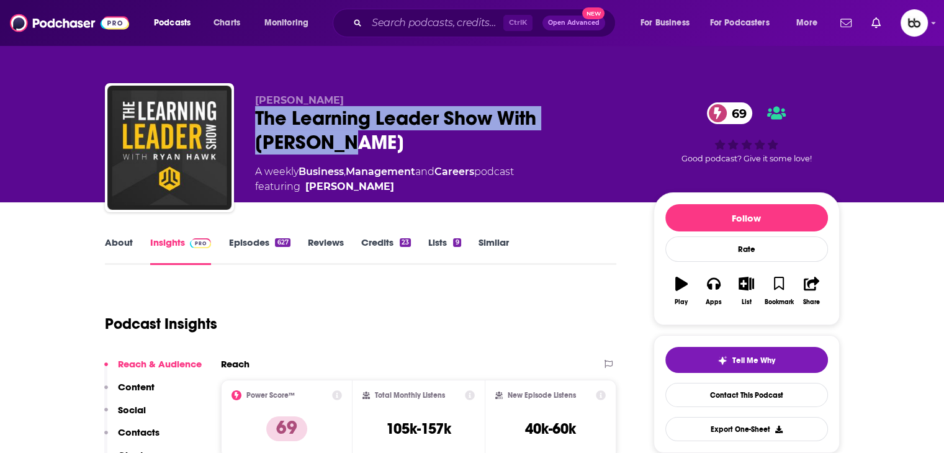
drag, startPoint x: 279, startPoint y: 133, endPoint x: 256, endPoint y: 117, distance: 27.7
click at [256, 117] on div "The Learning Leader Show With [PERSON_NAME] 69" at bounding box center [444, 130] width 379 height 48
copy h2 "The Learning Leader Show With [PERSON_NAME]"
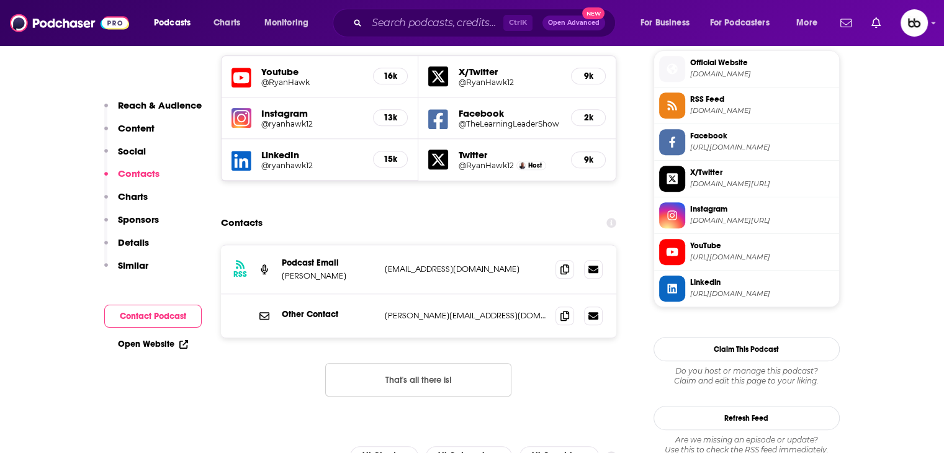
scroll to position [1117, 0]
drag, startPoint x: 505, startPoint y: 235, endPoint x: 376, endPoint y: 235, distance: 128.5
click at [376, 294] on div "Other Contact [PERSON_NAME][EMAIL_ADDRESS][DOMAIN_NAME] [PERSON_NAME][EMAIL_ADD…" at bounding box center [419, 315] width 396 height 43
copy div "[PERSON_NAME][EMAIL_ADDRESS][DOMAIN_NAME]"
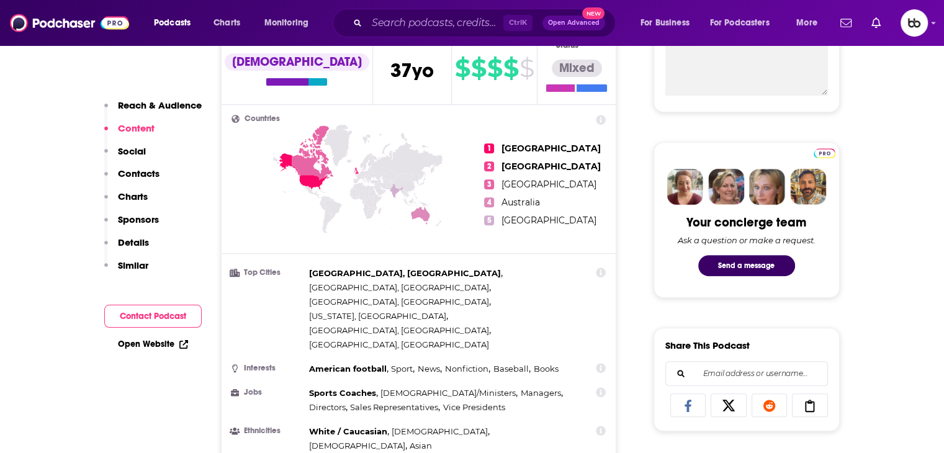
scroll to position [0, 0]
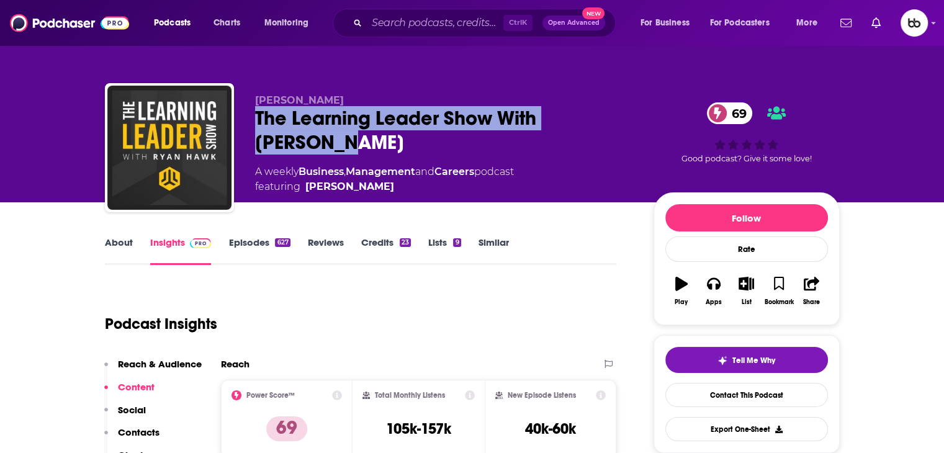
drag, startPoint x: 372, startPoint y: 139, endPoint x: 254, endPoint y: 117, distance: 119.3
click at [255, 117] on div "The Learning Leader Show With [PERSON_NAME] 69" at bounding box center [444, 130] width 379 height 48
copy h2 "The Learning Leader Show With [PERSON_NAME]"
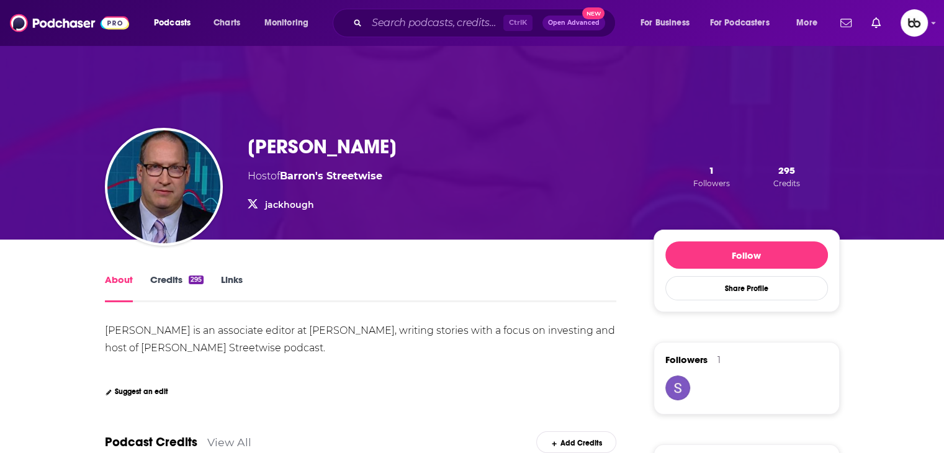
click at [168, 280] on link "Credits 295" at bounding box center [176, 288] width 53 height 29
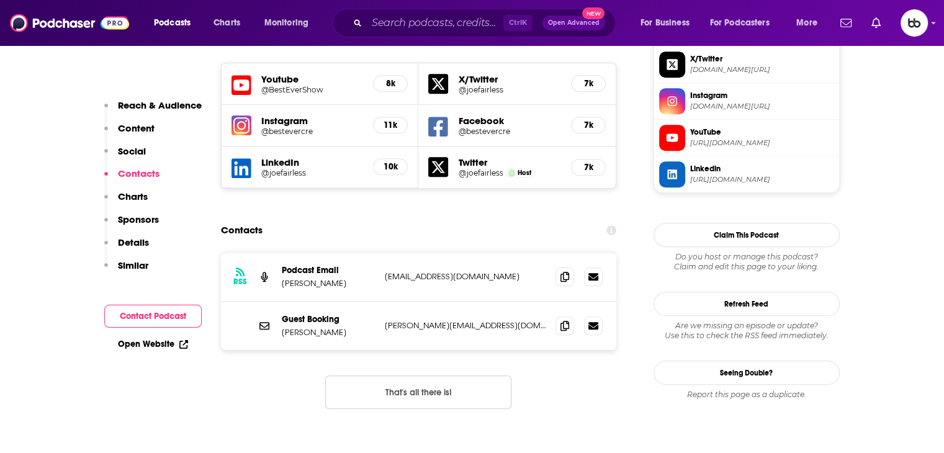
scroll to position [1179, 0]
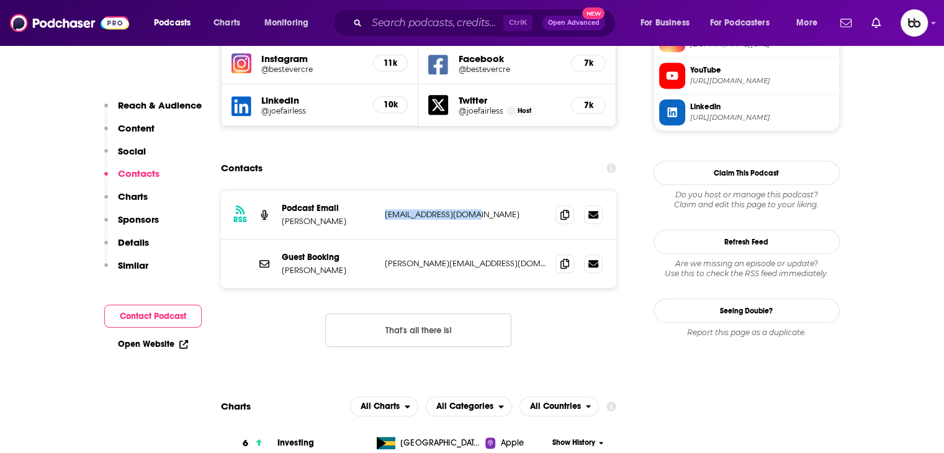
drag, startPoint x: 494, startPoint y: 146, endPoint x: 380, endPoint y: 140, distance: 113.7
click at [380, 191] on div "RSS Podcast Email [PERSON_NAME] [EMAIL_ADDRESS][DOMAIN_NAME] [EMAIL_ADDRESS][DO…" at bounding box center [419, 215] width 396 height 49
copy p "[EMAIL_ADDRESS][DOMAIN_NAME]"
drag, startPoint x: 418, startPoint y: 190, endPoint x: 375, endPoint y: 189, distance: 42.8
click at [375, 240] on div "Guest Booking Spencer Carpenter [EMAIL_ADDRESS][DOMAIN_NAME] [PERSON_NAME][EMAI…" at bounding box center [419, 264] width 396 height 48
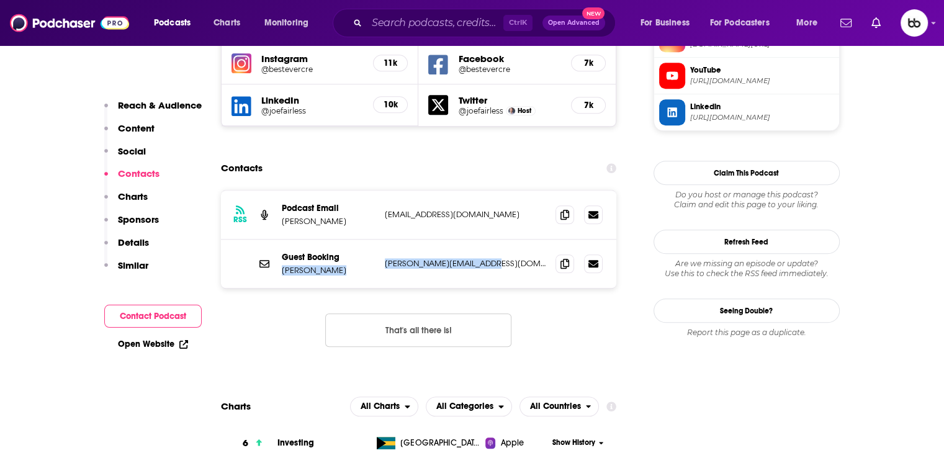
click at [441, 258] on p "[PERSON_NAME][EMAIL_ADDRESS][DOMAIN_NAME]" at bounding box center [465, 263] width 161 height 11
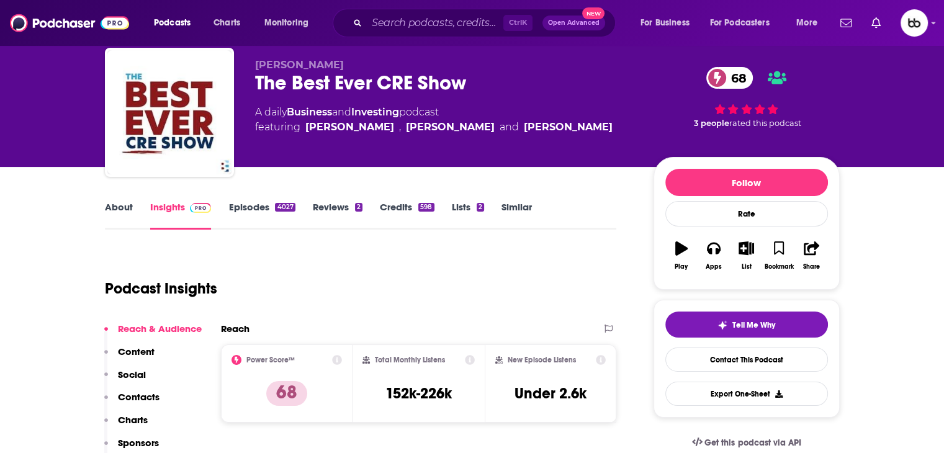
scroll to position [0, 0]
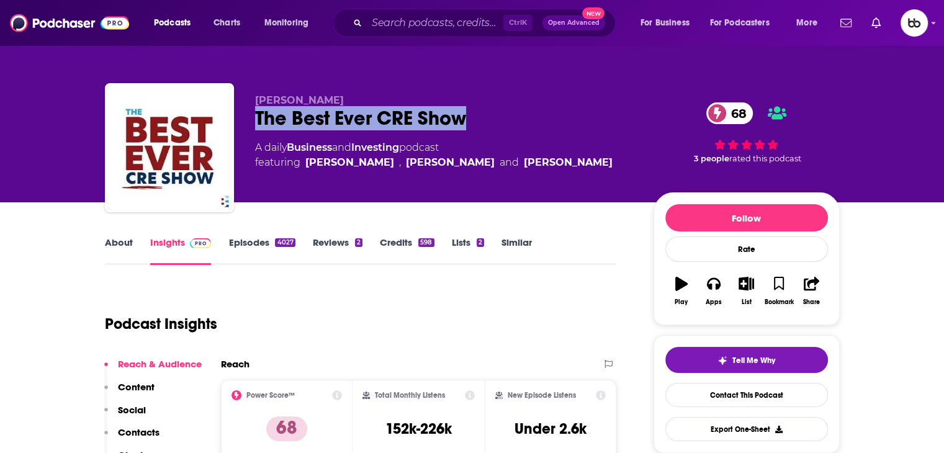
drag, startPoint x: 476, startPoint y: 118, endPoint x: 243, endPoint y: 123, distance: 232.8
click at [243, 123] on div "[PERSON_NAME] The Best Ever CRE Show 68 A daily Business and Investing podcast …" at bounding box center [472, 150] width 735 height 134
copy h2 "The Best Ever CRE Show"
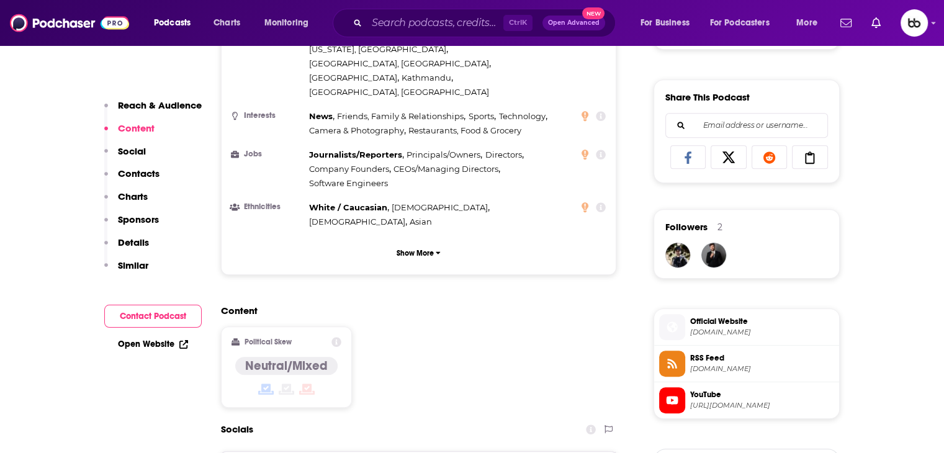
scroll to position [931, 0]
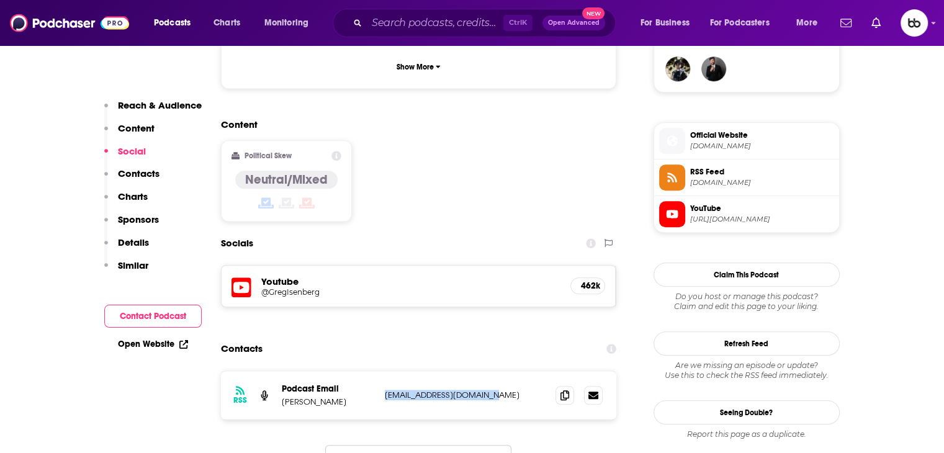
drag, startPoint x: 496, startPoint y: 323, endPoint x: 361, endPoint y: 326, distance: 135.3
click at [0, 0] on div "Podcast Email [PERSON_NAME] [EMAIL_ADDRESS][DOMAIN_NAME] [EMAIL_ADDRESS][DOMAIN…" at bounding box center [0, 0] width 0 height 0
copy div "[EMAIL_ADDRESS][DOMAIN_NAME]"
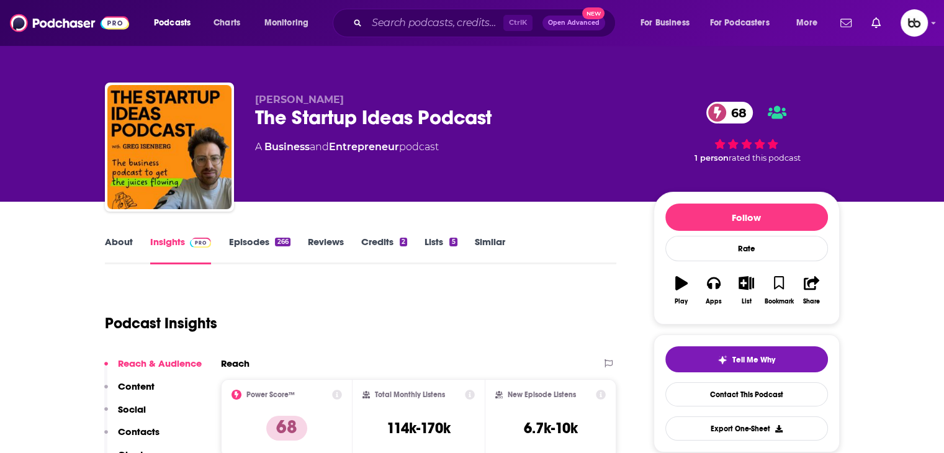
scroll to position [0, 0]
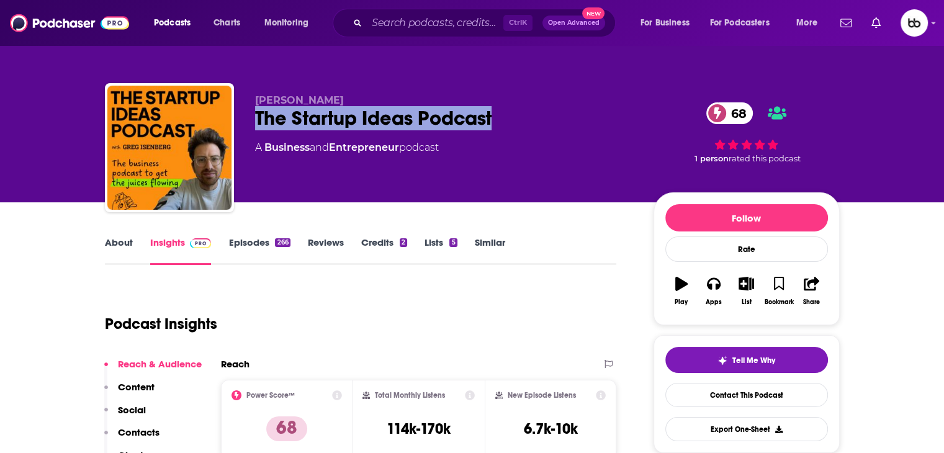
drag, startPoint x: 542, startPoint y: 115, endPoint x: 253, endPoint y: 119, distance: 289.2
click at [253, 119] on div "Greg Isenberg The Startup Ideas Podcast 68 A Business and Entrepreneur podcast …" at bounding box center [472, 150] width 735 height 134
copy h2 "The Startup Ideas Podcast"
drag, startPoint x: 480, startPoint y: 159, endPoint x: 426, endPoint y: 135, distance: 58.9
click at [248, 99] on div "Greg Isenberg The Startup Ideas Podcast 68 A Business and Entrepreneur podcast …" at bounding box center [472, 150] width 735 height 134
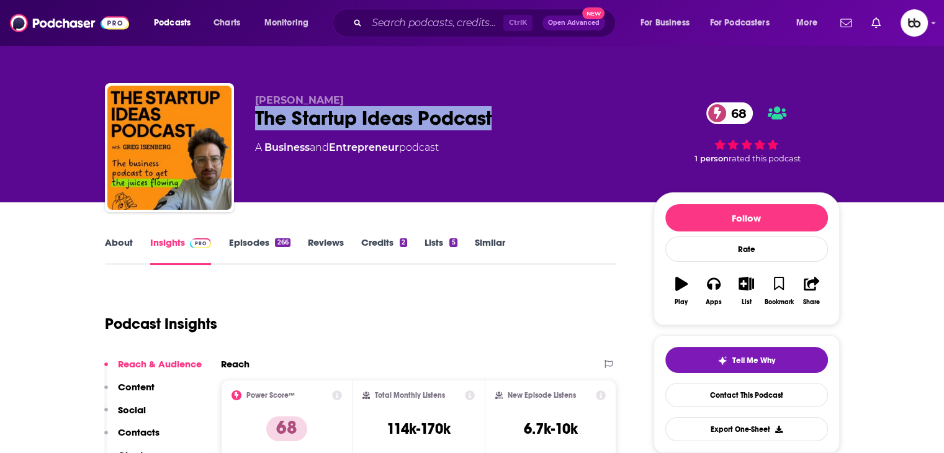
click at [544, 189] on div "Greg Isenberg The Startup Ideas Podcast 68 A Business and Entrepreneur podcast" at bounding box center [444, 143] width 379 height 99
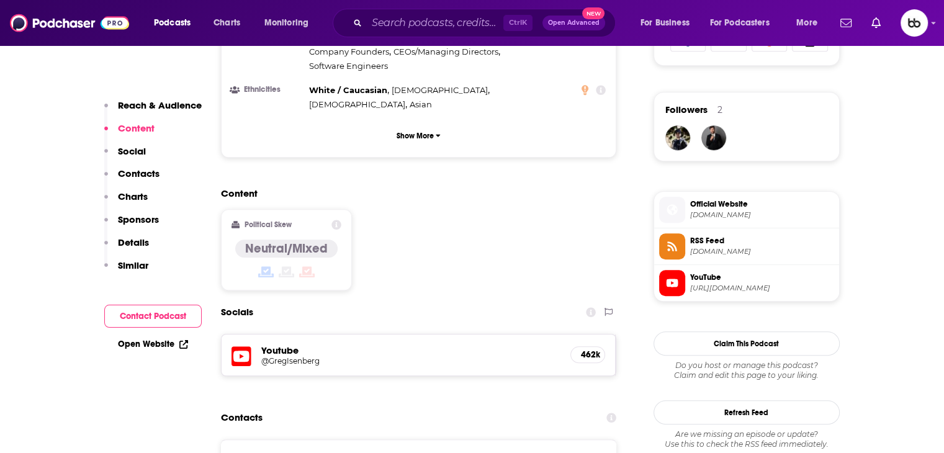
scroll to position [993, 0]
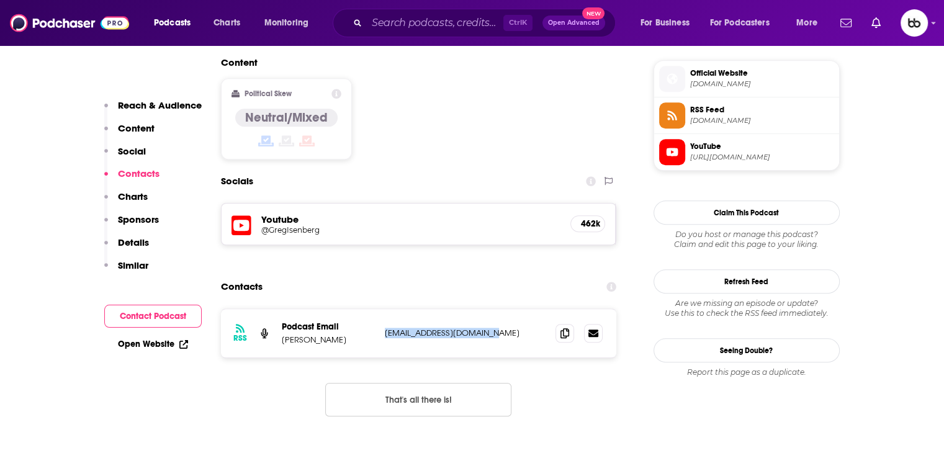
drag, startPoint x: 503, startPoint y: 259, endPoint x: 379, endPoint y: 270, distance: 124.6
click at [379, 309] on div "RSS Podcast Email Greg Isenberg rafa@latecheckout.studio rafa@latecheckout.stud…" at bounding box center [419, 333] width 396 height 48
copy div "rafa@latecheckout.studio"
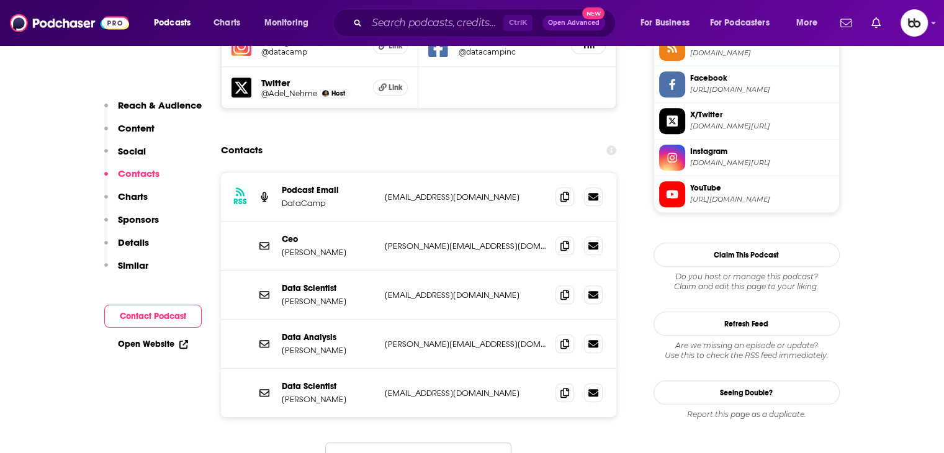
scroll to position [1179, 0]
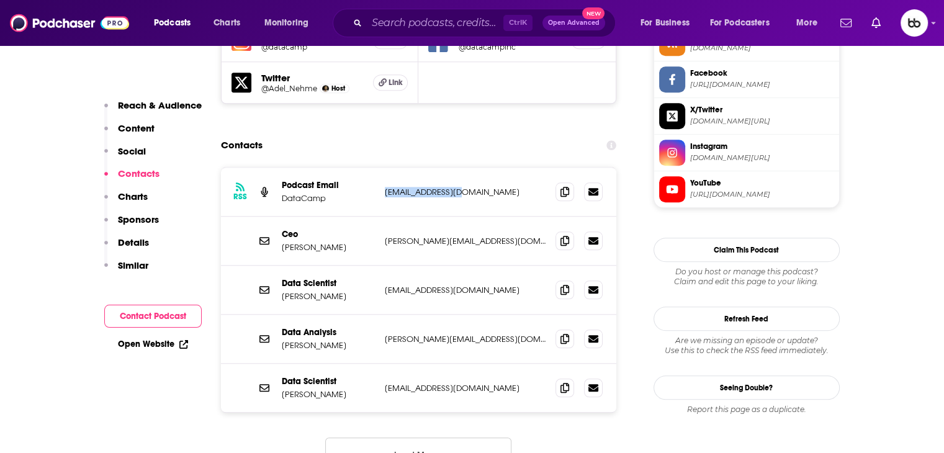
drag, startPoint x: 447, startPoint y: 148, endPoint x: 380, endPoint y: 145, distance: 67.1
click at [380, 168] on div "RSS Podcast Email DataCamp [EMAIL_ADDRESS][DOMAIN_NAME] [EMAIL_ADDRESS][DOMAIN_…" at bounding box center [419, 192] width 396 height 49
copy p "[EMAIL_ADDRESS][DOMAIN_NAME]"
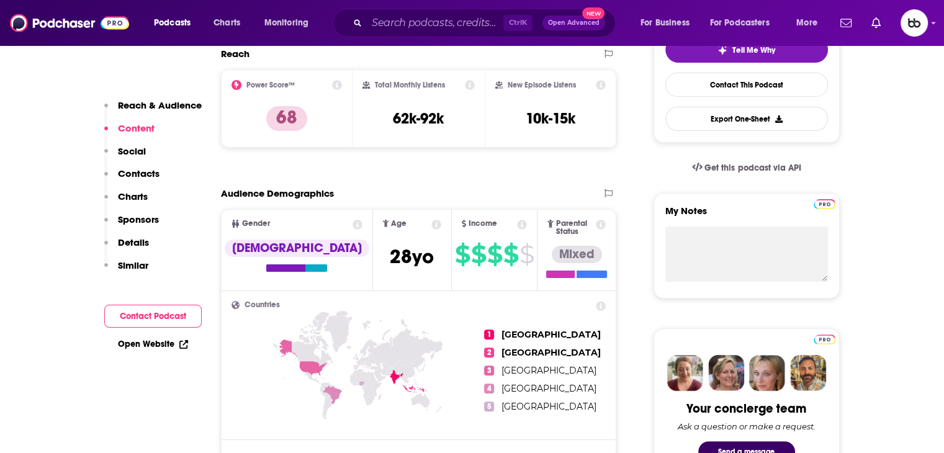
scroll to position [0, 0]
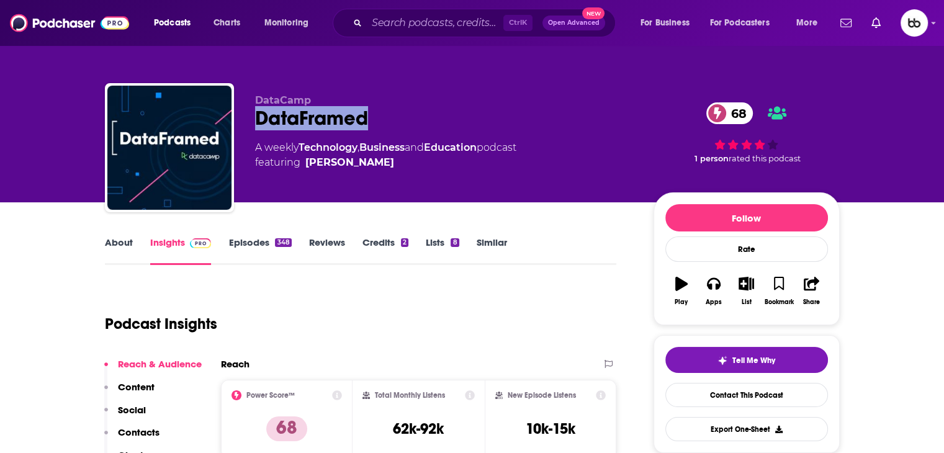
drag, startPoint x: 375, startPoint y: 122, endPoint x: 248, endPoint y: 120, distance: 127.2
click at [248, 120] on div "DataCamp DataFramed 68 A weekly Technology , Business and Education podcast fea…" at bounding box center [472, 150] width 735 height 134
copy h2 "DataFramed"
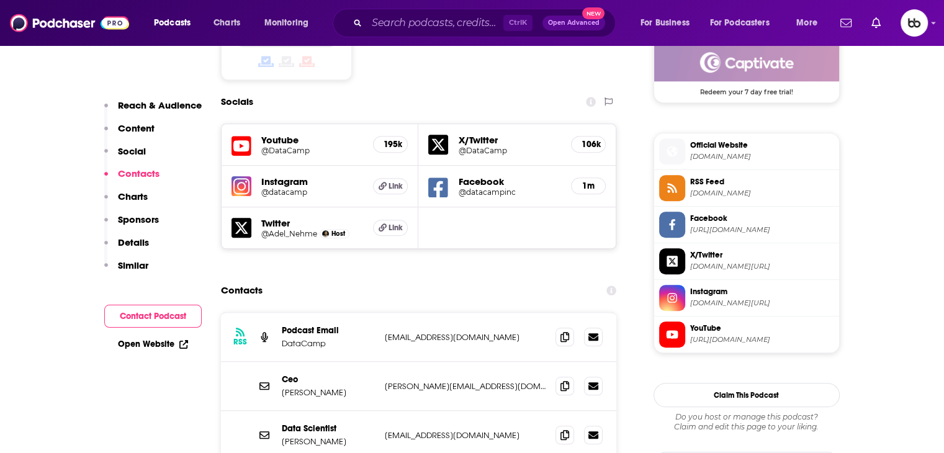
scroll to position [1179, 0]
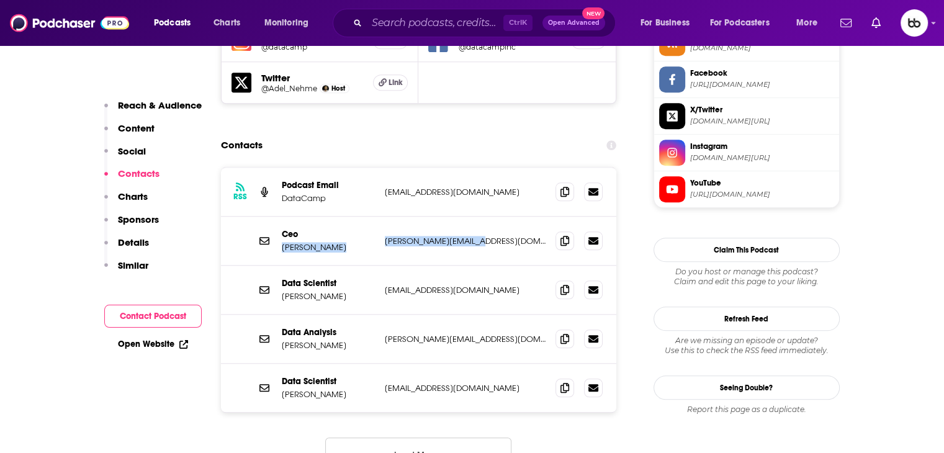
drag, startPoint x: 483, startPoint y: 194, endPoint x: 377, endPoint y: 191, distance: 105.6
click at [377, 217] on div "Ceo Jonathan Cornelissen jonathan@datacamp.com jonathan@datacamp.com" at bounding box center [419, 241] width 396 height 49
click at [465, 236] on p "jonathan@datacamp.com" at bounding box center [465, 241] width 161 height 11
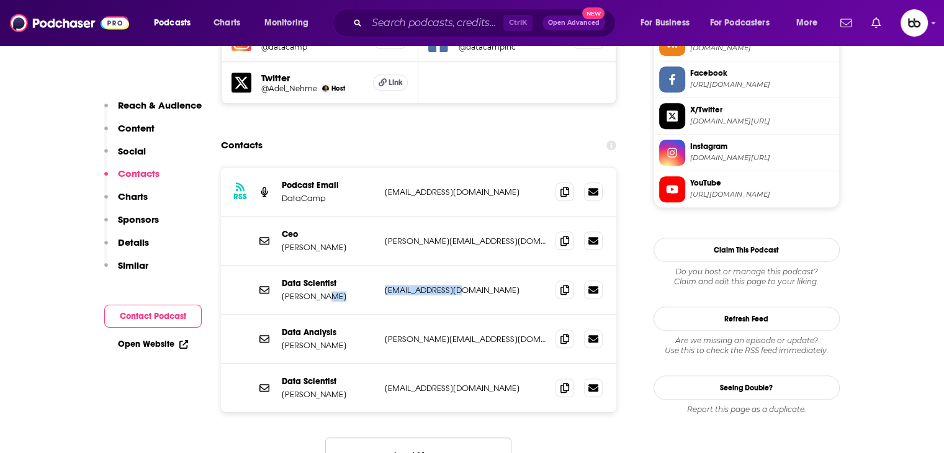
drag, startPoint x: 464, startPoint y: 243, endPoint x: 377, endPoint y: 248, distance: 87.6
click at [377, 266] on div "Data Scientist David Drob drob@datacamp.com drob@datacamp.com" at bounding box center [419, 290] width 396 height 49
copy div "drob@datacamp.com"
drag, startPoint x: 469, startPoint y: 291, endPoint x: 380, endPoint y: 294, distance: 89.4
click at [380, 315] on div "Data Analysis Jake Moody jake@datacamp.com jake@datacamp.com" at bounding box center [419, 339] width 396 height 49
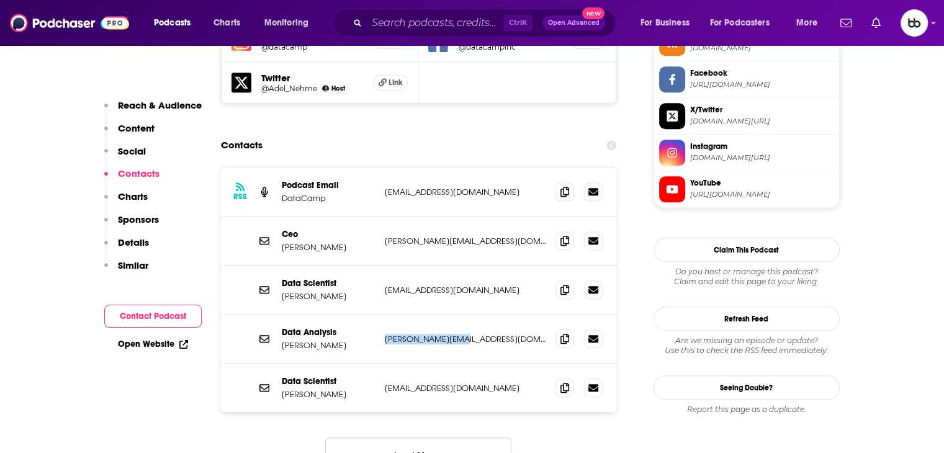
copy p "jake@datacamp.com"
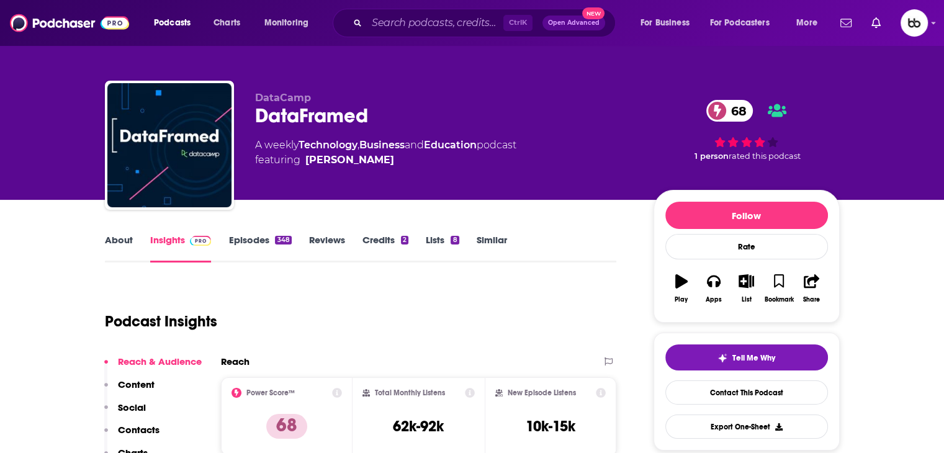
scroll to position [0, 0]
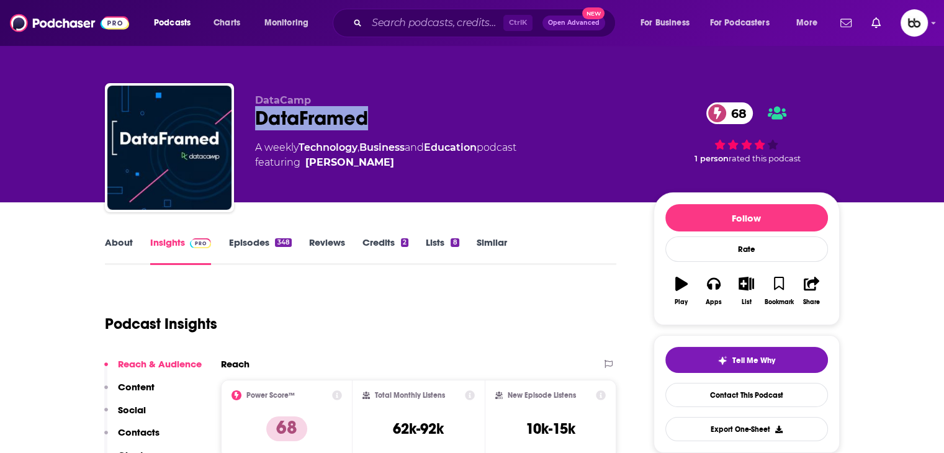
drag, startPoint x: 305, startPoint y: 115, endPoint x: 259, endPoint y: 115, distance: 45.9
click at [259, 115] on div "DataFramed 68" at bounding box center [444, 118] width 379 height 24
copy h2 "DataFramed"
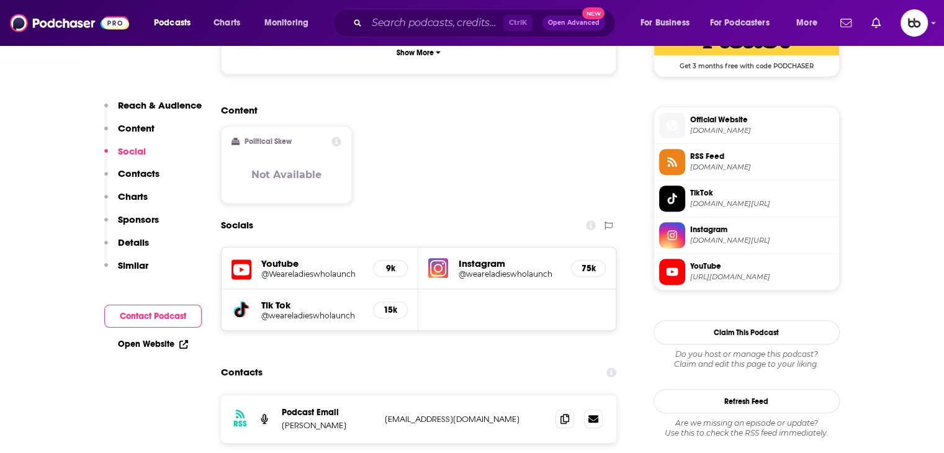
scroll to position [993, 0]
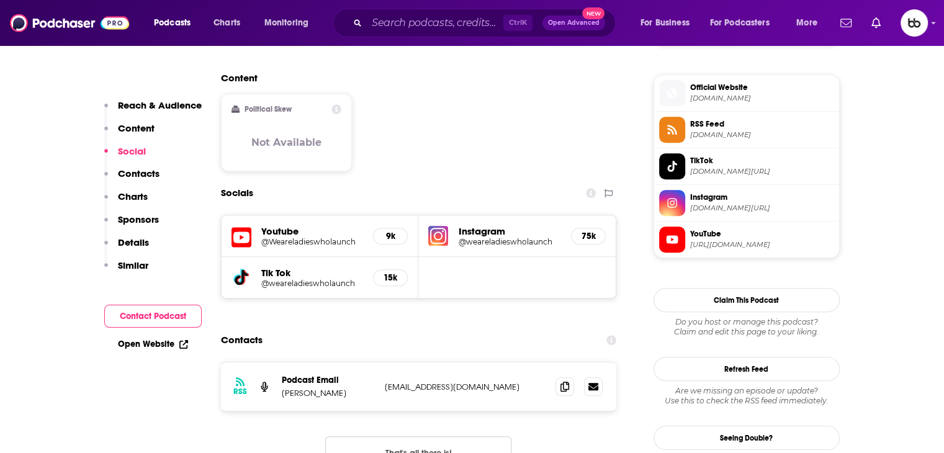
click at [410, 382] on p "[EMAIL_ADDRESS][DOMAIN_NAME]" at bounding box center [465, 387] width 161 height 11
drag, startPoint x: 358, startPoint y: 343, endPoint x: 281, endPoint y: 343, distance: 76.9
click at [282, 388] on p "[PERSON_NAME]" at bounding box center [328, 393] width 93 height 11
click at [480, 382] on p "[EMAIL_ADDRESS][DOMAIN_NAME]" at bounding box center [465, 387] width 161 height 11
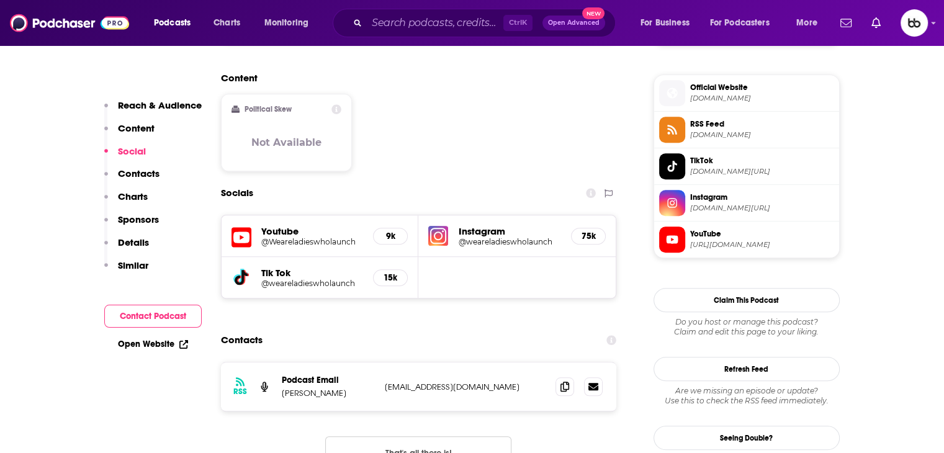
click at [508, 382] on p "info+6762dca9d9cd65ec1eb4ee70@mg-eu.acast.com" at bounding box center [465, 387] width 161 height 11
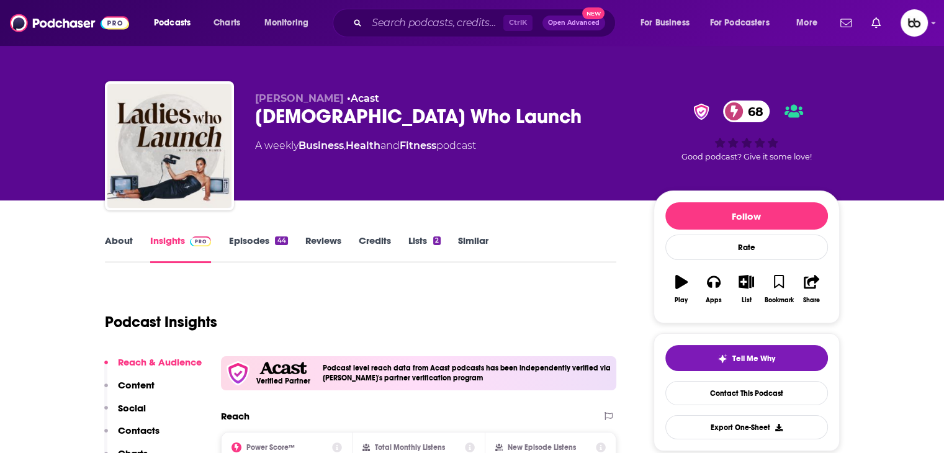
scroll to position [0, 0]
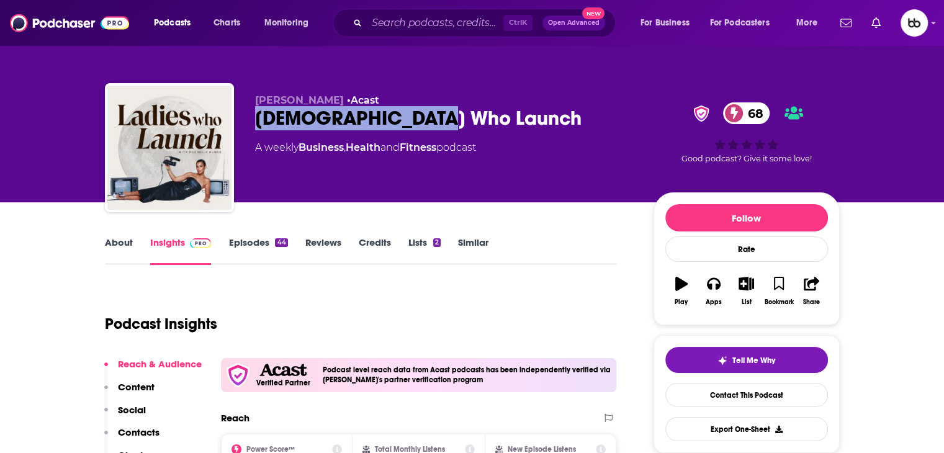
drag, startPoint x: 348, startPoint y: 125, endPoint x: 253, endPoint y: 125, distance: 94.9
click at [253, 125] on div "Rochelle Humes • Acast Ladies Who Launch 68 A weekly Business , Health and Fitn…" at bounding box center [472, 150] width 735 height 134
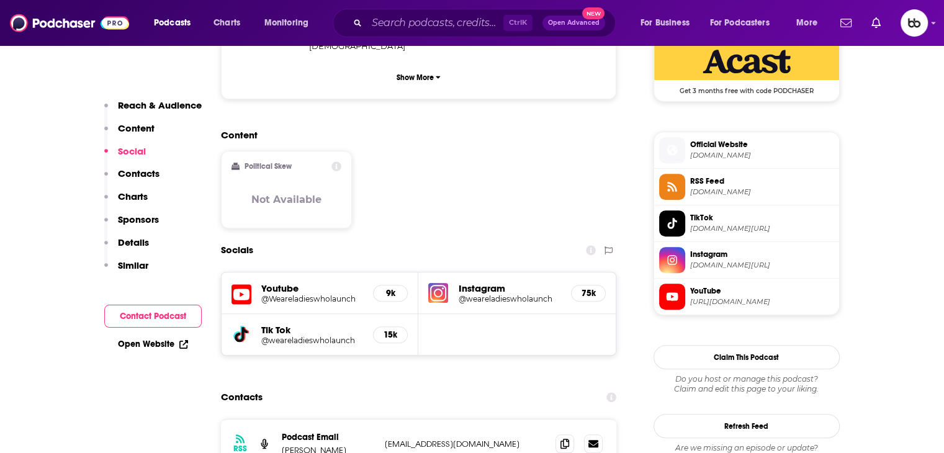
scroll to position [931, 0]
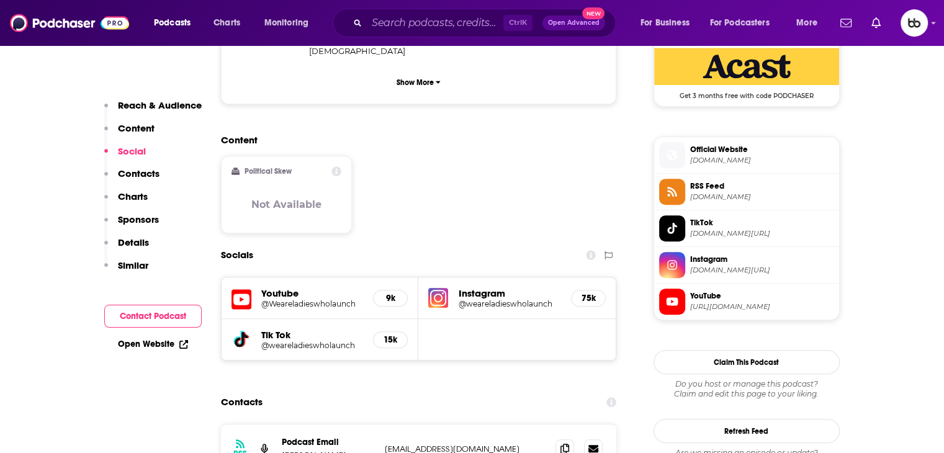
drag, startPoint x: 283, startPoint y: 244, endPoint x: 284, endPoint y: 254, distance: 10.6
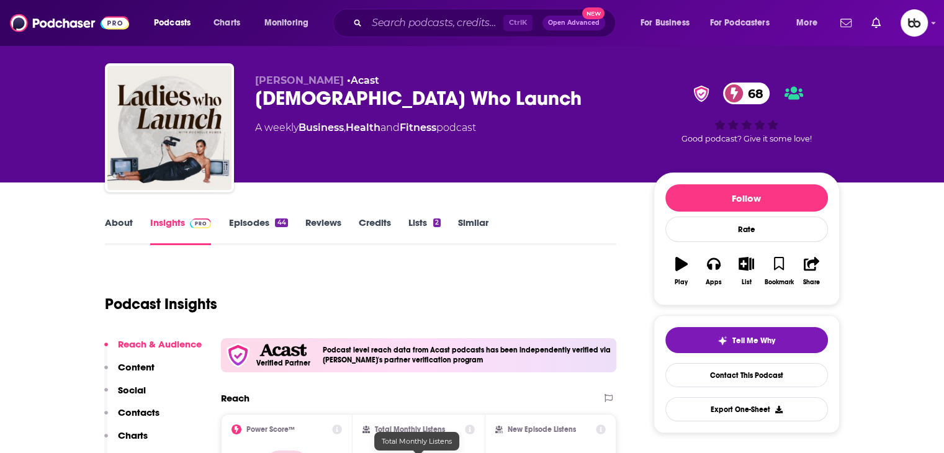
scroll to position [0, 0]
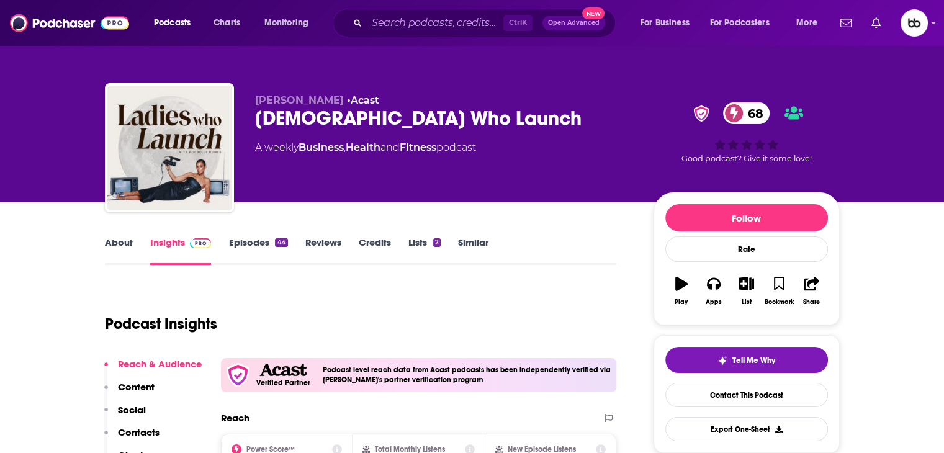
click at [118, 244] on link "About" at bounding box center [119, 250] width 28 height 29
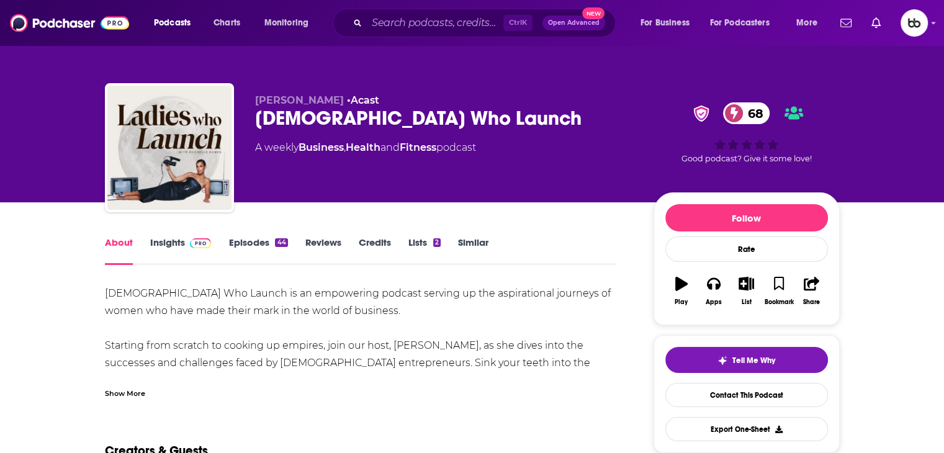
copy div "Rochelle"
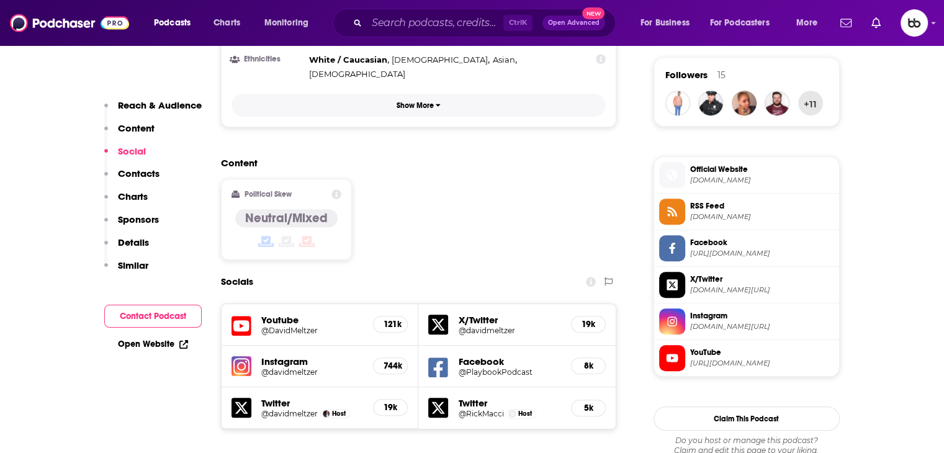
scroll to position [1055, 0]
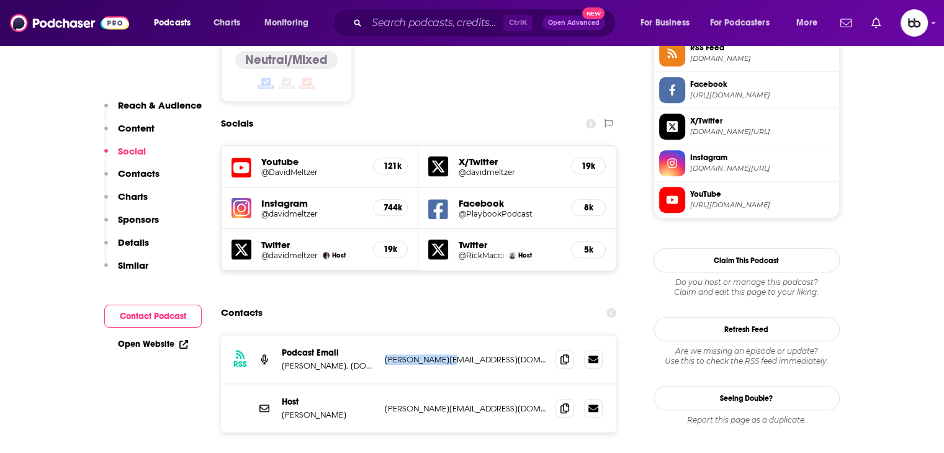
drag, startPoint x: 467, startPoint y: 302, endPoint x: 384, endPoint y: 296, distance: 82.8
click at [385, 354] on p "[PERSON_NAME][EMAIL_ADDRESS][DOMAIN_NAME]" at bounding box center [465, 359] width 161 height 11
copy p "[PERSON_NAME][EMAIL_ADDRESS][DOMAIN_NAME]"
drag, startPoint x: 469, startPoint y: 347, endPoint x: 380, endPoint y: 349, distance: 88.8
click at [380, 384] on div "Host [PERSON_NAME] [PERSON_NAME][EMAIL_ADDRESS][DOMAIN_NAME] [PERSON_NAME][EMAI…" at bounding box center [419, 408] width 396 height 48
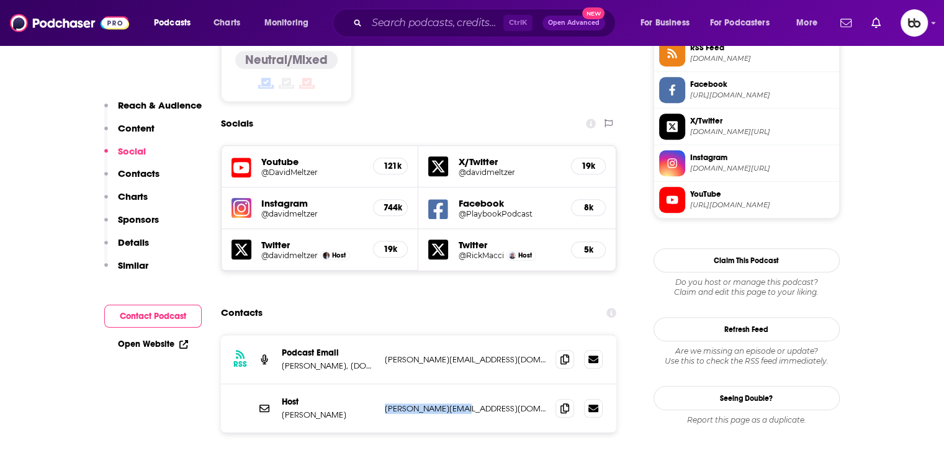
copy p "[PERSON_NAME][EMAIL_ADDRESS][DOMAIN_NAME]"
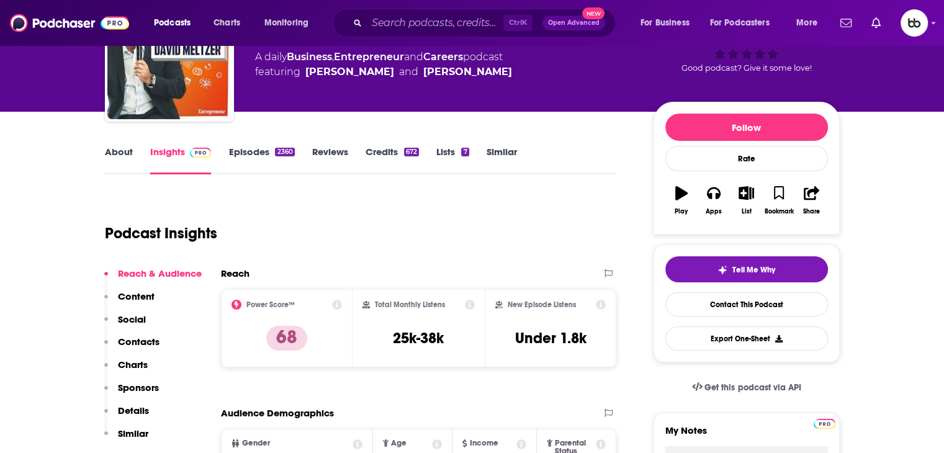
scroll to position [0, 0]
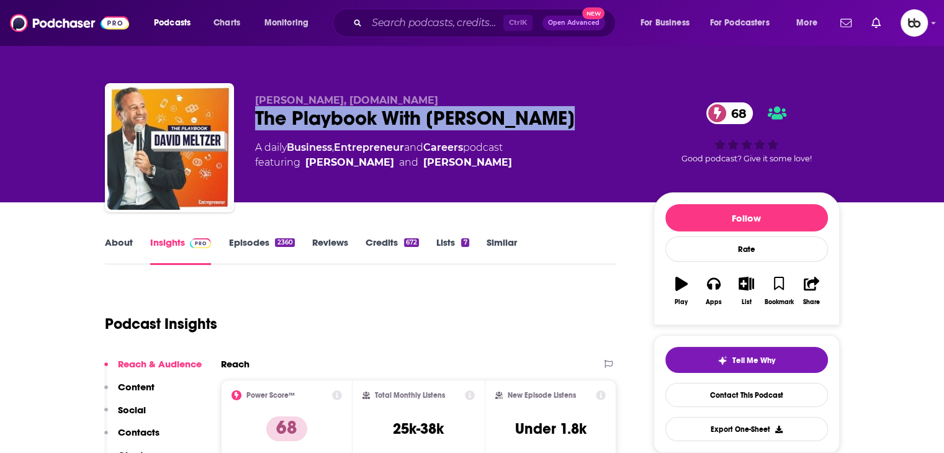
drag, startPoint x: 556, startPoint y: 110, endPoint x: 248, endPoint y: 114, distance: 307.8
click at [248, 114] on div "[PERSON_NAME], [DOMAIN_NAME] The Playbook With [PERSON_NAME] 68 A daily Busines…" at bounding box center [472, 150] width 735 height 134
copy h2 "The Playbook With [PERSON_NAME]"
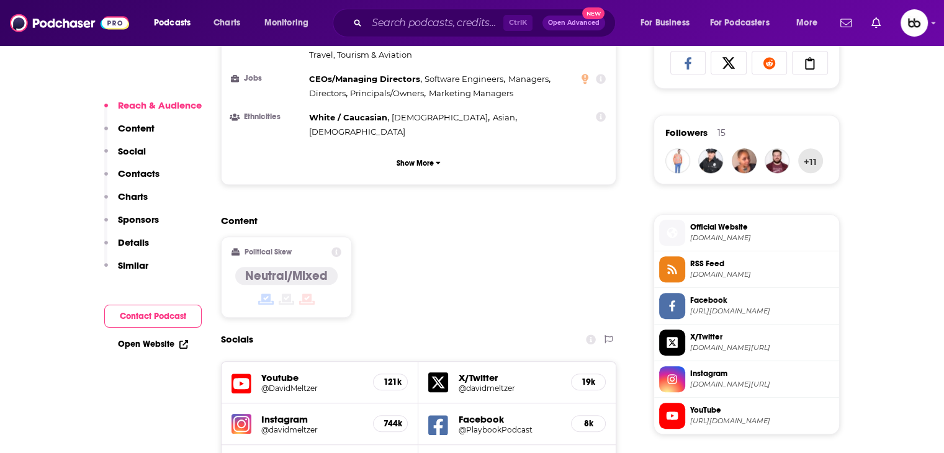
scroll to position [993, 0]
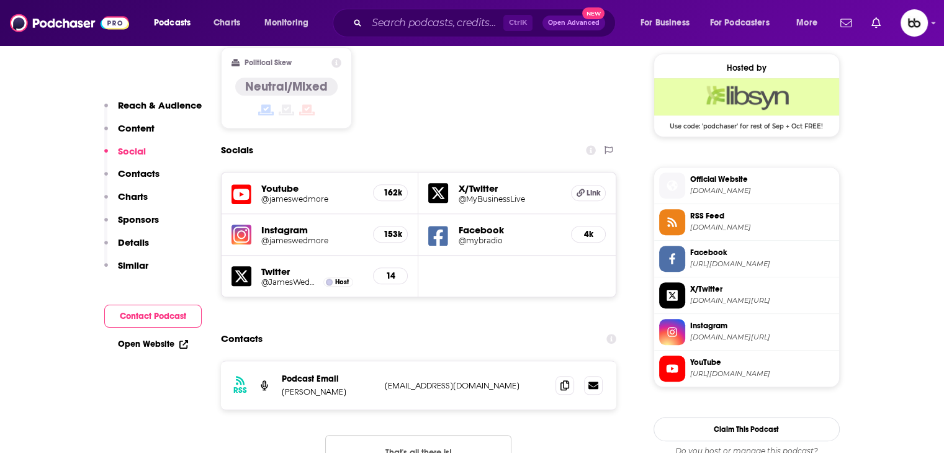
scroll to position [1023, 0]
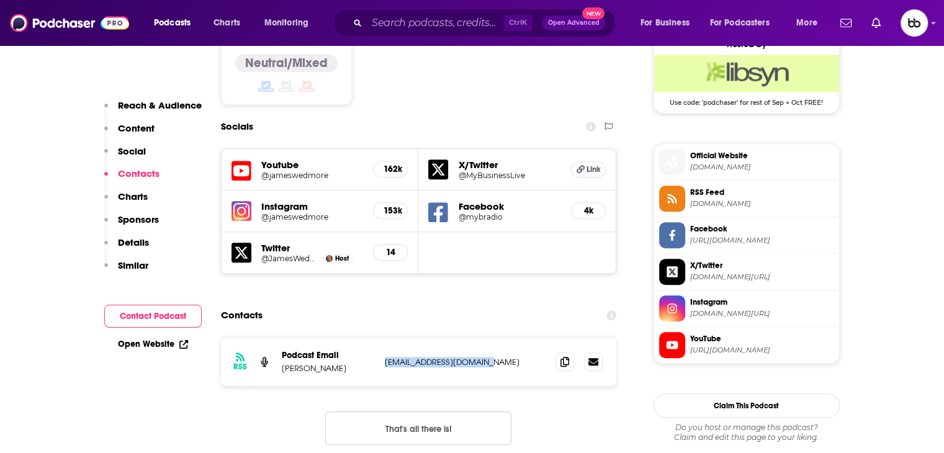
drag, startPoint x: 492, startPoint y: 293, endPoint x: 382, endPoint y: 292, distance: 109.8
click at [382, 338] on div "RSS Podcast Email [PERSON_NAME] [EMAIL_ADDRESS][DOMAIN_NAME] [EMAIL_ADDRESS][DO…" at bounding box center [419, 362] width 396 height 48
copy p "[EMAIL_ADDRESS][DOMAIN_NAME]"
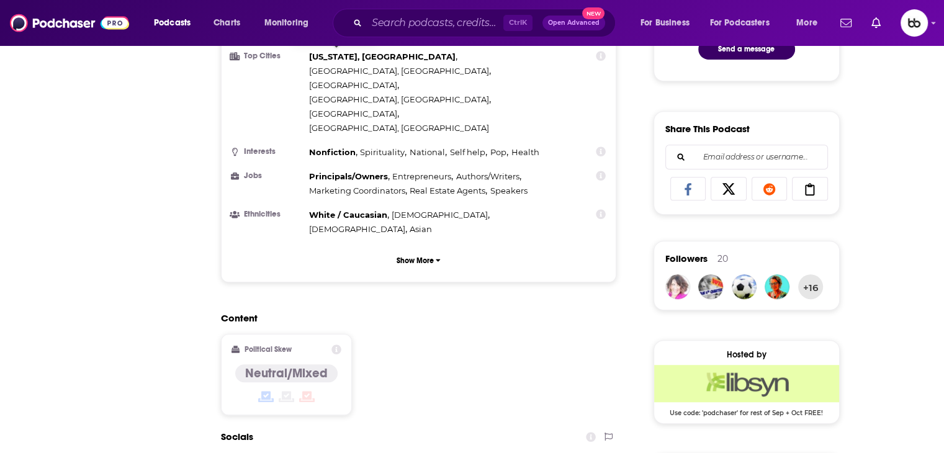
scroll to position [0, 0]
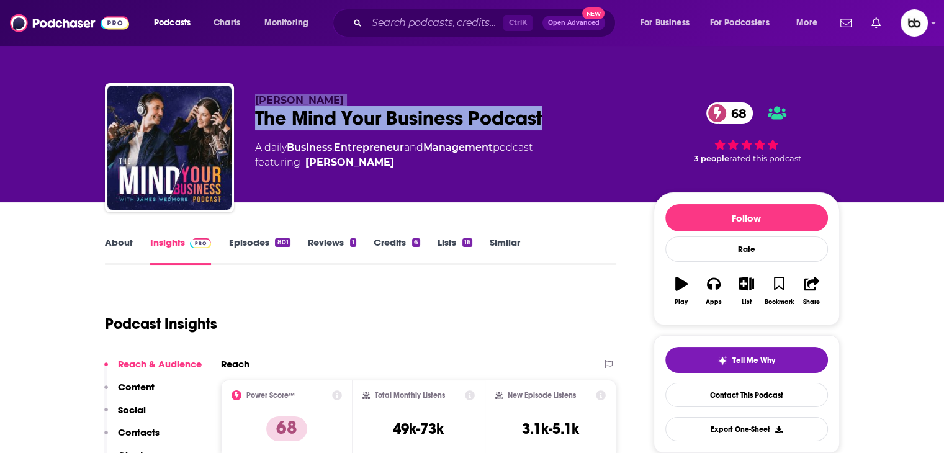
drag, startPoint x: 260, startPoint y: 112, endPoint x: 206, endPoint y: 115, distance: 54.1
click at [206, 115] on div "[PERSON_NAME] The Mind Your Business Podcast 68 A daily Business , Entrepreneur…" at bounding box center [472, 150] width 735 height 134
click at [344, 115] on div "The Mind Your Business Podcast 68" at bounding box center [444, 118] width 379 height 24
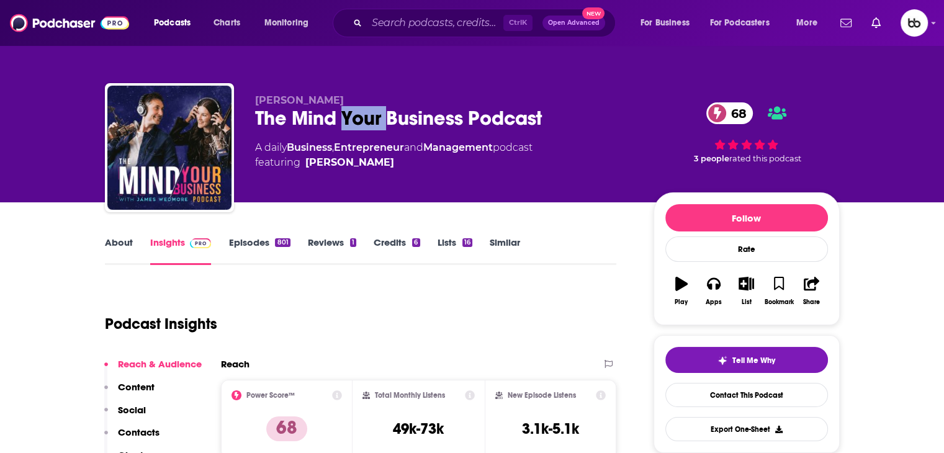
click at [344, 115] on div "The Mind Your Business Podcast 68" at bounding box center [444, 118] width 379 height 24
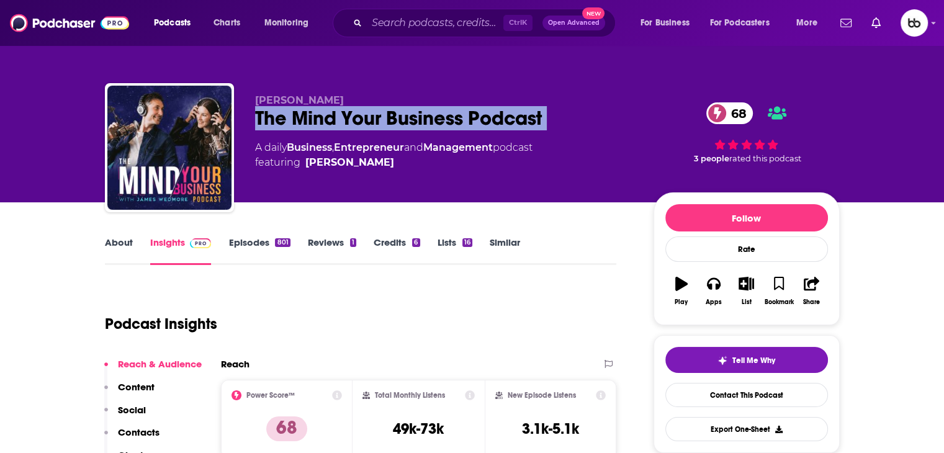
click at [344, 115] on div "The Mind Your Business Podcast 68" at bounding box center [444, 118] width 379 height 24
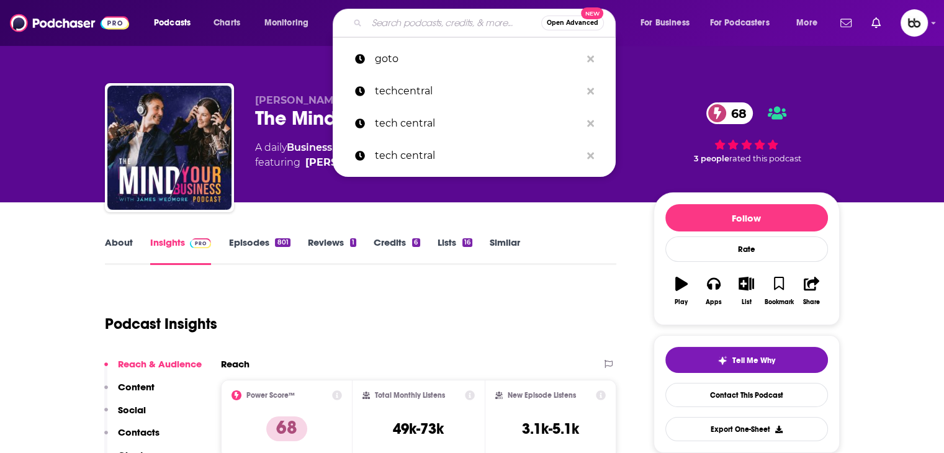
drag, startPoint x: 427, startPoint y: 1, endPoint x: 307, endPoint y: 112, distance: 164.2
click at [307, 112] on div "The Mind Your Business Podcast 68" at bounding box center [444, 118] width 379 height 24
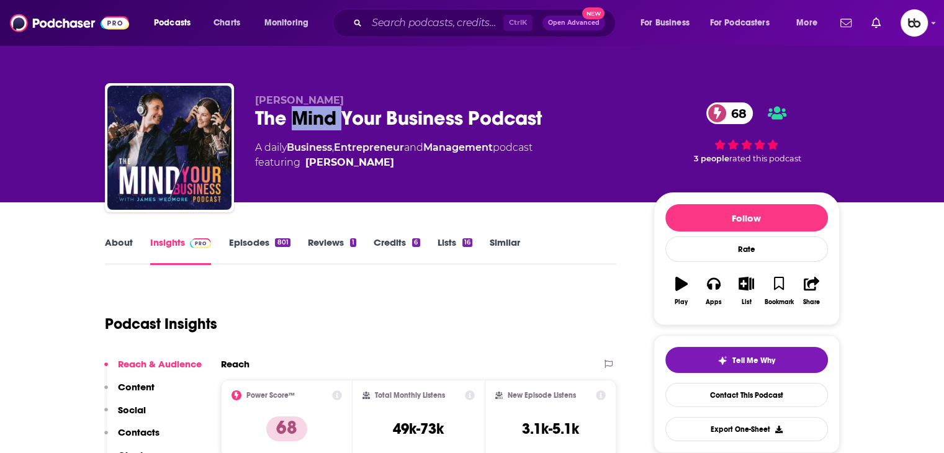
click at [307, 112] on div "The Mind Your Business Podcast 68" at bounding box center [444, 118] width 379 height 24
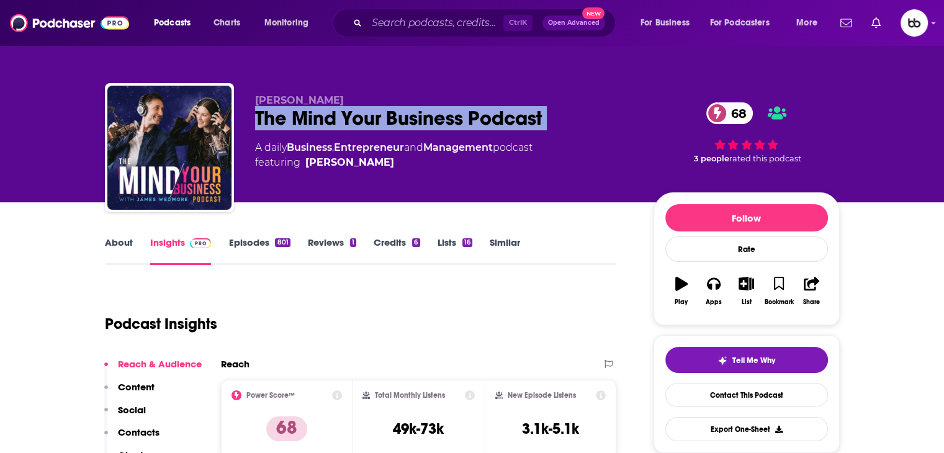
click at [307, 112] on div "The Mind Your Business Podcast 68" at bounding box center [444, 118] width 379 height 24
copy div "The Mind Your Business Podcast 68"
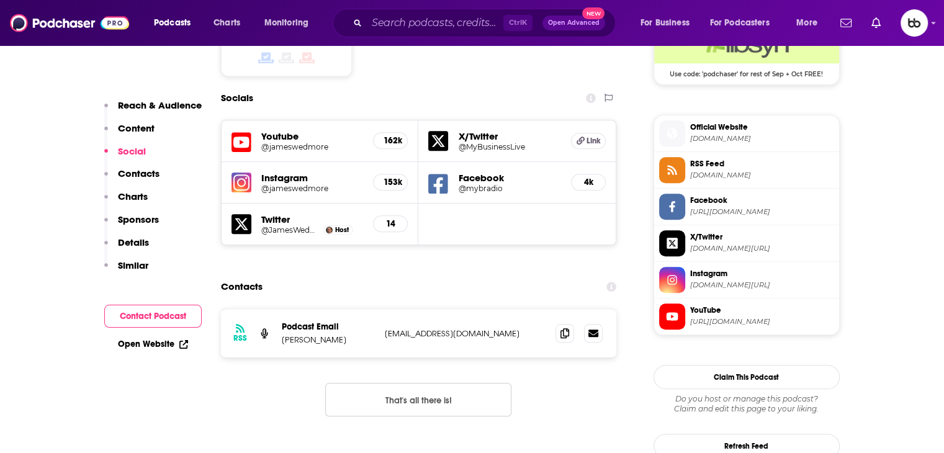
scroll to position [1055, 0]
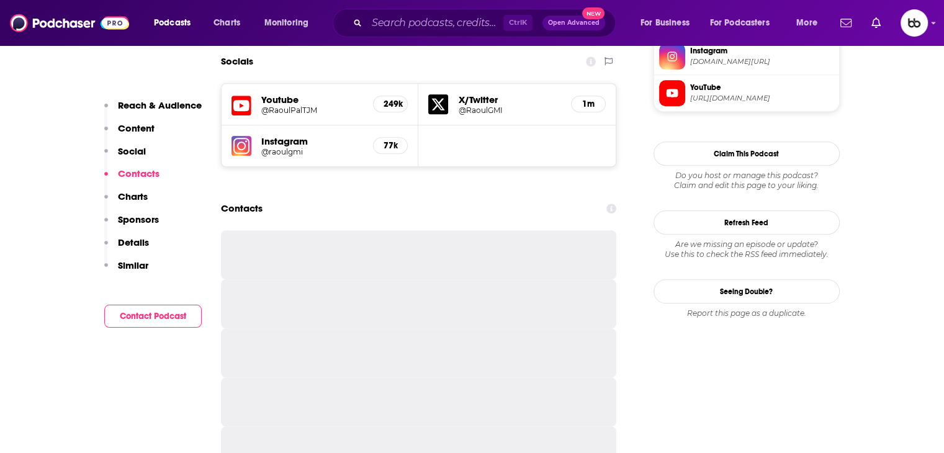
scroll to position [1117, 0]
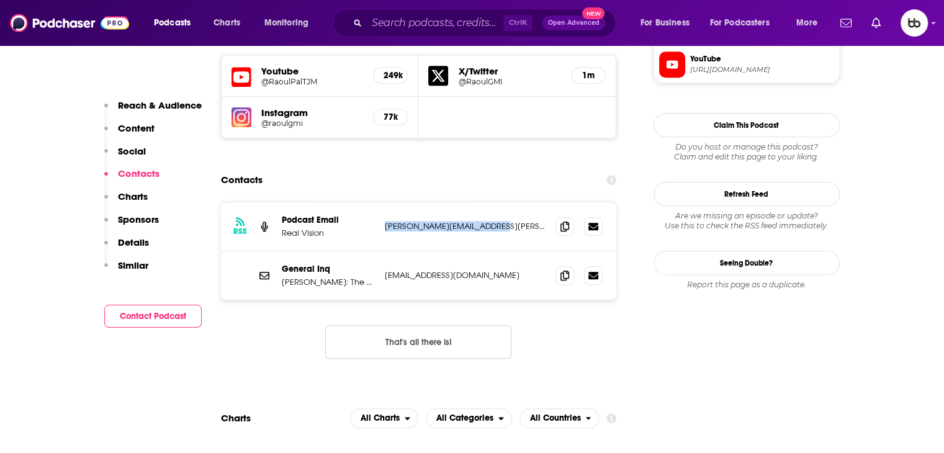
drag, startPoint x: 464, startPoint y: 184, endPoint x: 384, endPoint y: 184, distance: 80.0
click at [384, 202] on div "RSS Podcast Email Real Vision [PERSON_NAME][EMAIL_ADDRESS][PERSON_NAME][DOMAIN_…" at bounding box center [419, 226] width 396 height 49
copy p "[PERSON_NAME][EMAIL_ADDRESS][PERSON_NAME][DOMAIN_NAME]"
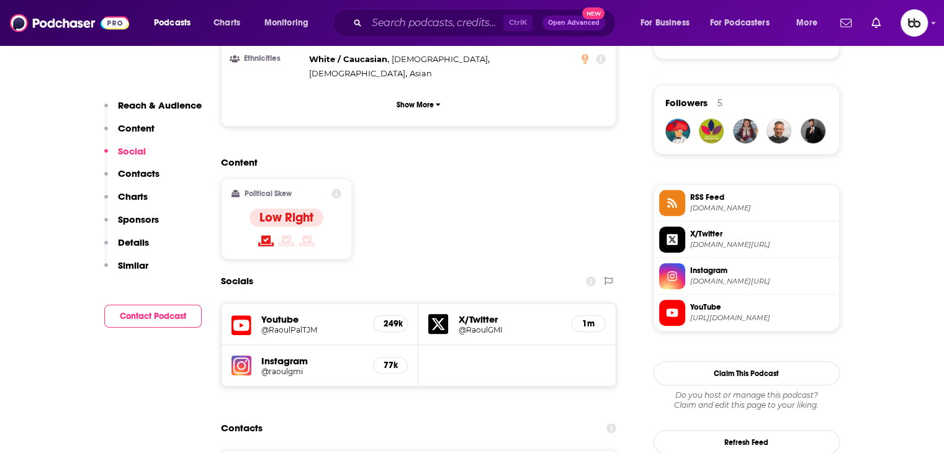
scroll to position [1055, 0]
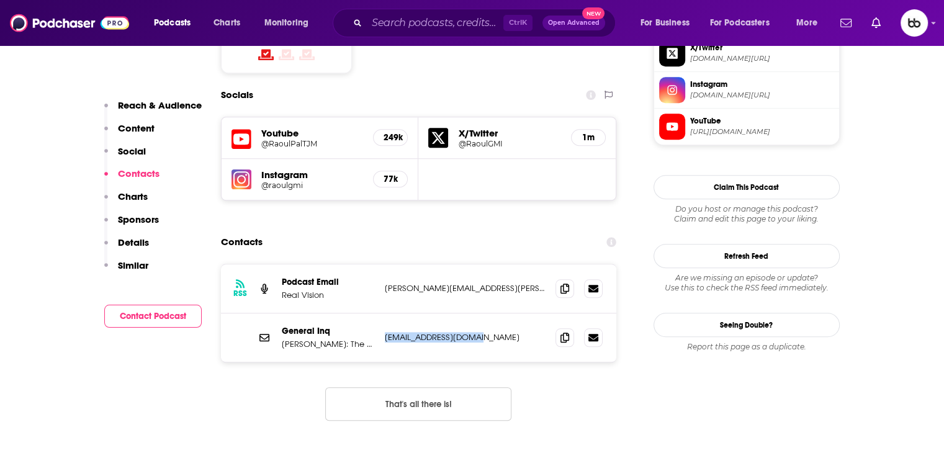
drag, startPoint x: 427, startPoint y: 289, endPoint x: 383, endPoint y: 290, distance: 44.1
click at [383, 313] on div "General Inq [PERSON_NAME]: The Journey Man [EMAIL_ADDRESS][DOMAIN_NAME] [EMAIL_…" at bounding box center [419, 337] width 396 height 48
copy p "[EMAIL_ADDRESS][DOMAIN_NAME]"
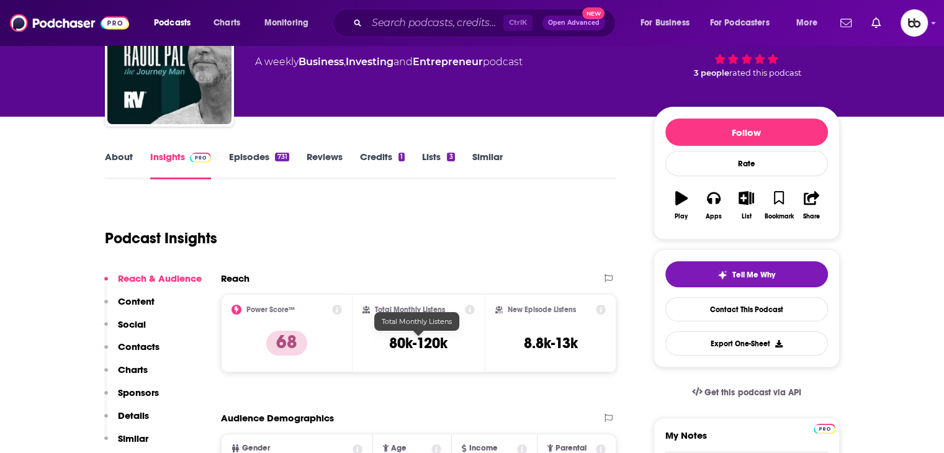
scroll to position [0, 0]
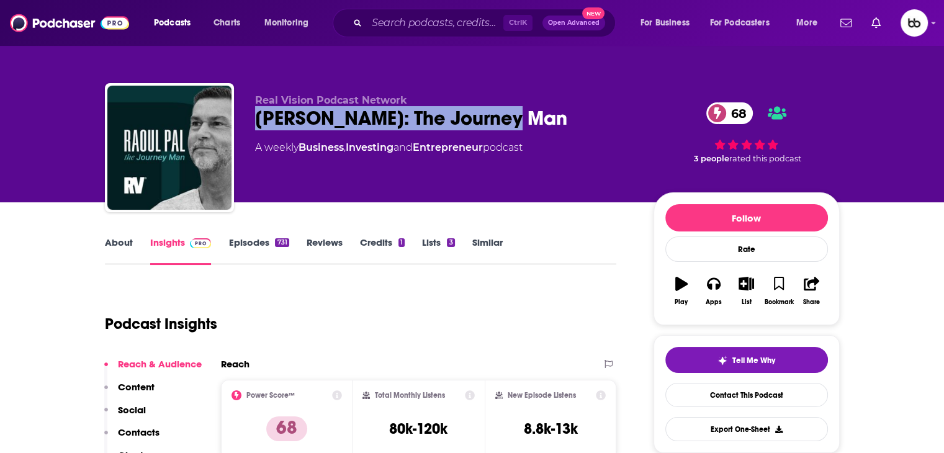
drag, startPoint x: 518, startPoint y: 115, endPoint x: 257, endPoint y: 132, distance: 261.2
click at [257, 132] on div "Real Vision Podcast Network [PERSON_NAME]: The Journey Man [DEMOGRAPHIC_DATA] A…" at bounding box center [444, 143] width 379 height 99
copy h2 "[PERSON_NAME]: The Journey Man"
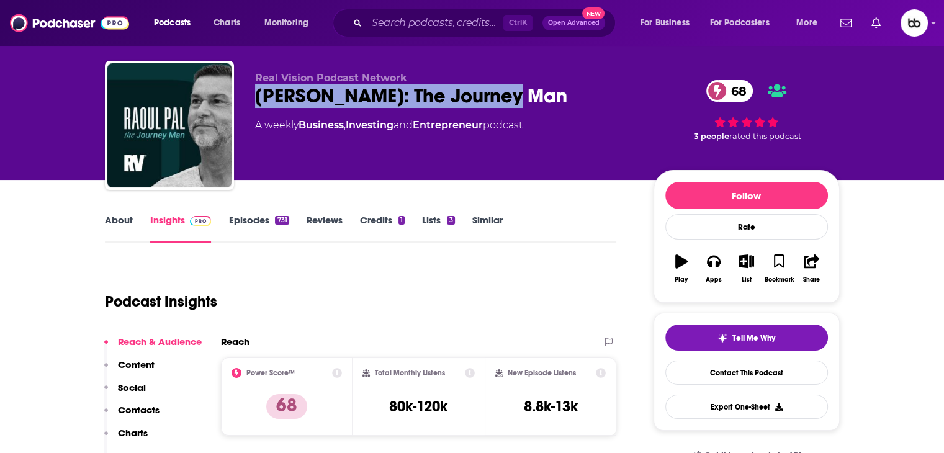
scroll to position [310, 0]
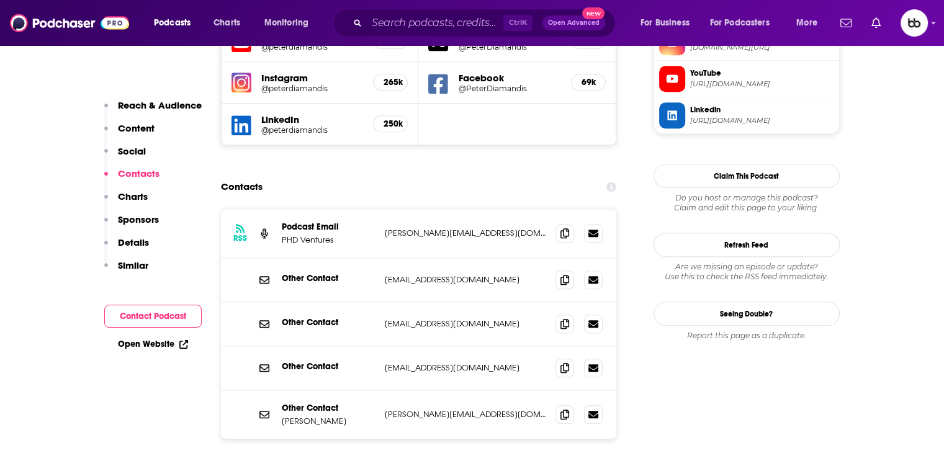
scroll to position [1179, 0]
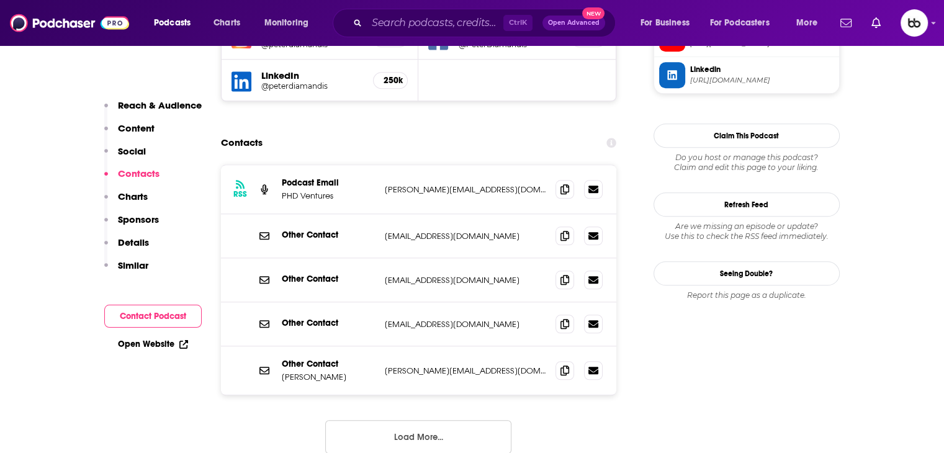
scroll to position [1241, 0]
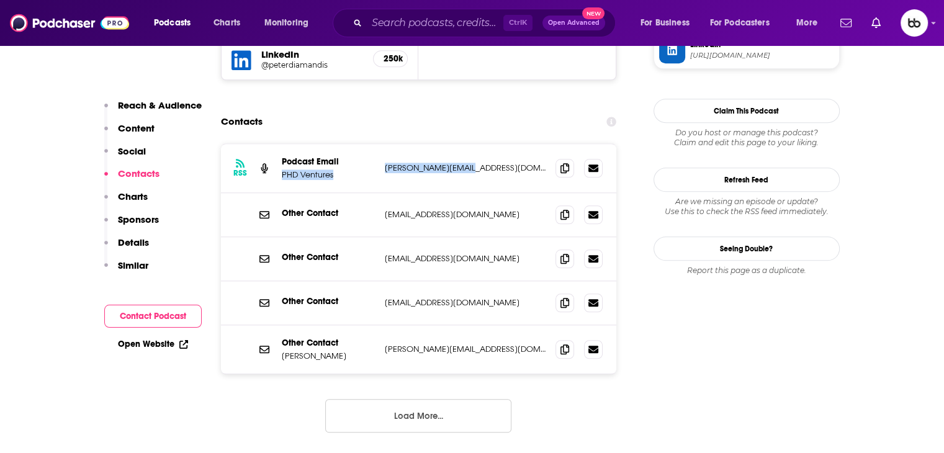
drag, startPoint x: 491, startPoint y: 100, endPoint x: 380, endPoint y: 101, distance: 111.7
click at [380, 144] on div "RSS Podcast Email PHD Ventures [PERSON_NAME][EMAIL_ADDRESS][DOMAIN_NAME] [PERSO…" at bounding box center [419, 168] width 396 height 49
click at [464, 163] on p "[PERSON_NAME][EMAIL_ADDRESS][DOMAIN_NAME]" at bounding box center [465, 168] width 161 height 11
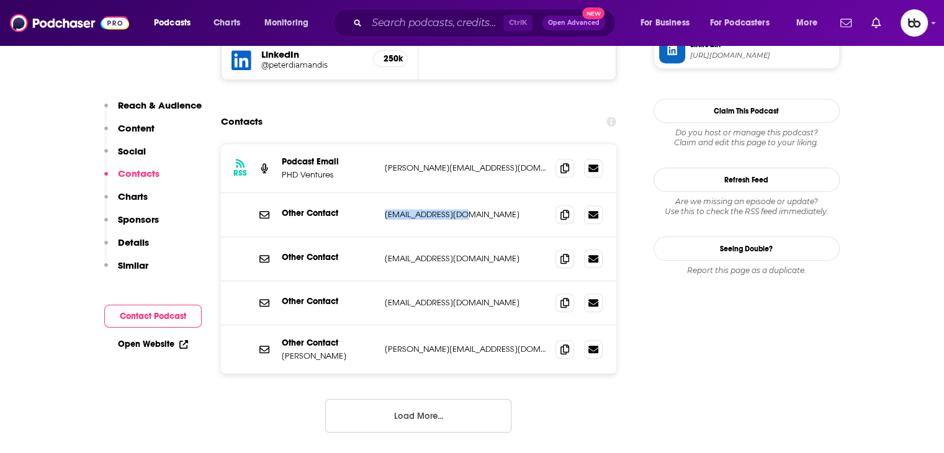
drag, startPoint x: 457, startPoint y: 163, endPoint x: 383, endPoint y: 162, distance: 73.8
click at [383, 193] on div "Other Contact [EMAIL_ADDRESS][DOMAIN_NAME] [EMAIL_ADDRESS][DOMAIN_NAME]" at bounding box center [419, 215] width 396 height 44
copy p "[EMAIL_ADDRESS][DOMAIN_NAME]"
drag, startPoint x: 484, startPoint y: 208, endPoint x: 380, endPoint y: 209, distance: 104.3
click at [380, 237] on div "Other Contact [EMAIL_ADDRESS][DOMAIN_NAME] [EMAIL_ADDRESS][DOMAIN_NAME]" at bounding box center [419, 259] width 396 height 44
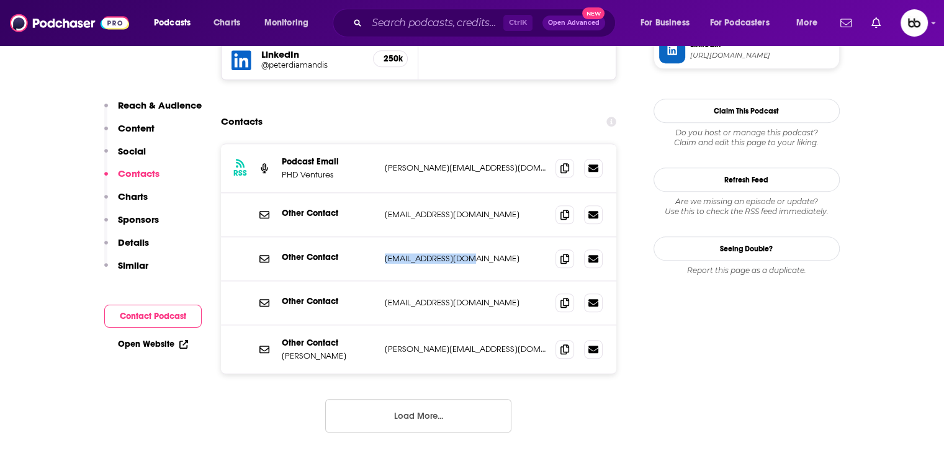
copy p "[EMAIL_ADDRESS][DOMAIN_NAME]"
drag, startPoint x: 478, startPoint y: 289, endPoint x: 382, endPoint y: 296, distance: 96.5
click at [382, 325] on div "Other Contact [PERSON_NAME] [PERSON_NAME][EMAIL_ADDRESS][DOMAIN_NAME] [PERSON_N…" at bounding box center [419, 349] width 396 height 48
copy p "[PERSON_NAME][EMAIL_ADDRESS][DOMAIN_NAME]"
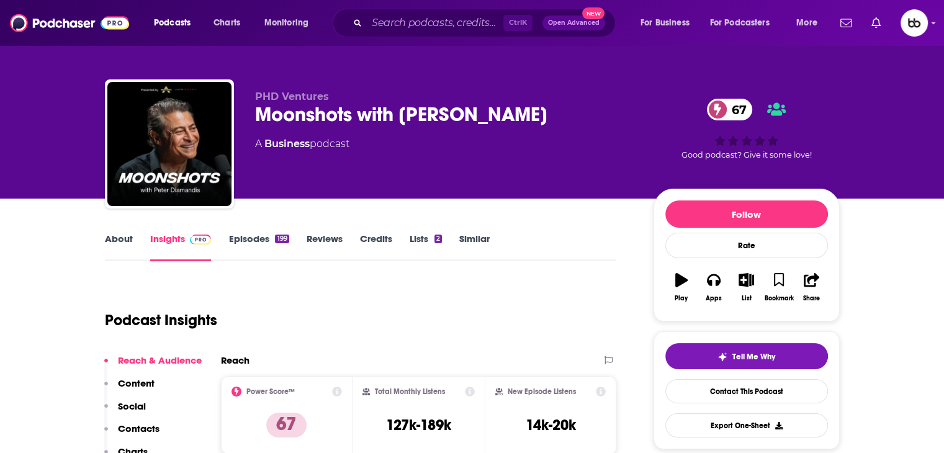
scroll to position [0, 0]
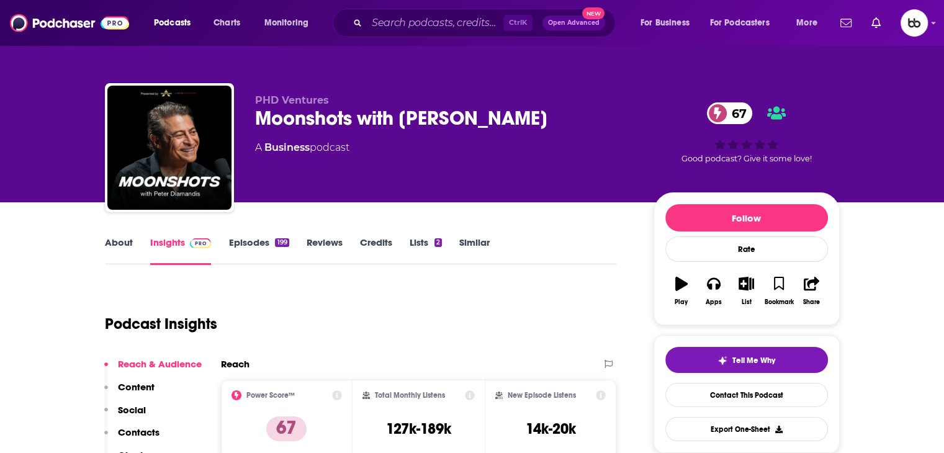
drag, startPoint x: 541, startPoint y: 119, endPoint x: 283, endPoint y: 121, distance: 258.2
click at [259, 124] on div "Moonshots with [PERSON_NAME] 67" at bounding box center [444, 118] width 379 height 24
click at [549, 115] on div "Moonshots with [PERSON_NAME] 67" at bounding box center [444, 118] width 379 height 24
drag, startPoint x: 505, startPoint y: 122, endPoint x: 248, endPoint y: 125, distance: 256.3
click at [248, 125] on div "PHD Ventures Moonshots with [PERSON_NAME] 67 A Business podcast 67 Good podcast…" at bounding box center [472, 150] width 735 height 134
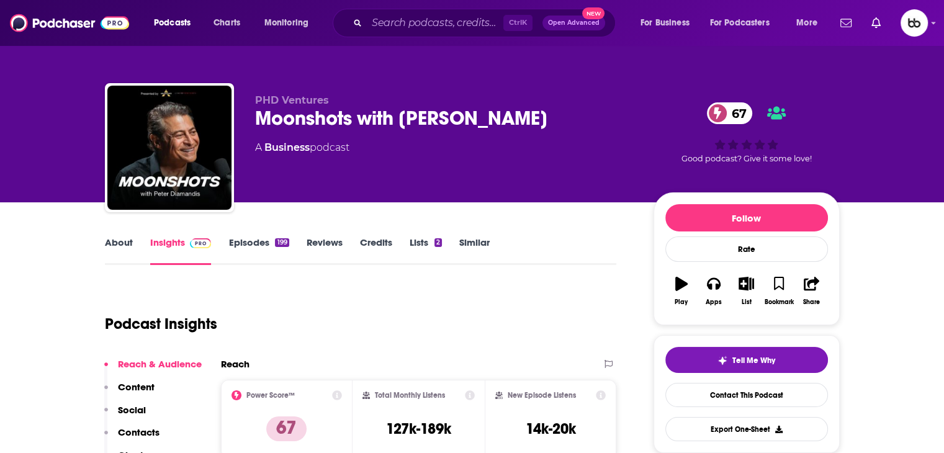
copy h2 "Moonshots with [PERSON_NAME]"
